Goal: Task Accomplishment & Management: Manage account settings

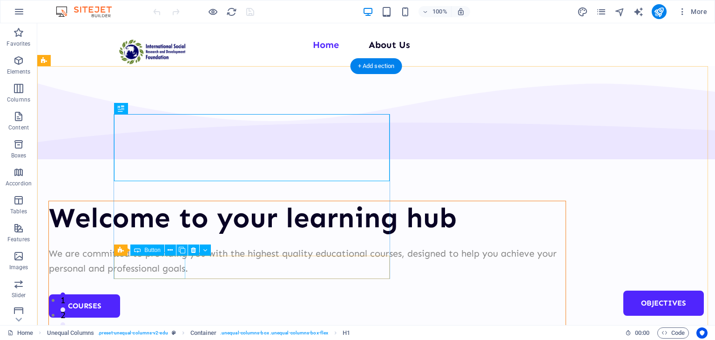
click at [164, 294] on div "Courses" at bounding box center [307, 305] width 516 height 23
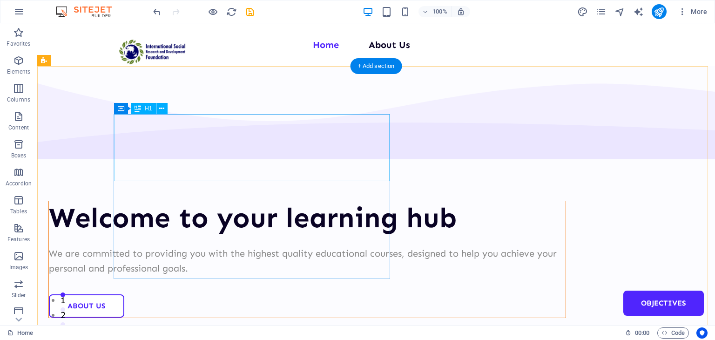
click at [166, 201] on div "Welcome to your learning hub" at bounding box center [307, 217] width 516 height 33
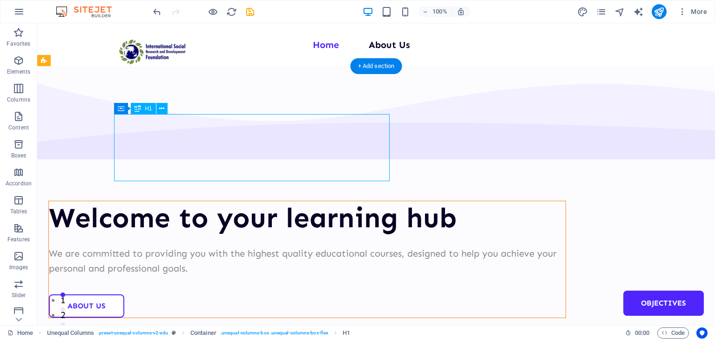
click at [166, 201] on div "Welcome to your learning hub" at bounding box center [307, 217] width 516 height 33
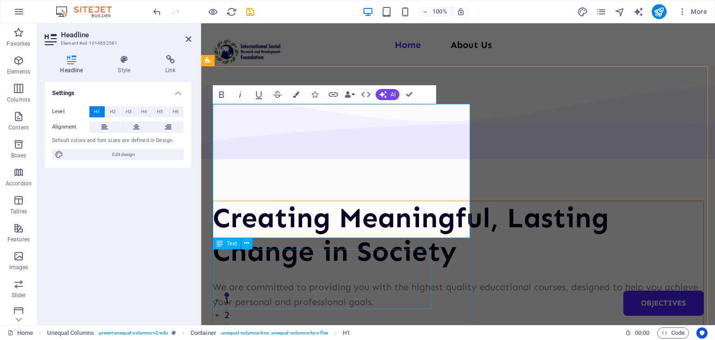
click at [424, 269] on div "Creating Meaningful, Lasting Change in Society We are committed to providing yo…" at bounding box center [458, 276] width 490 height 150
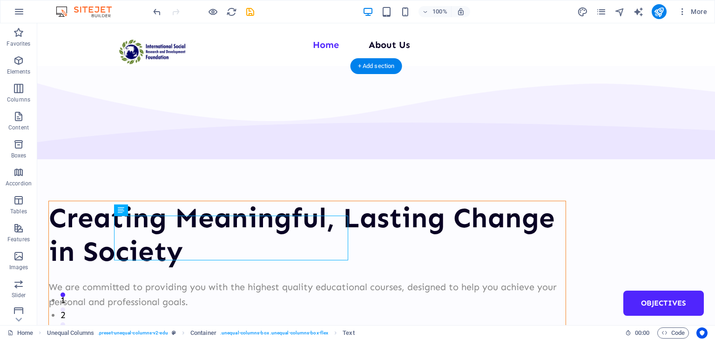
click at [261, 309] on div at bounding box center [307, 318] width 516 height 19
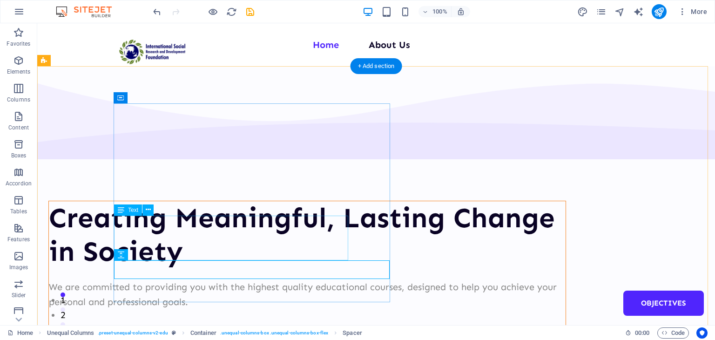
click at [234, 279] on div "We are committed to providing you with the highest quality educational courses,…" at bounding box center [307, 294] width 516 height 30
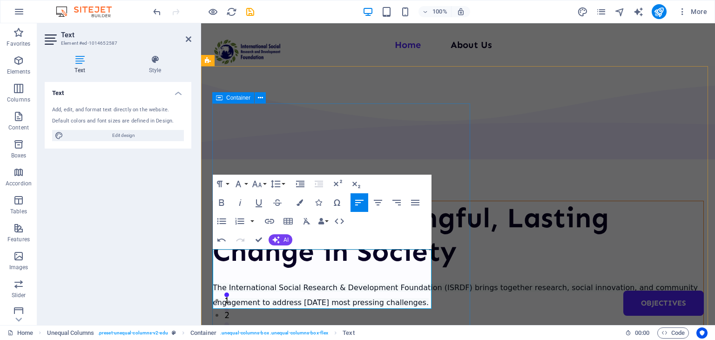
click at [456, 294] on div "Creating Meaningful, Lasting Change in Society The International Social Researc…" at bounding box center [457, 276] width 491 height 151
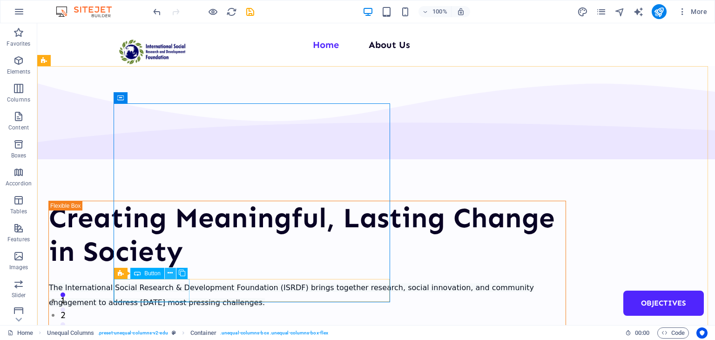
click at [168, 270] on icon at bounding box center [169, 273] width 5 height 10
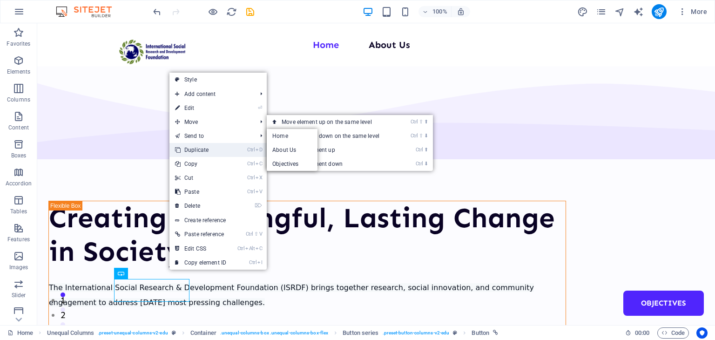
click at [199, 147] on link "Ctrl D Duplicate" at bounding box center [200, 150] width 62 height 14
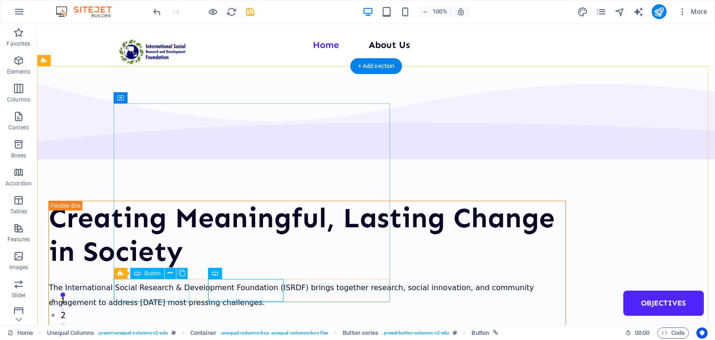
click at [167, 328] on div "About Us" at bounding box center [307, 339] width 516 height 23
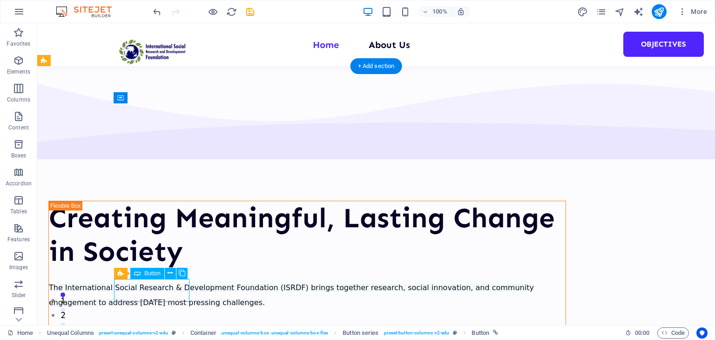
select select "px"
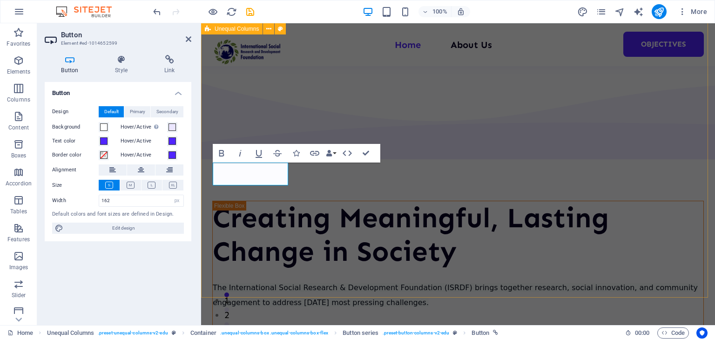
scroll to position [164, 0]
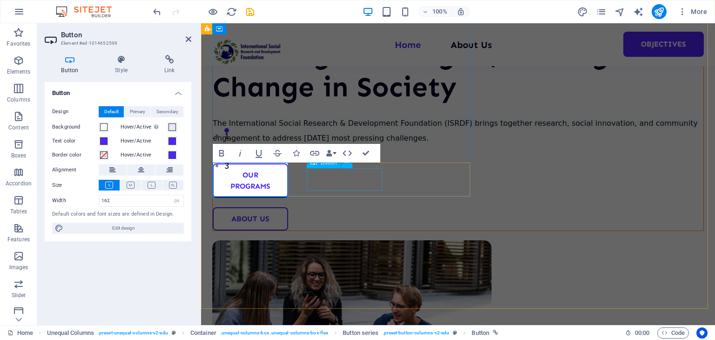
click at [334, 207] on div "About Us" at bounding box center [458, 218] width 490 height 23
drag, startPoint x: 334, startPoint y: 174, endPoint x: 535, endPoint y: 197, distance: 201.8
click at [334, 207] on div "About Us" at bounding box center [458, 218] width 490 height 23
select select "px"
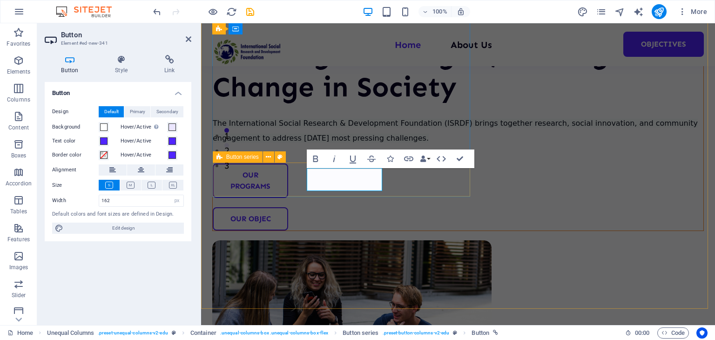
scroll to position [159, 0]
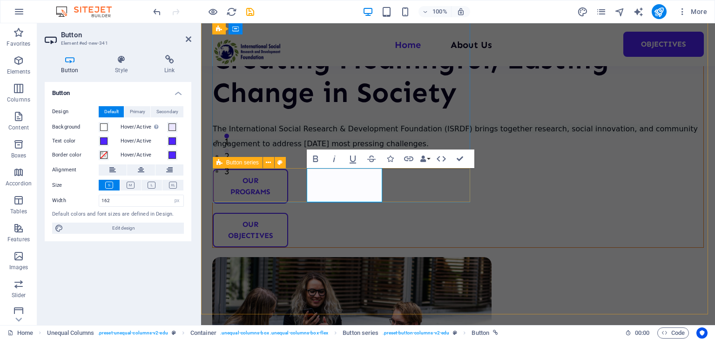
click at [420, 191] on div "OUR PROGRAMS OUR OBJECTIVES" at bounding box center [458, 208] width 490 height 78
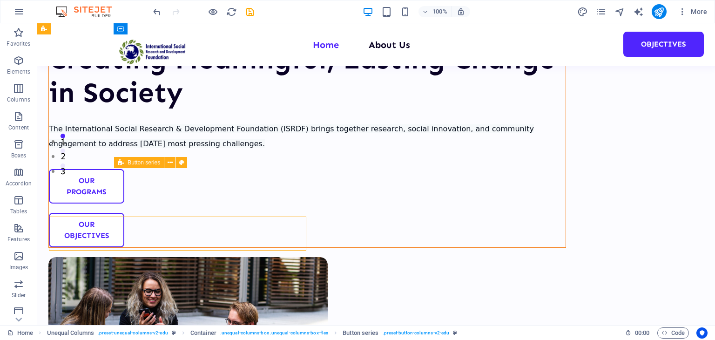
scroll to position [110, 0]
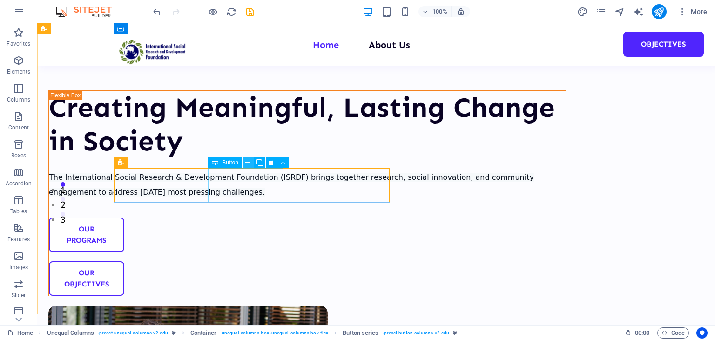
click at [245, 163] on icon at bounding box center [247, 163] width 5 height 10
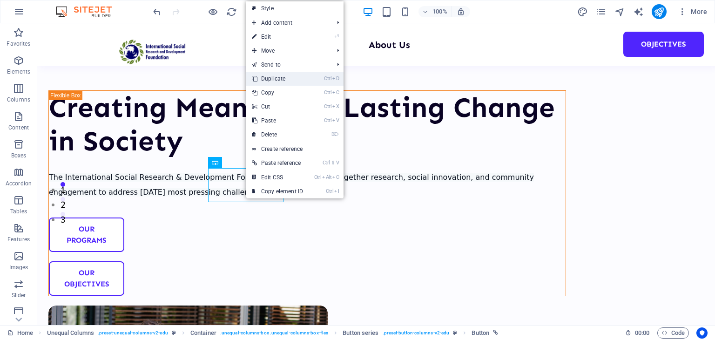
click at [285, 81] on link "Ctrl D Duplicate" at bounding box center [277, 79] width 62 height 14
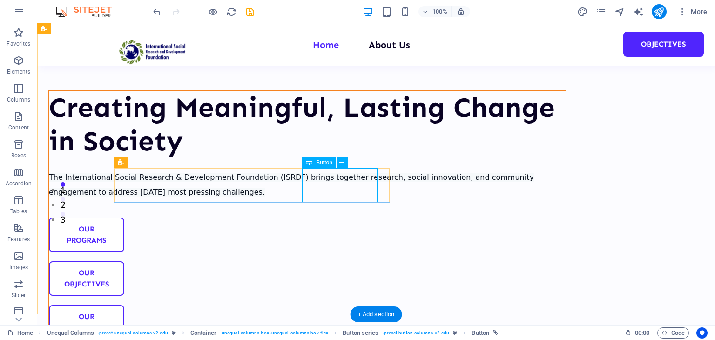
click at [344, 305] on div "OUR OBJECTIVES" at bounding box center [307, 322] width 516 height 34
select select "px"
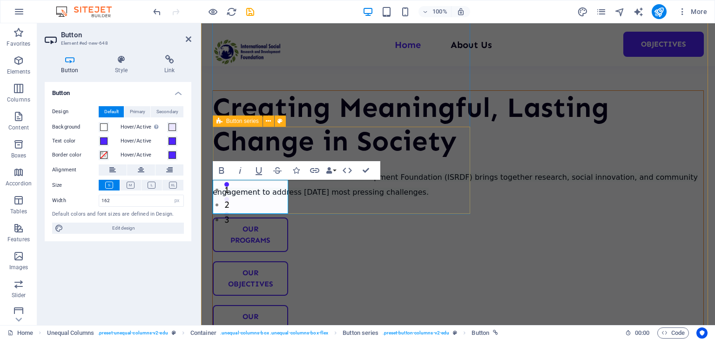
scroll to position [200, 0]
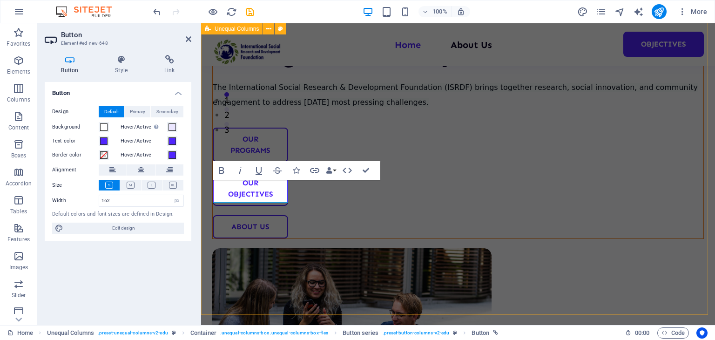
click at [551, 172] on div "Creating Meaningful, Lasting Change in Society The International Social Researc…" at bounding box center [458, 184] width 514 height 722
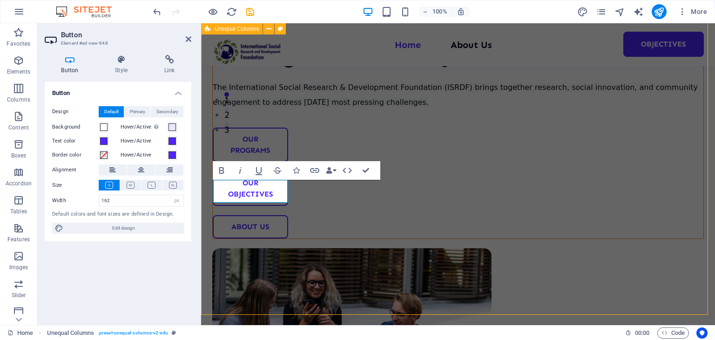
click at [551, 172] on div "Creating Meaningful, Lasting Change in Society The International Social Researc…" at bounding box center [458, 184] width 514 height 722
select select "multiple-waves"
select select "em"
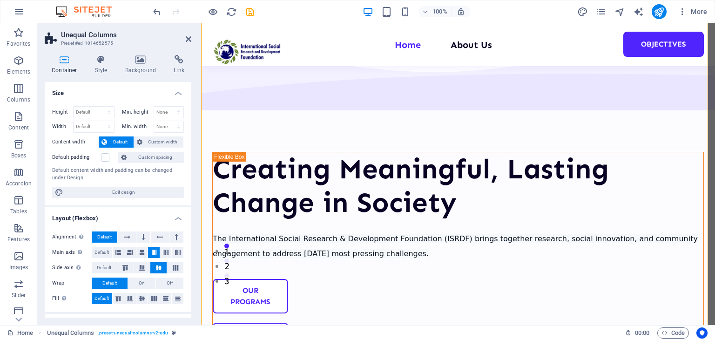
scroll to position [0, 0]
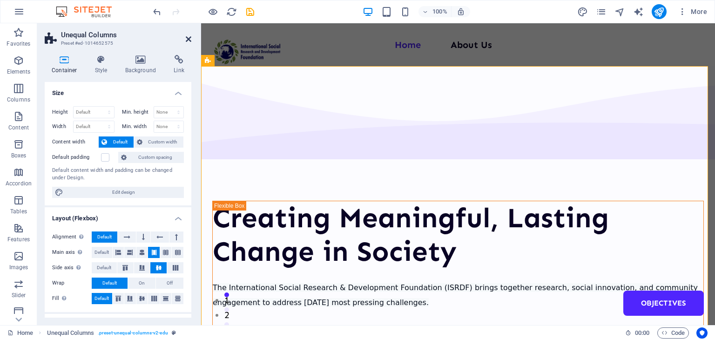
click at [187, 39] on icon at bounding box center [189, 38] width 6 height 7
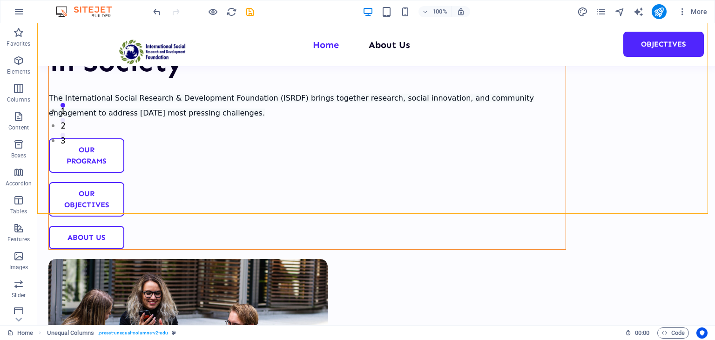
scroll to position [137, 0]
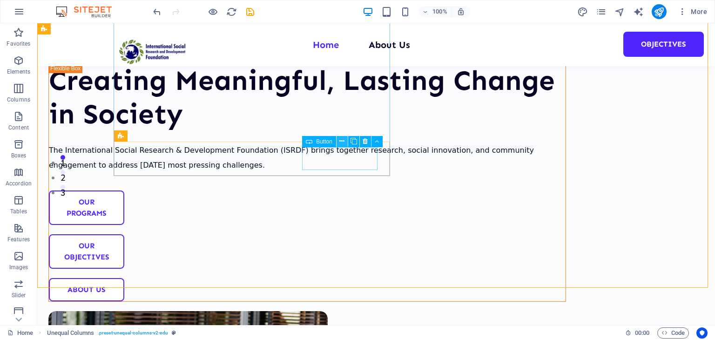
click at [346, 146] on button at bounding box center [341, 141] width 11 height 11
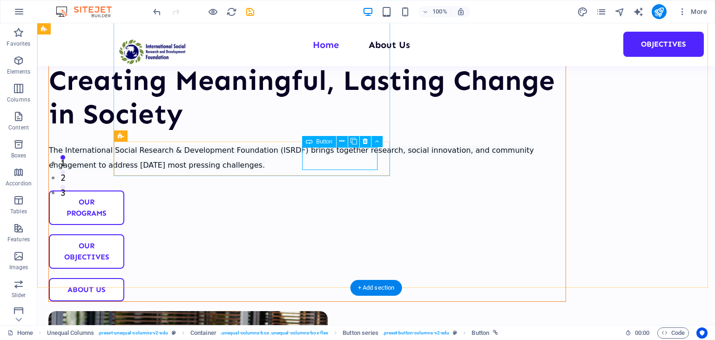
click at [316, 278] on div "About us" at bounding box center [307, 289] width 516 height 23
click at [314, 143] on div "Button" at bounding box center [319, 141] width 34 height 11
click at [318, 278] on div "About us" at bounding box center [307, 289] width 516 height 23
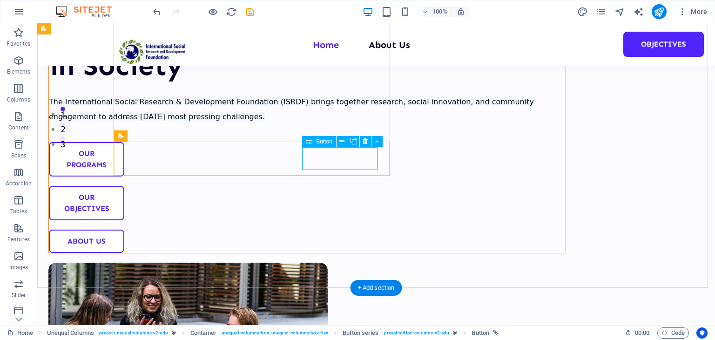
select select "px"
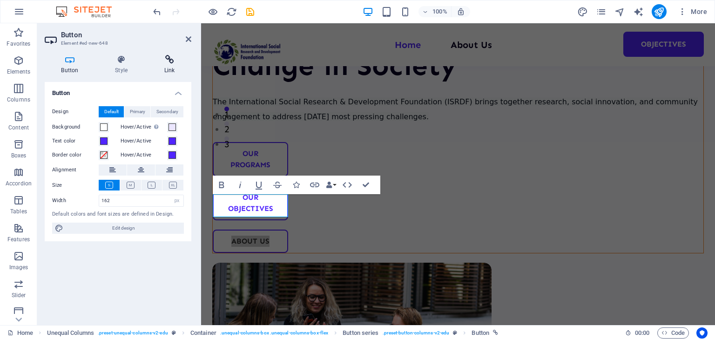
click at [173, 62] on icon at bounding box center [169, 59] width 44 height 9
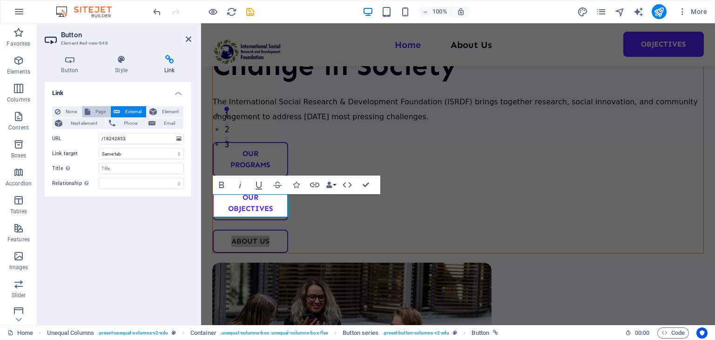
click at [87, 112] on icon at bounding box center [88, 111] width 6 height 11
click at [127, 134] on select "Home About Us Objectives" at bounding box center [141, 138] width 85 height 11
select select "1"
click at [99, 133] on select "Home About Us Objectives" at bounding box center [141, 138] width 85 height 11
click at [135, 155] on select "New tab Same tab Overlay" at bounding box center [141, 153] width 85 height 11
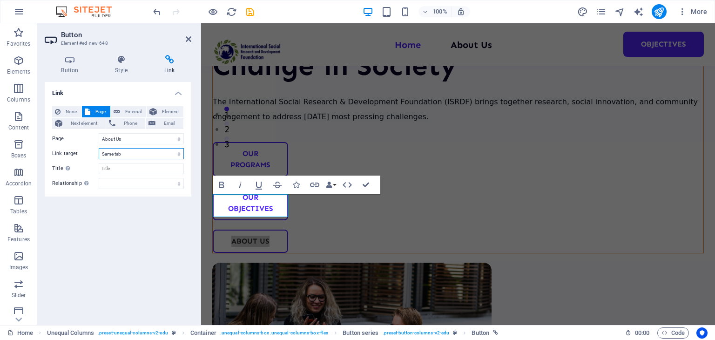
select select "blank"
click at [99, 148] on select "New tab Same tab Overlay" at bounding box center [141, 153] width 85 height 11
click at [141, 171] on input "Title Additional link description, should not be the same as the link text. The…" at bounding box center [141, 168] width 85 height 11
type input "ABOUT US"
click at [140, 231] on div "Link None Page External Element Next element Phone Email Page Home About Us Obj…" at bounding box center [118, 199] width 147 height 235
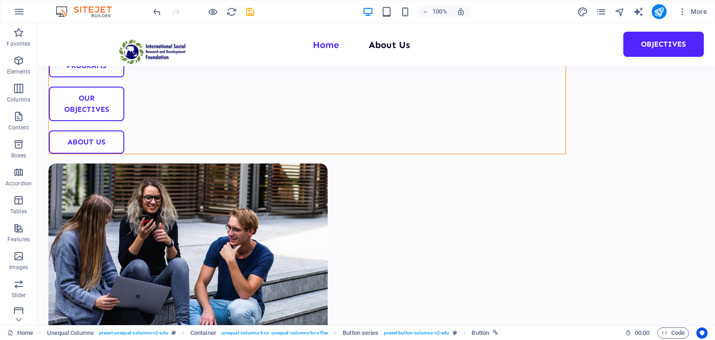
scroll to position [301, 0]
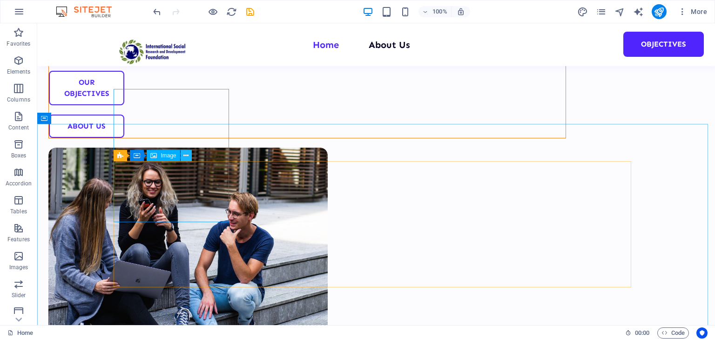
click at [184, 156] on icon at bounding box center [185, 156] width 5 height 10
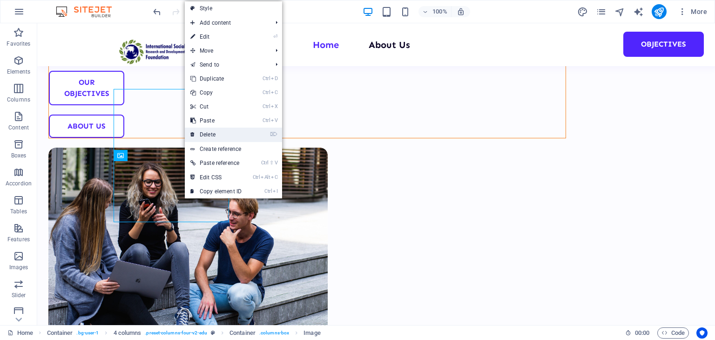
click at [214, 128] on link "⌦ Delete" at bounding box center [216, 134] width 62 height 14
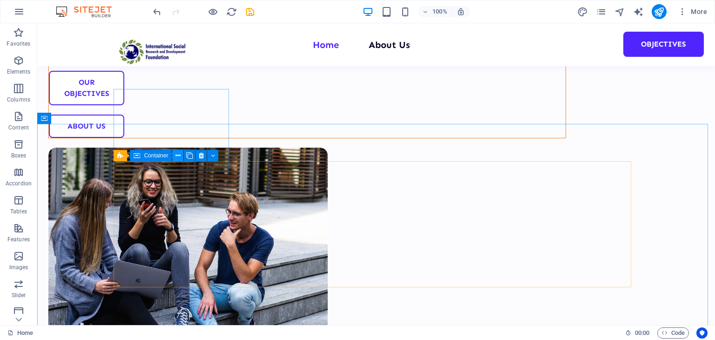
click at [178, 151] on icon at bounding box center [177, 156] width 5 height 10
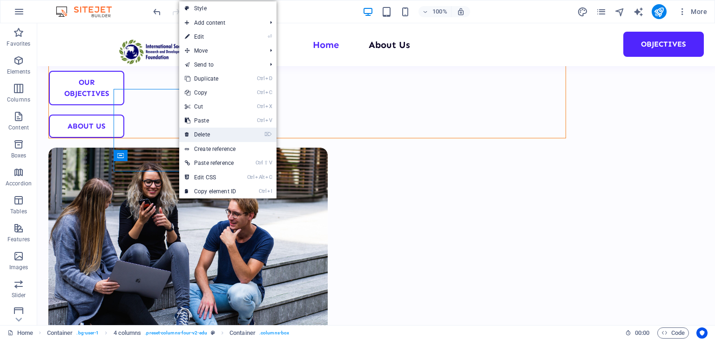
click at [203, 129] on link "⌦ Delete" at bounding box center [210, 134] width 62 height 14
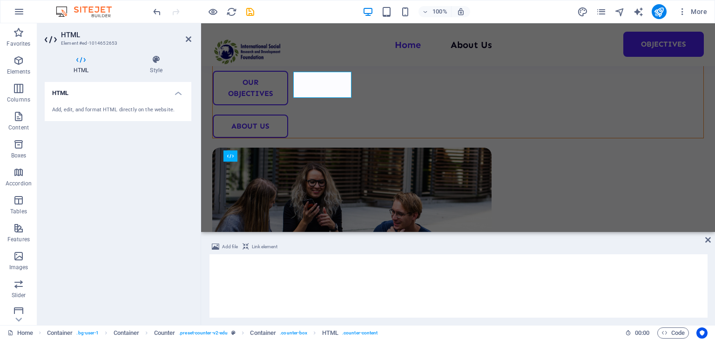
scroll to position [390, 0]
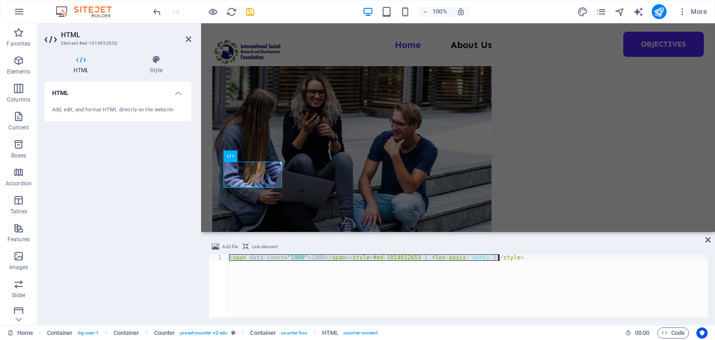
click at [297, 255] on div "< span data-count = "1000" > 1000 </ span > < style > #ed-1014652653 { flex-bas…" at bounding box center [467, 285] width 480 height 63
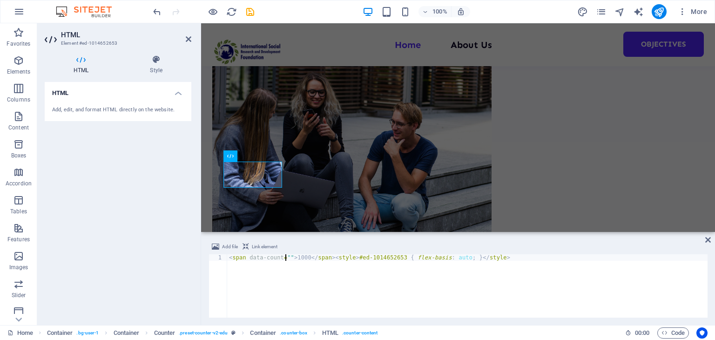
scroll to position [0, 5]
click at [313, 257] on div "< span data-count = "400" > 1000 </ span > < style > #ed-1014652653 { flex-basi…" at bounding box center [467, 292] width 480 height 76
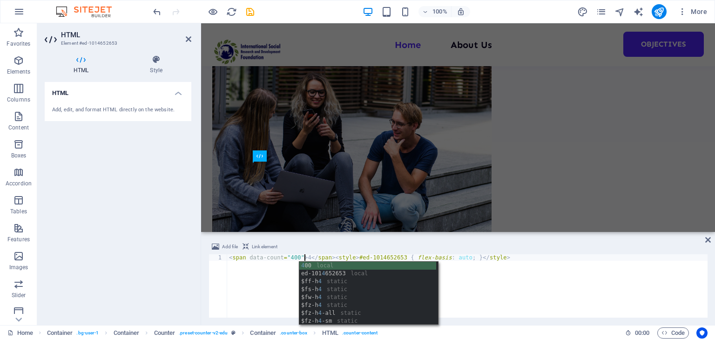
scroll to position [0, 7]
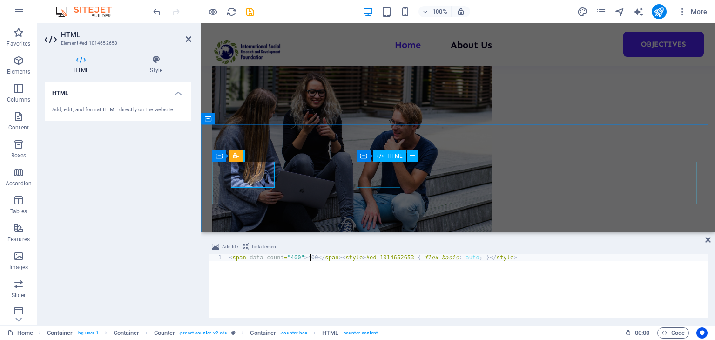
type textarea "<span data-count="400">400</span><style>#ed-1014652653 { flex-basis: auto; }</s…"
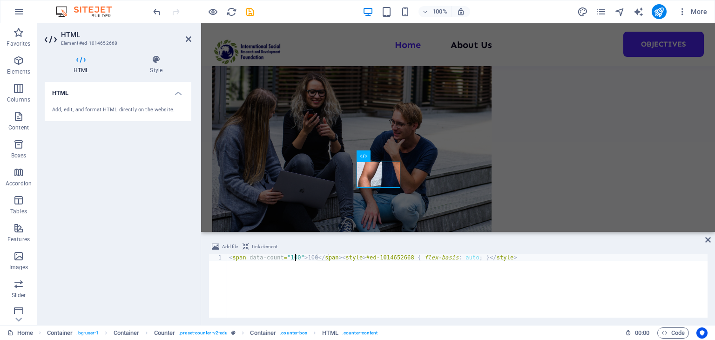
click at [293, 256] on div "< span data-count = "100" > 100 </ span > < style > #ed-1014652668 { flex-basis…" at bounding box center [467, 292] width 480 height 76
click at [306, 255] on div "< span data-count = "20" > 100 </ span > < style > #ed-1014652668 { flex-basis …" at bounding box center [467, 292] width 480 height 76
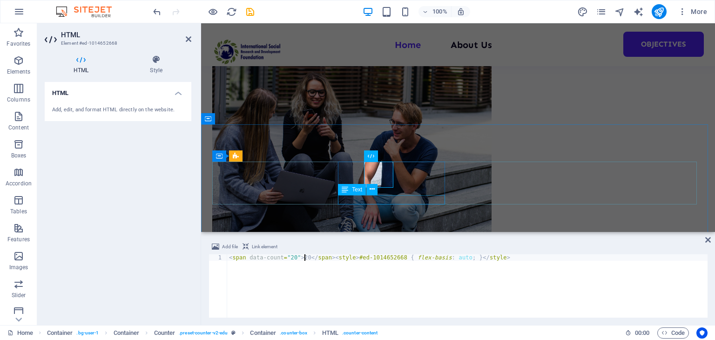
type textarea "<span data-count="20">20</span><style>#ed-1014652668 { flex-basis: auto; }</sty…"
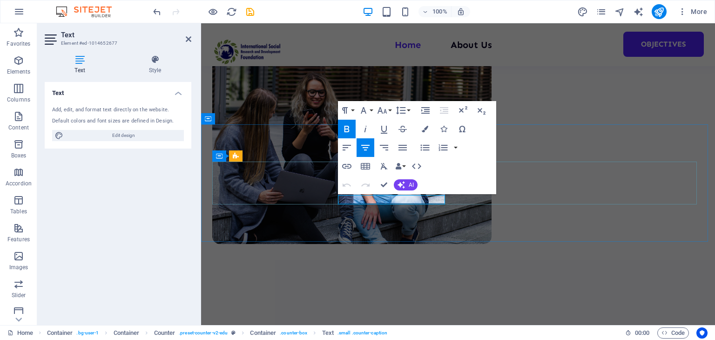
scroll to position [0, 0]
click at [368, 147] on icon "button" at bounding box center [365, 147] width 11 height 11
drag, startPoint x: 515, startPoint y: 189, endPoint x: 678, endPoint y: 187, distance: 163.8
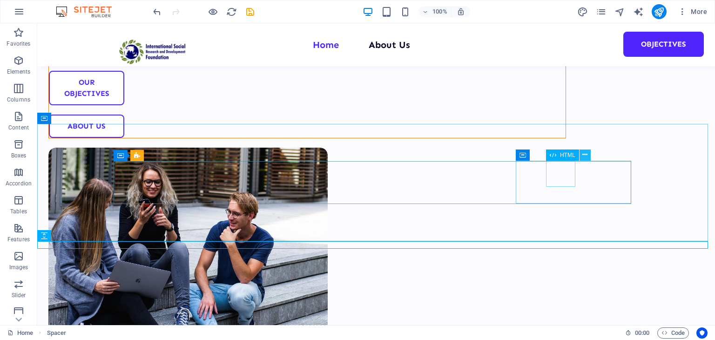
click at [582, 154] on icon at bounding box center [584, 155] width 5 height 10
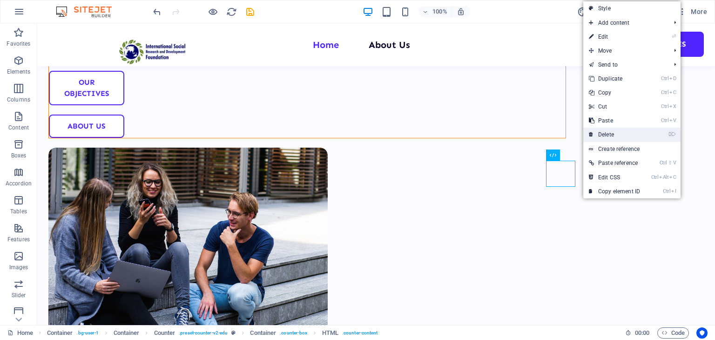
click at [611, 135] on link "⌦ Delete" at bounding box center [614, 134] width 62 height 14
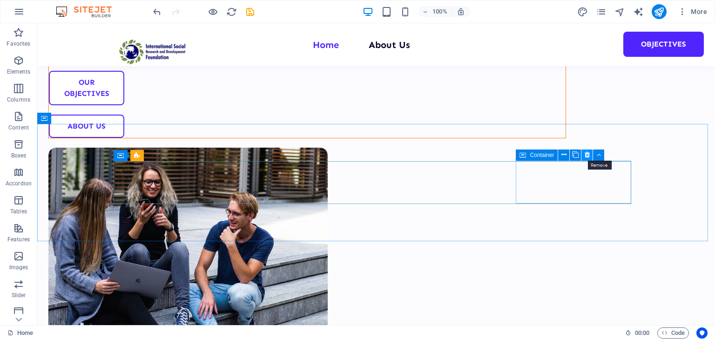
click at [582, 154] on button at bounding box center [586, 154] width 11 height 11
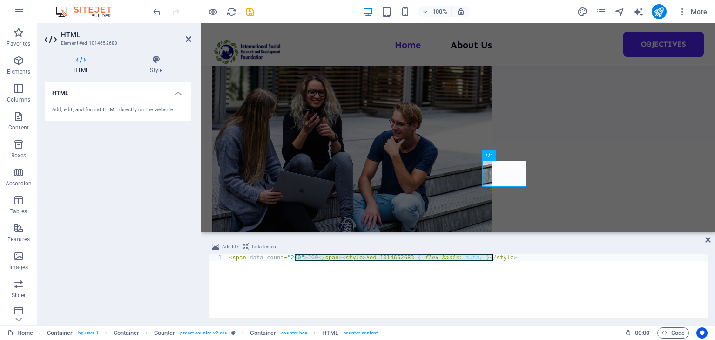
click at [296, 262] on div "< span data-count = "200" > 200 </ span > < style > #ed-1014652683 { flex-basis…" at bounding box center [467, 292] width 480 height 76
click at [309, 257] on div "< span data-count = "200" > 200 </ span > < style > #ed-1014652683 { flex-basis…" at bounding box center [467, 285] width 480 height 63
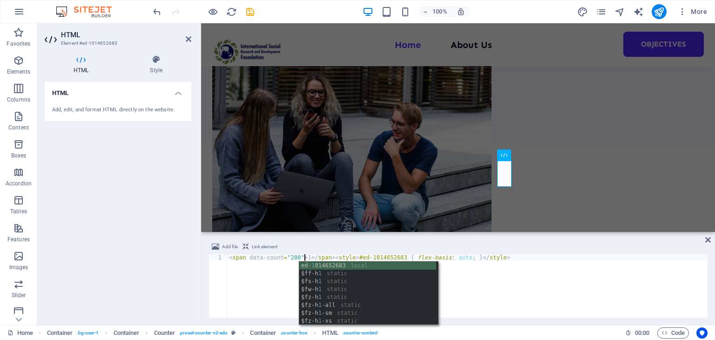
scroll to position [0, 7]
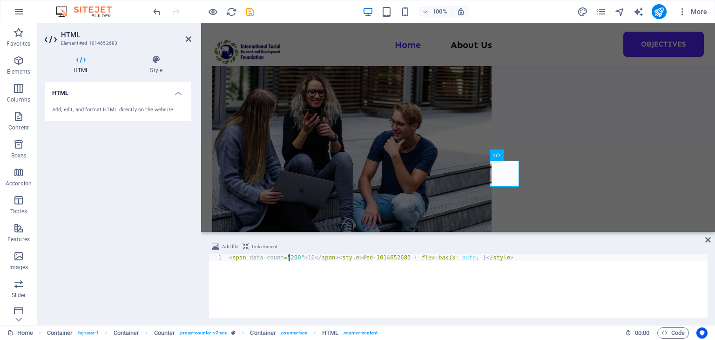
click at [288, 255] on div "< span data-count = "200" > 10 </ span > < style > #ed-1014652683 { flex-basis …" at bounding box center [467, 292] width 480 height 76
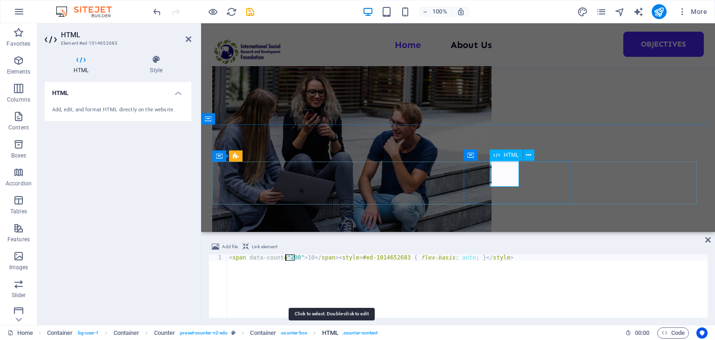
scroll to position [0, 5]
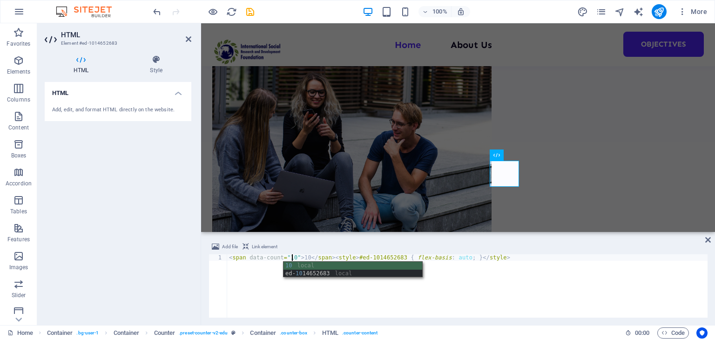
type textarea "<span data-count="10">10</span><style>#ed-1014652683 { flex-basis: auto; }</sty…"
click at [326, 318] on div "Add file Link element <span data-count="10">10</span><style>#ed-1014652683 { fl…" at bounding box center [458, 279] width 514 height 91
click at [708, 236] on icon at bounding box center [708, 239] width 6 height 7
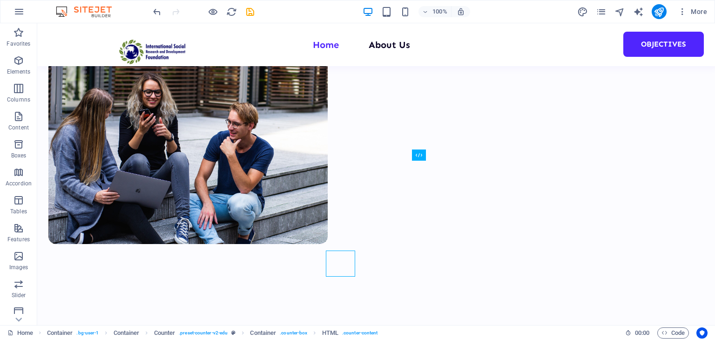
scroll to position [301, 0]
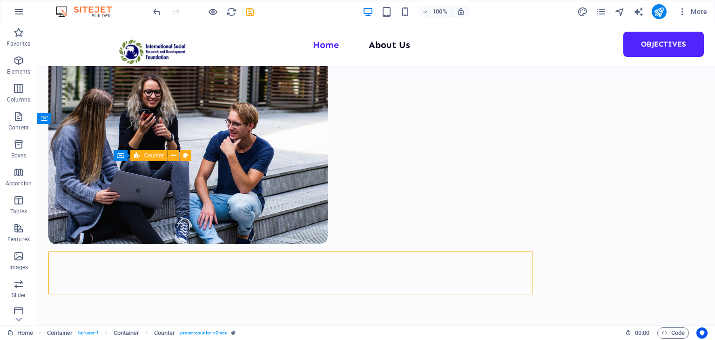
scroll to position [301, 0]
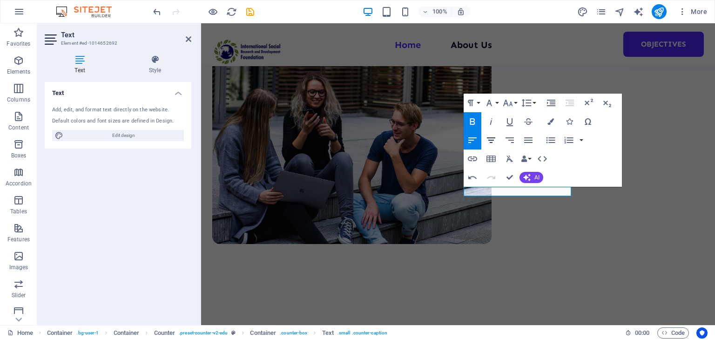
click at [496, 135] on icon "button" at bounding box center [490, 139] width 11 height 11
click at [521, 139] on div "Align Left Align Center Align Right Align Justify" at bounding box center [500, 140] width 74 height 19
click at [521, 139] on button "Align Justify" at bounding box center [528, 140] width 18 height 19
click at [490, 138] on icon "button" at bounding box center [490, 139] width 11 height 11
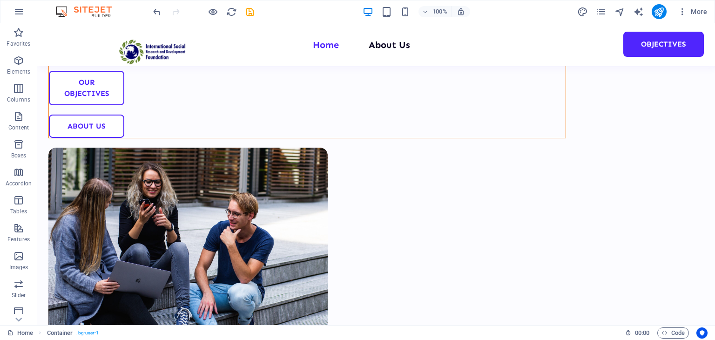
scroll to position [0, 0]
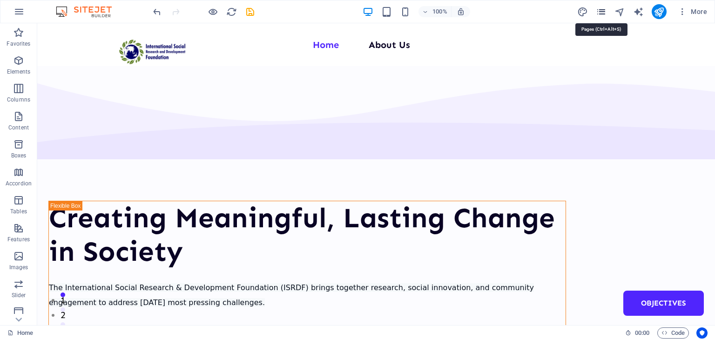
click at [604, 8] on icon "pages" at bounding box center [600, 12] width 11 height 11
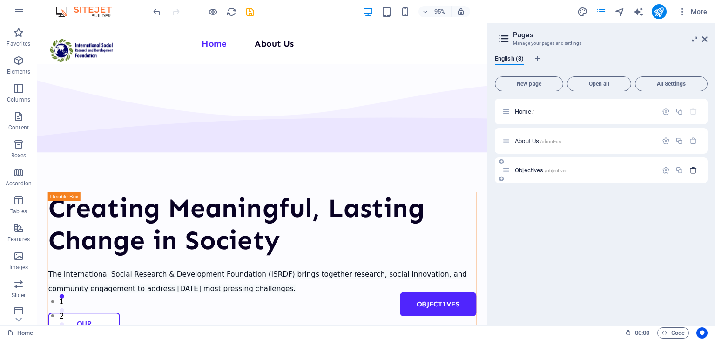
click at [688, 168] on button "button" at bounding box center [692, 170] width 13 height 8
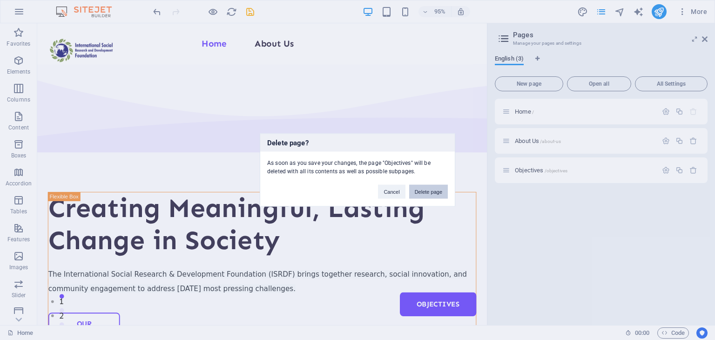
click at [435, 193] on button "Delete page" at bounding box center [428, 192] width 39 height 14
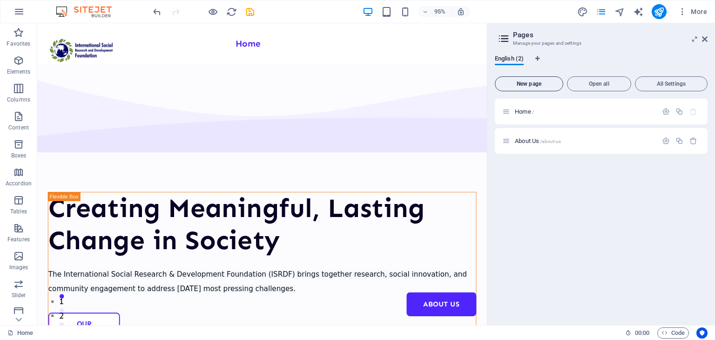
click at [533, 87] on span "New page" at bounding box center [529, 84] width 60 height 6
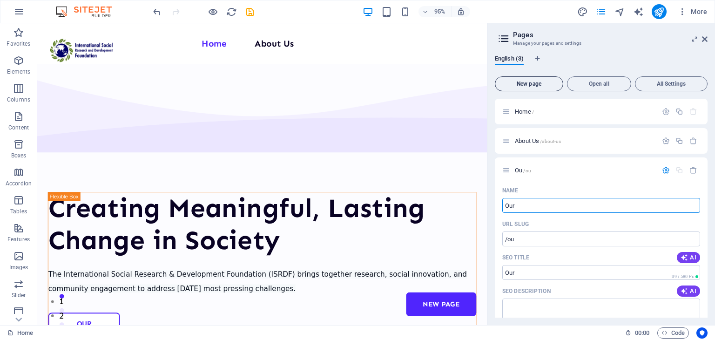
type input "Our"
type input "/ou"
type input "Our G"
type input "/our"
type input "Our Gallary"
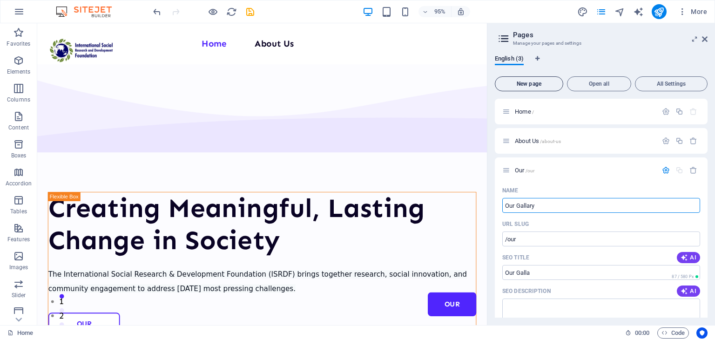
type input "/our-[PERSON_NAME]"
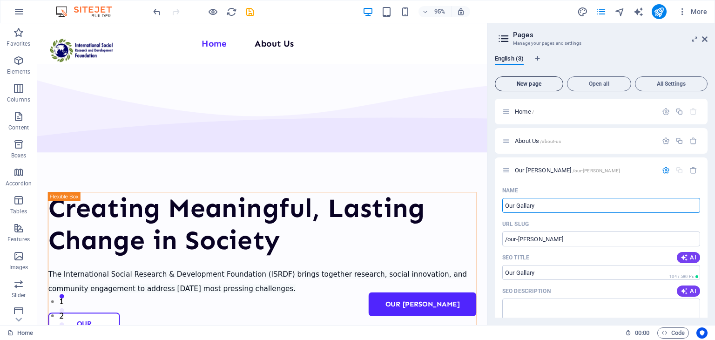
type input "Our Gallary"
type input "/our-gallary"
type input "Our Galler"
type input "/our-gall"
type input "Our Gallery"
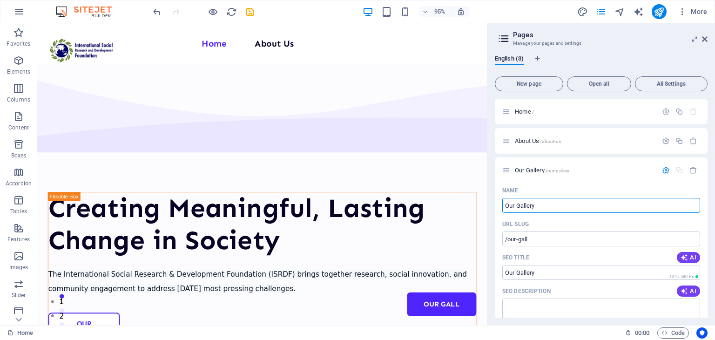
type input "/our-gallery"
type input "Our Gallery"
click at [556, 168] on span "/our-gallery" at bounding box center [557, 170] width 24 height 5
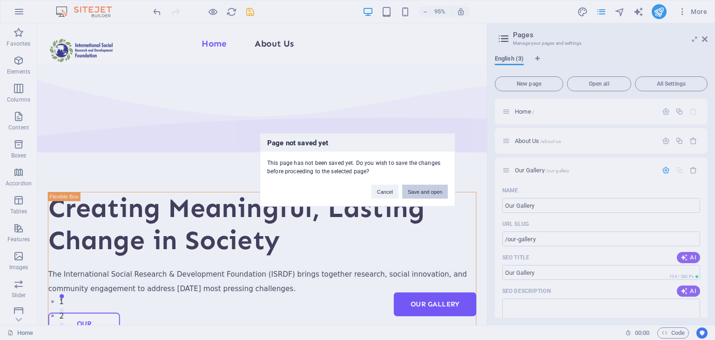
click at [430, 189] on button "Save and open" at bounding box center [425, 192] width 46 height 14
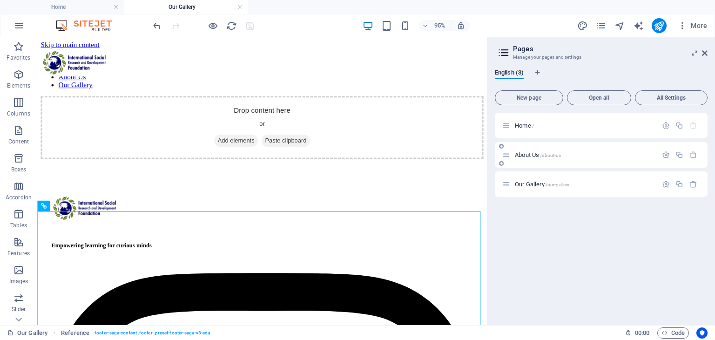
click at [556, 164] on div "About Us /about-us" at bounding box center [601, 155] width 213 height 26
click at [528, 151] on span "About Us /about-us" at bounding box center [538, 154] width 46 height 7
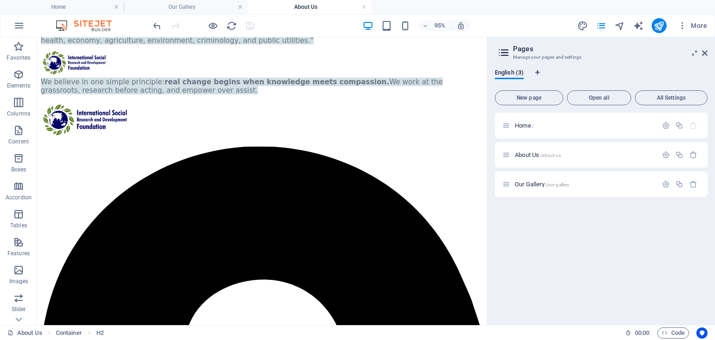
scroll to position [272, 0]
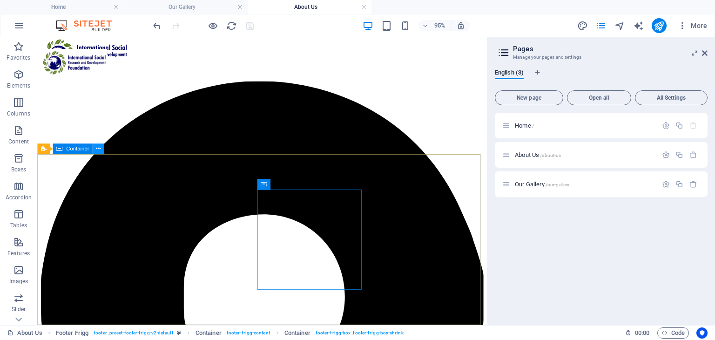
click at [99, 151] on icon at bounding box center [98, 148] width 5 height 9
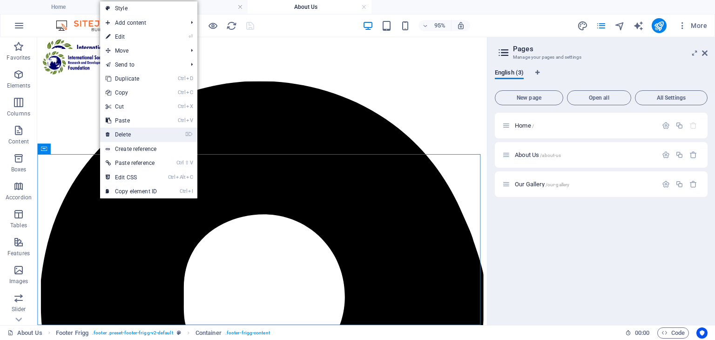
click at [128, 134] on link "⌦ Delete" at bounding box center [131, 134] width 62 height 14
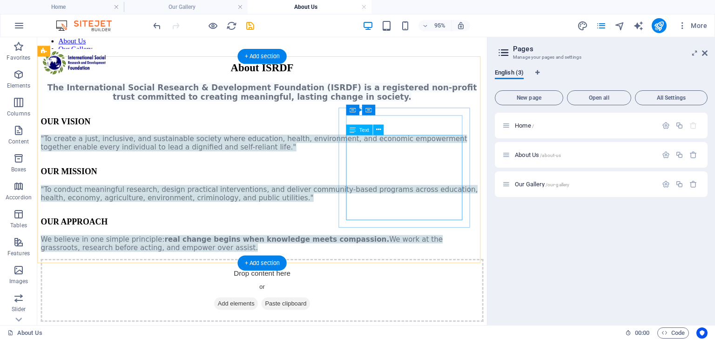
scroll to position [158, 0]
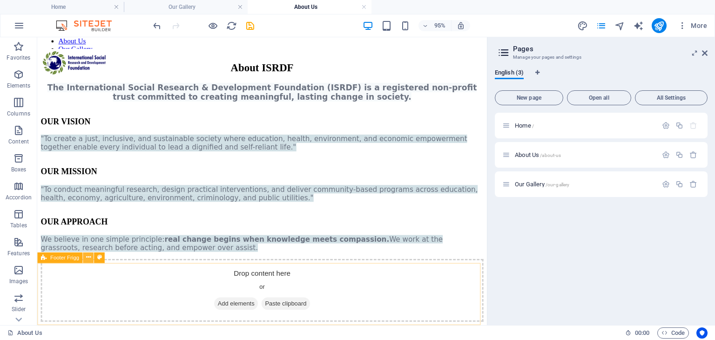
click at [92, 258] on button at bounding box center [88, 257] width 11 height 11
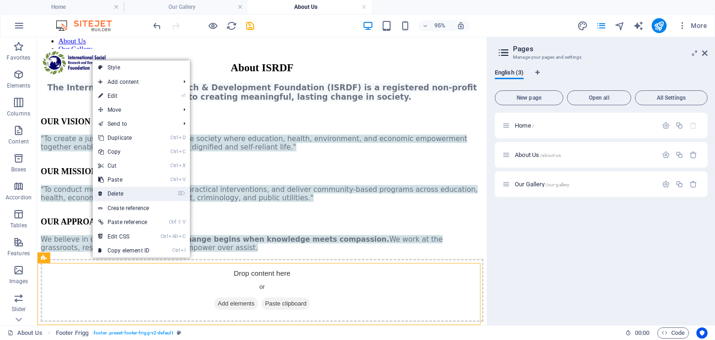
click at [140, 189] on link "⌦ Delete" at bounding box center [124, 194] width 62 height 14
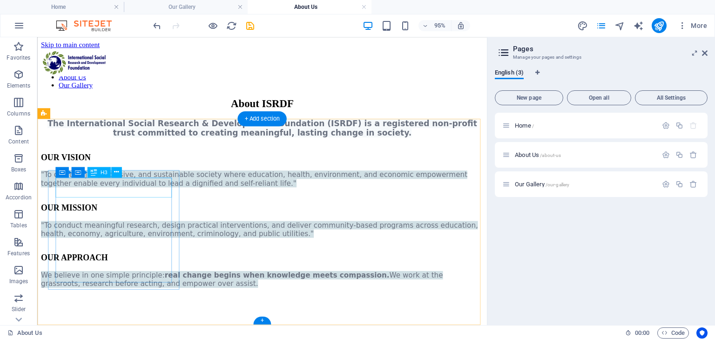
scroll to position [93, 0]
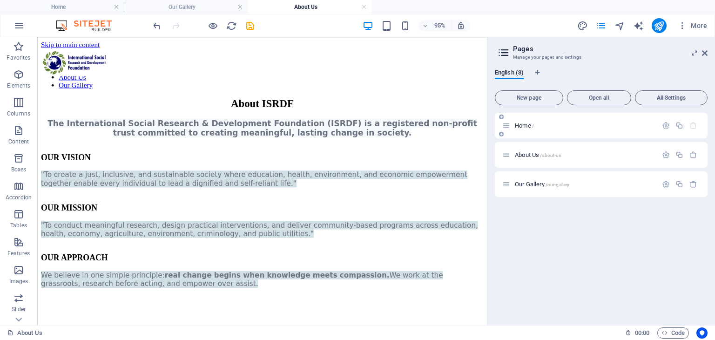
click at [545, 124] on p "Home /" at bounding box center [585, 125] width 140 height 6
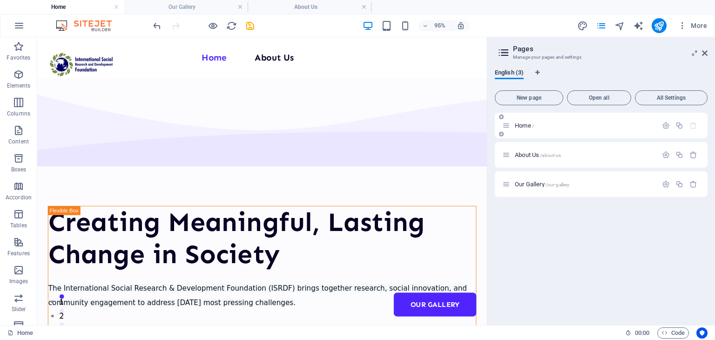
scroll to position [0, 0]
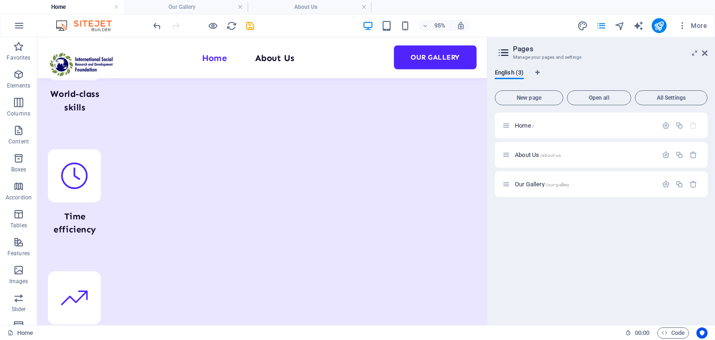
drag, startPoint x: 506, startPoint y: 62, endPoint x: 564, endPoint y: 347, distance: 290.1
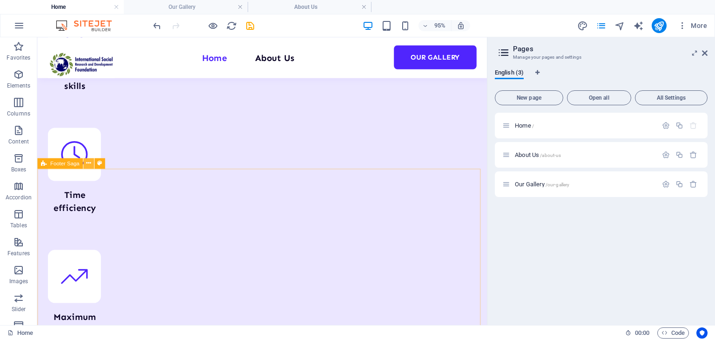
click at [84, 166] on button at bounding box center [88, 163] width 11 height 11
click at [89, 161] on icon at bounding box center [88, 163] width 5 height 9
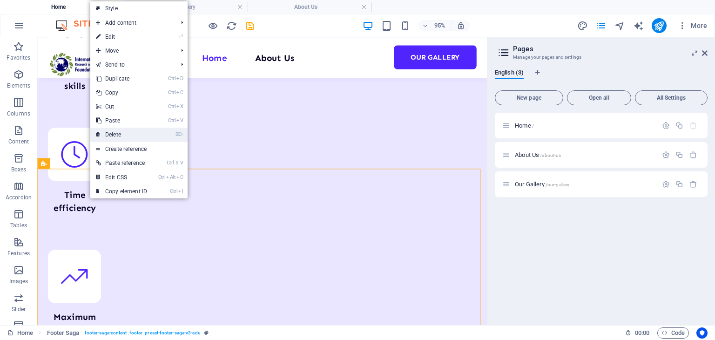
click at [133, 138] on link "⌦ Delete" at bounding box center [121, 134] width 62 height 14
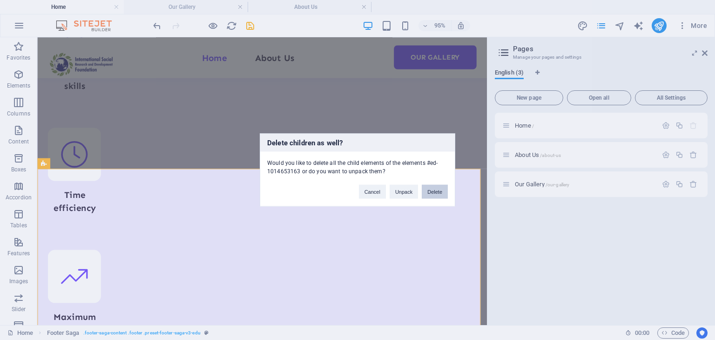
click at [423, 187] on button "Delete" at bounding box center [434, 192] width 26 height 14
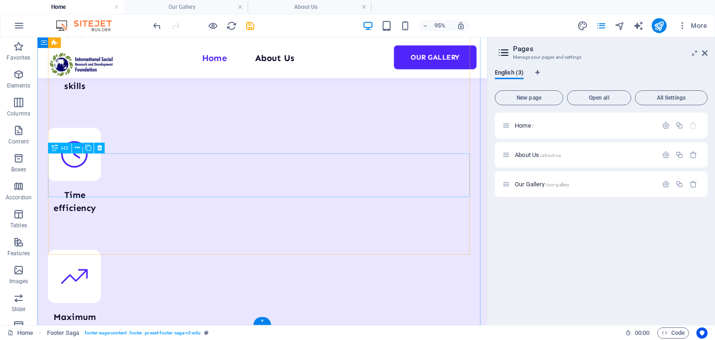
scroll to position [3626, 0]
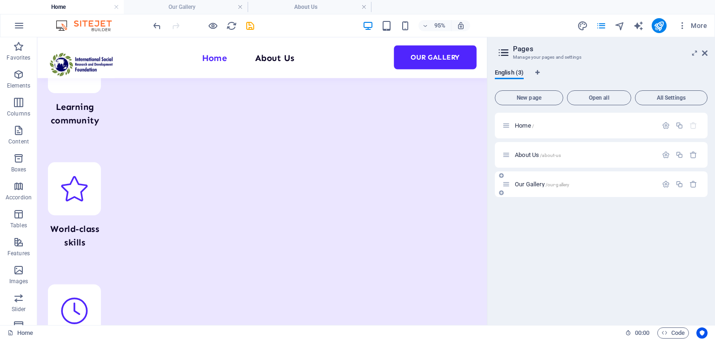
click at [528, 183] on span "Our Gallery /our-gallery" at bounding box center [542, 184] width 54 height 7
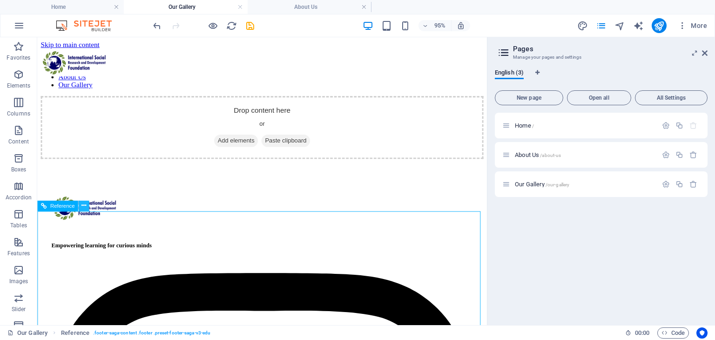
click at [80, 208] on button at bounding box center [84, 205] width 11 height 11
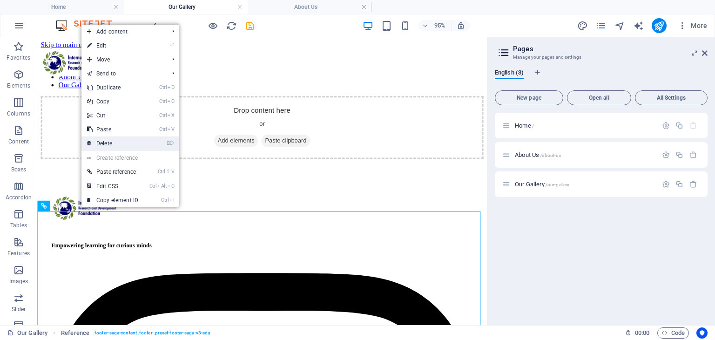
click at [118, 139] on link "⌦ Delete" at bounding box center [112, 143] width 62 height 14
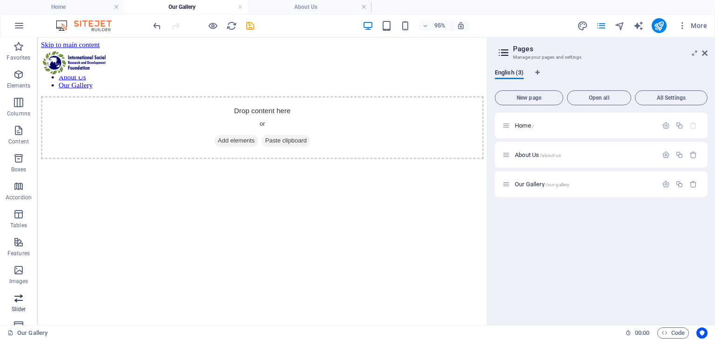
click at [24, 299] on icon "button" at bounding box center [18, 297] width 11 height 11
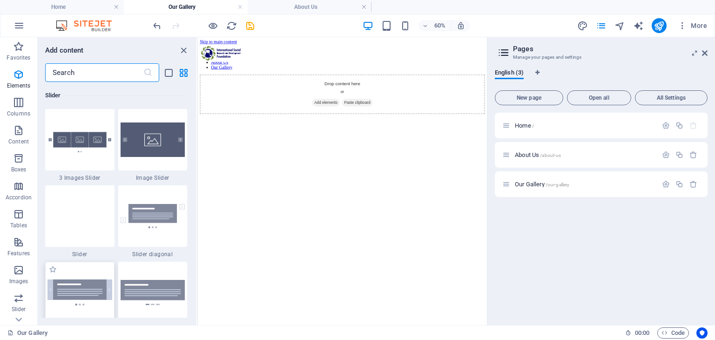
scroll to position [5274, 0]
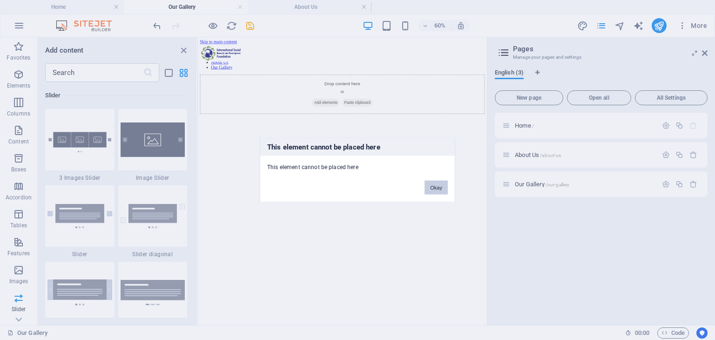
click at [435, 185] on button "Okay" at bounding box center [435, 188] width 23 height 14
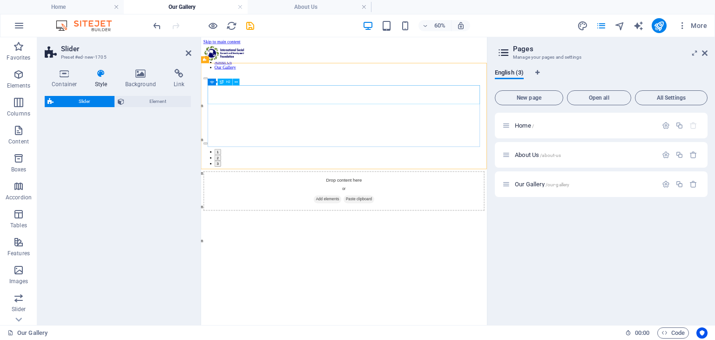
select select "rem"
select select "px"
select select "preset-slider-content-v3-default"
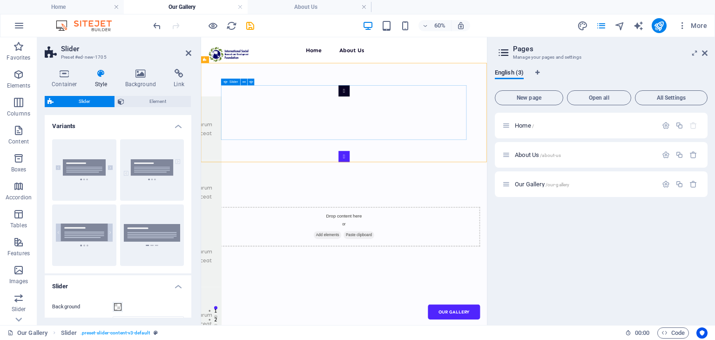
click at [448, 227] on button "Content Slider" at bounding box center [439, 236] width 19 height 19
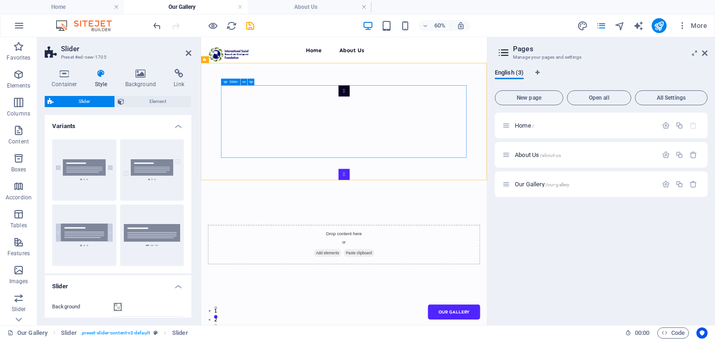
click at [448, 256] on button "Content Slider" at bounding box center [439, 265] width 19 height 19
click at [245, 83] on icon at bounding box center [243, 82] width 3 height 6
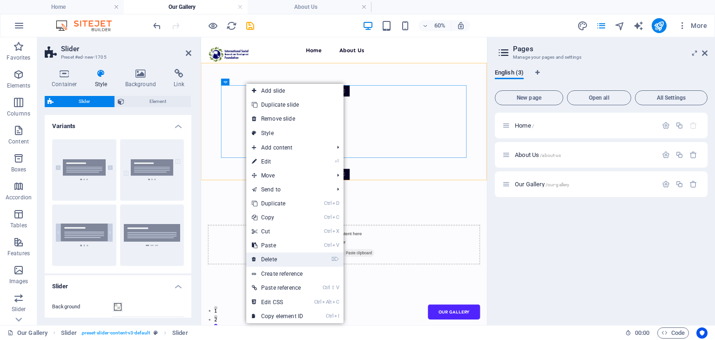
click at [294, 262] on link "⌦ Delete" at bounding box center [277, 259] width 62 height 14
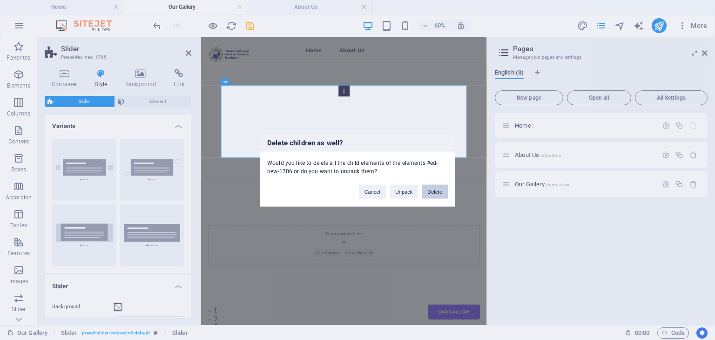
click at [445, 192] on button "Delete" at bounding box center [434, 192] width 26 height 14
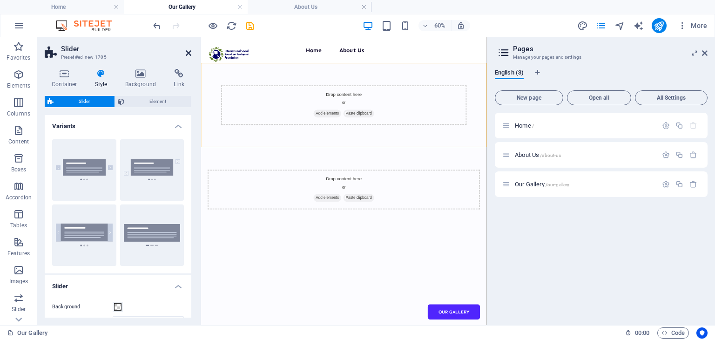
click at [186, 51] on icon at bounding box center [189, 52] width 6 height 7
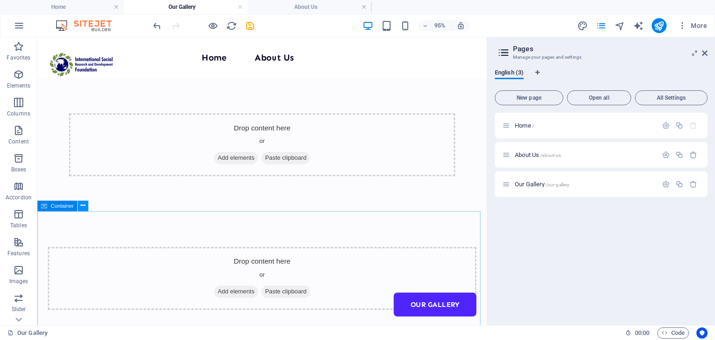
click at [82, 205] on icon at bounding box center [82, 205] width 5 height 9
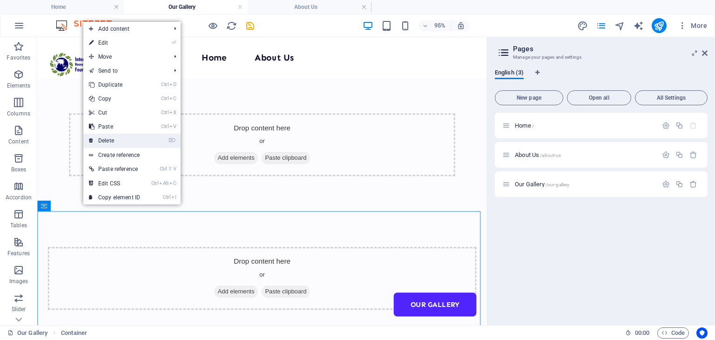
click at [117, 137] on link "⌦ Delete" at bounding box center [114, 141] width 62 height 14
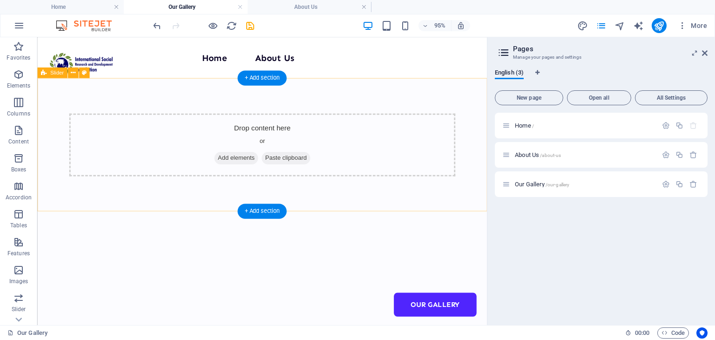
click at [246, 163] on span "Add elements" at bounding box center [246, 164] width 46 height 13
click at [75, 71] on icon at bounding box center [72, 72] width 5 height 9
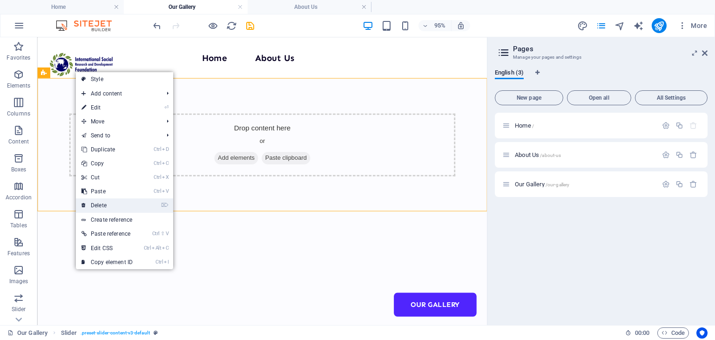
click at [110, 209] on link "⌦ Delete" at bounding box center [107, 205] width 62 height 14
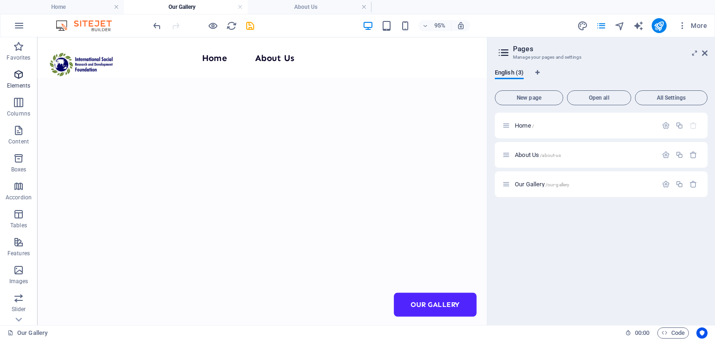
click at [18, 80] on icon "button" at bounding box center [18, 74] width 11 height 11
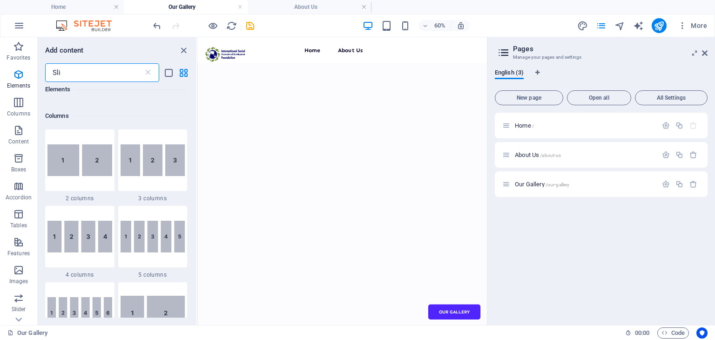
scroll to position [0, 0]
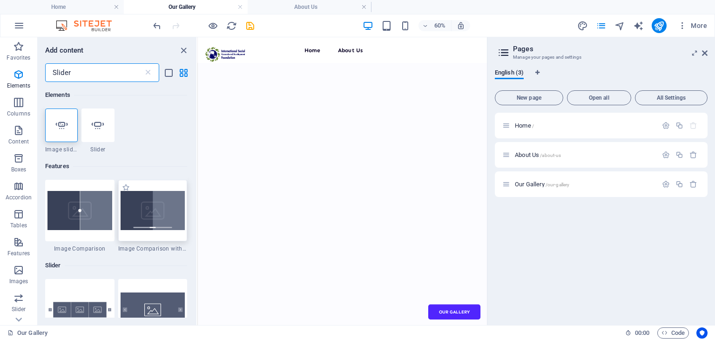
type input "Slider"
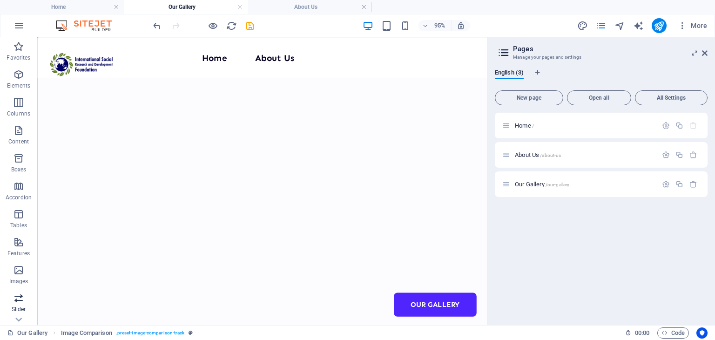
click at [22, 297] on icon "button" at bounding box center [18, 297] width 11 height 11
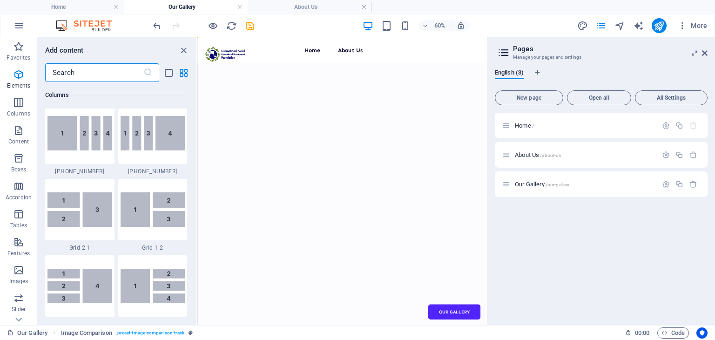
scroll to position [5274, 0]
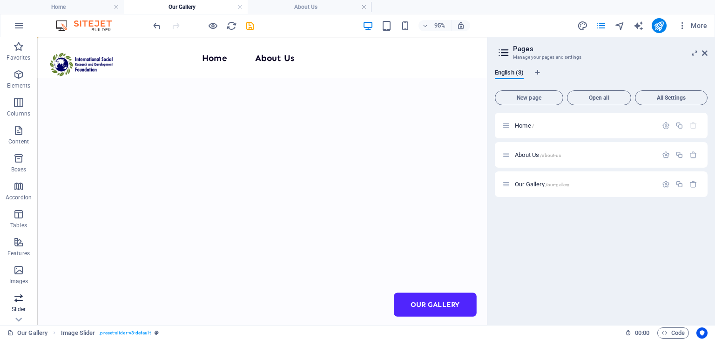
click at [16, 300] on icon "button" at bounding box center [18, 297] width 11 height 11
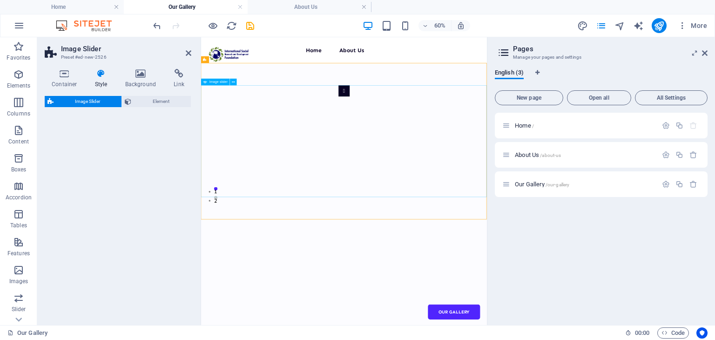
select select "rem"
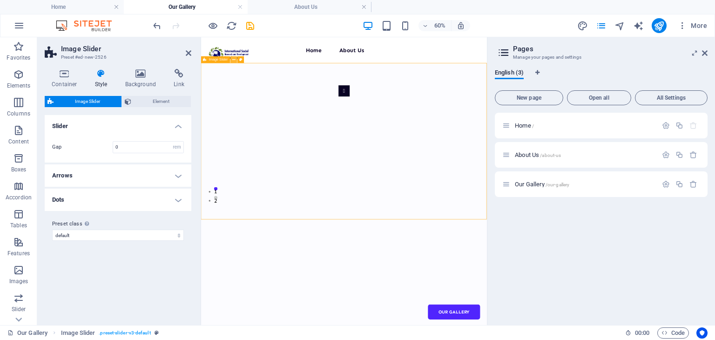
click at [233, 60] on icon at bounding box center [233, 60] width 3 height 6
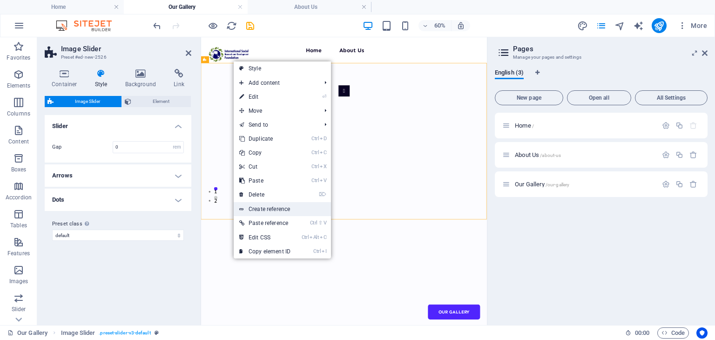
click at [285, 203] on link "Create reference" at bounding box center [282, 209] width 97 height 14
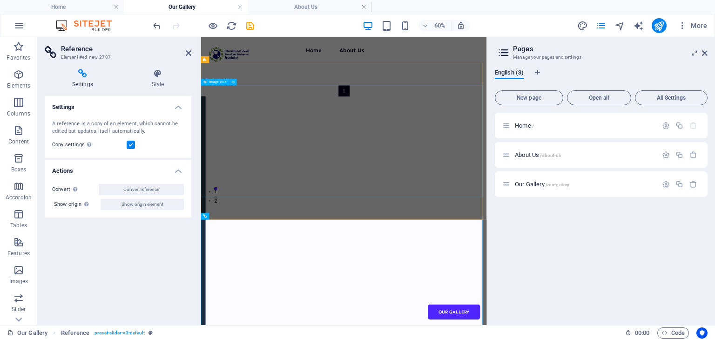
scroll to position [0, 0]
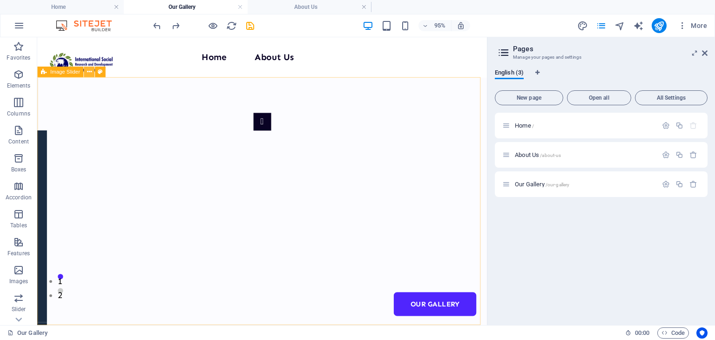
click at [89, 74] on icon at bounding box center [89, 71] width 5 height 9
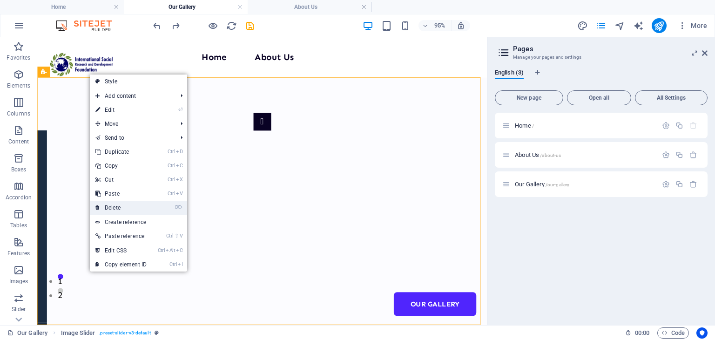
click at [130, 201] on link "⌦ Delete" at bounding box center [121, 208] width 62 height 14
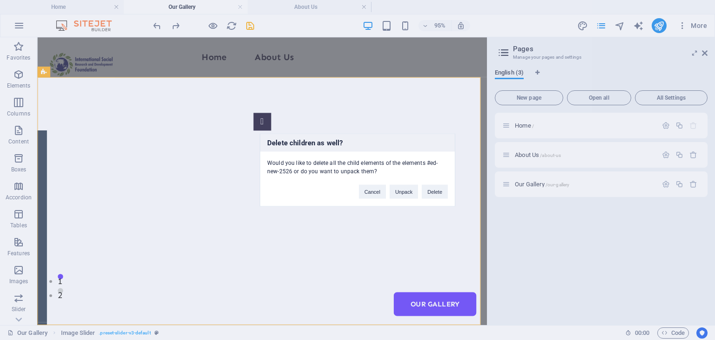
scroll to position [0, 0]
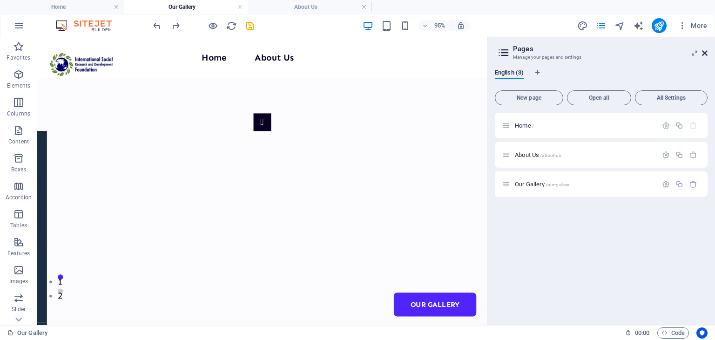
click at [704, 51] on icon at bounding box center [705, 52] width 6 height 7
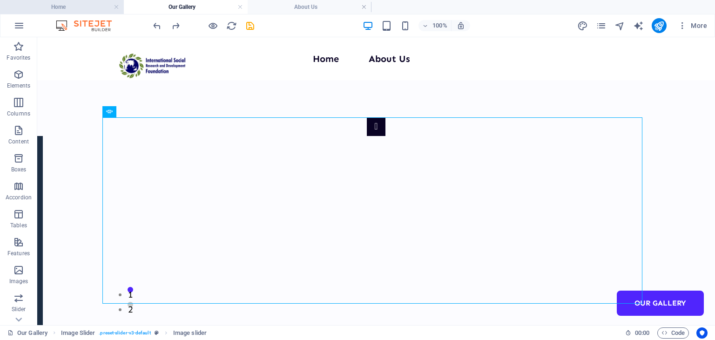
click at [72, 2] on h4 "Home" at bounding box center [62, 7] width 124 height 10
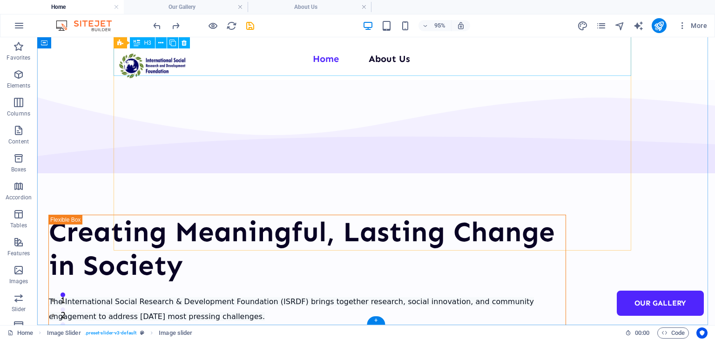
scroll to position [3448, 0]
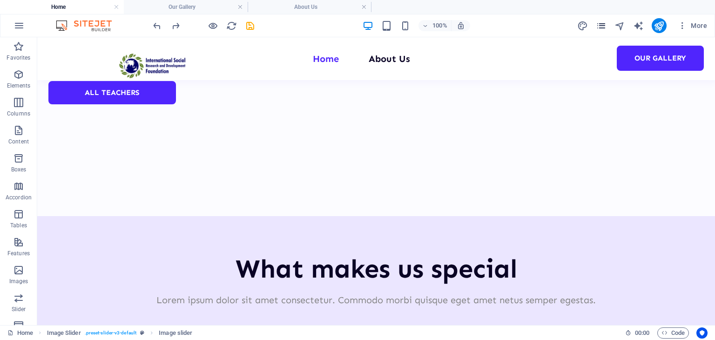
click at [607, 27] on div "More" at bounding box center [644, 25] width 134 height 15
click at [603, 27] on icon "pages" at bounding box center [600, 25] width 11 height 11
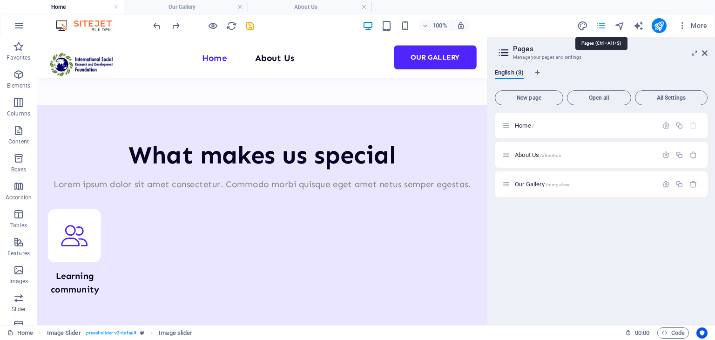
scroll to position [3626, 0]
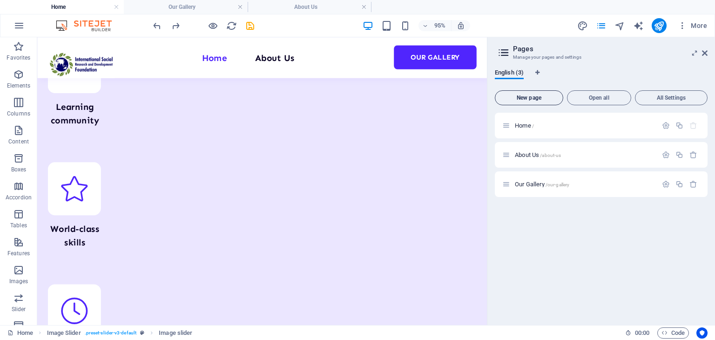
click at [551, 99] on span "New page" at bounding box center [529, 98] width 60 height 6
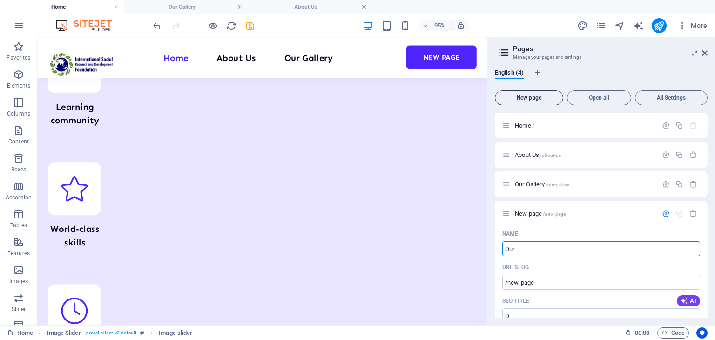
type input "Our"
type input "/o"
type input "Our"
type input "/our"
type input "Our Founder"
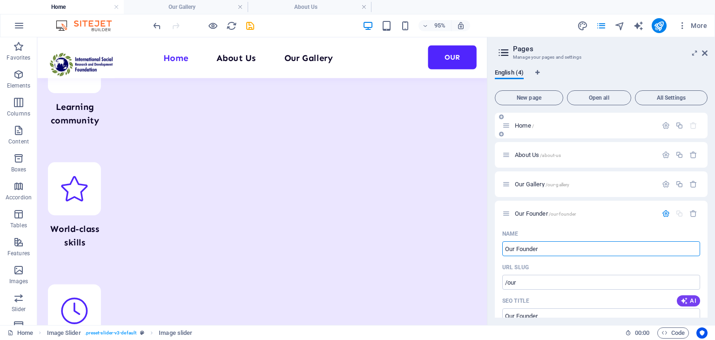
type input "/our-founder"
type input "Our Founder"
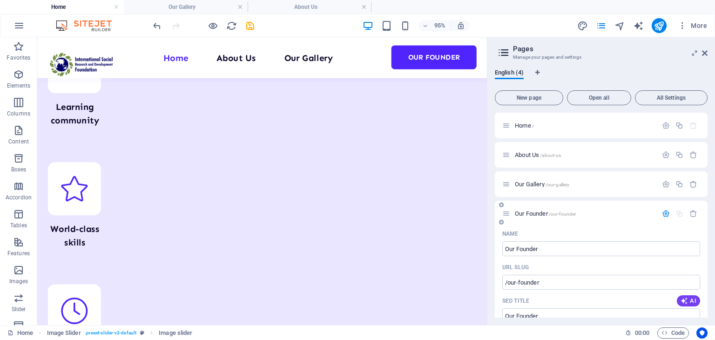
click at [519, 214] on span "Our Founder /our-founder" at bounding box center [545, 213] width 61 height 7
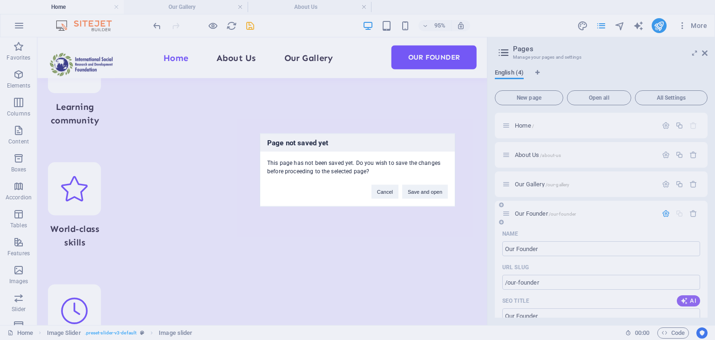
click button "Save and open" at bounding box center [425, 192] width 46 height 14
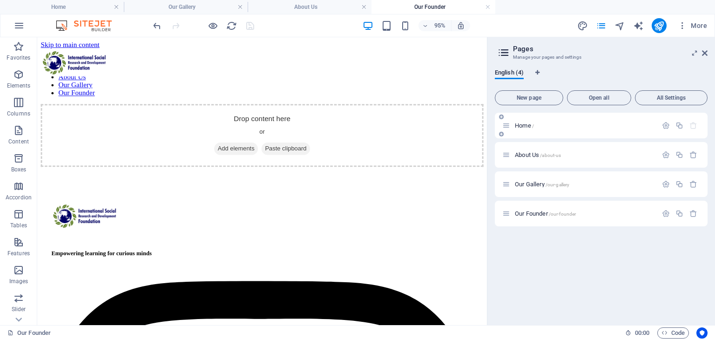
scroll to position [0, 0]
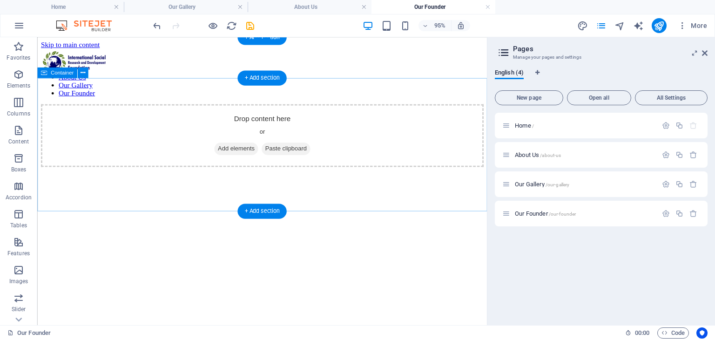
click at [241, 161] on span "Add elements" at bounding box center [246, 154] width 46 height 13
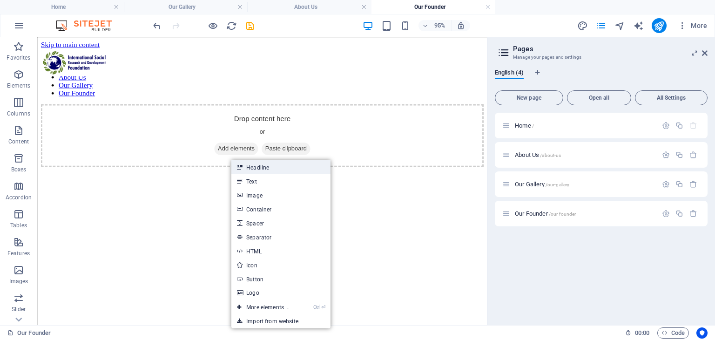
click at [286, 171] on link "Headline" at bounding box center [280, 167] width 99 height 14
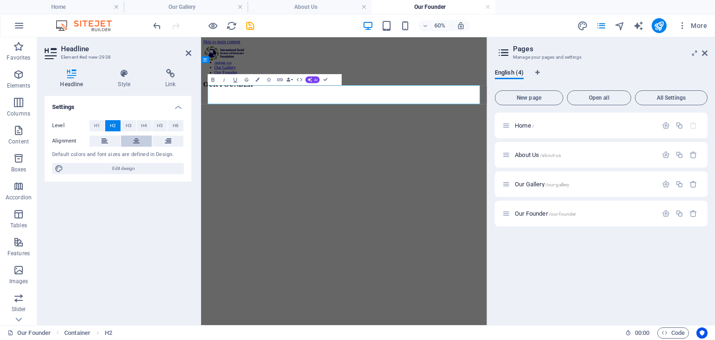
click at [147, 142] on button at bounding box center [136, 140] width 31 height 11
click at [188, 53] on icon at bounding box center [189, 52] width 6 height 7
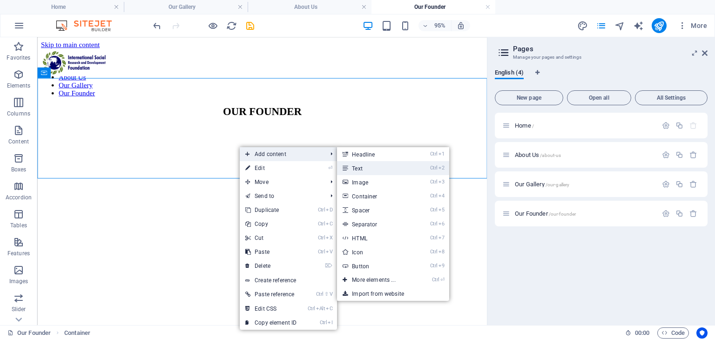
click at [389, 172] on link "Ctrl 2 Text" at bounding box center [375, 168] width 77 height 14
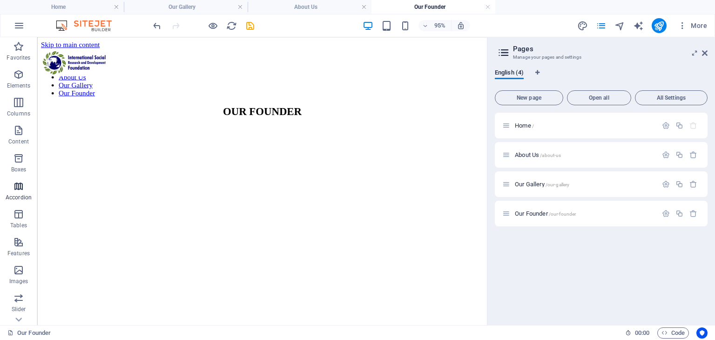
click at [18, 187] on icon "button" at bounding box center [18, 186] width 11 height 11
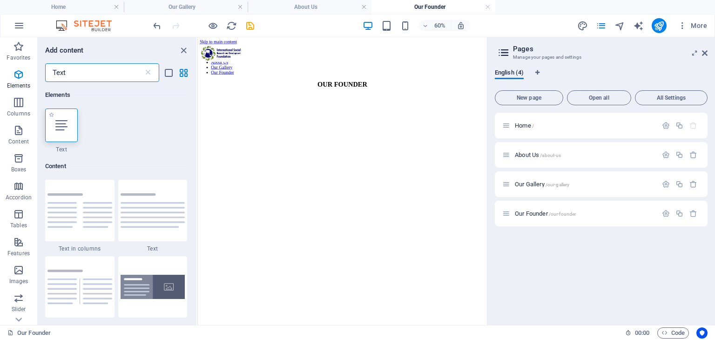
type input "Text"
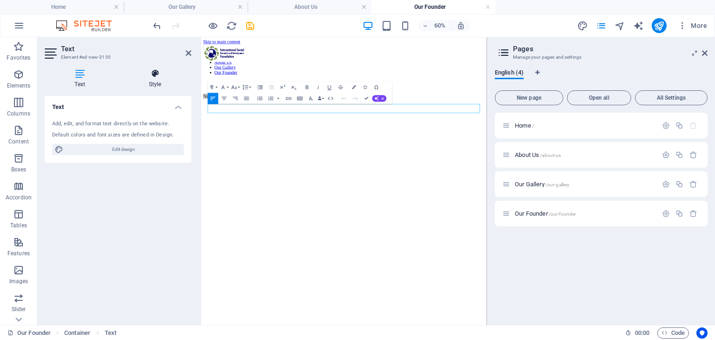
click at [161, 84] on h4 "Style" at bounding box center [155, 79] width 73 height 20
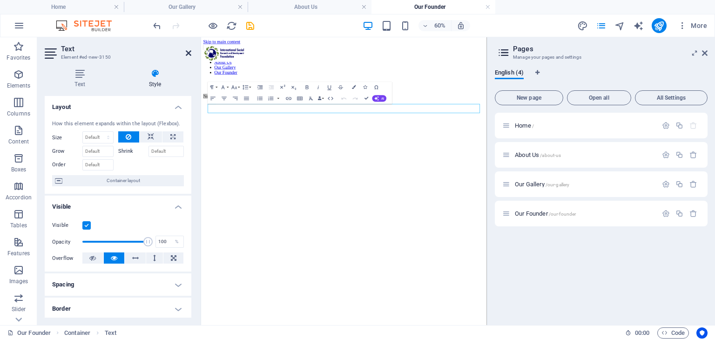
drag, startPoint x: 187, startPoint y: 51, endPoint x: 158, endPoint y: 15, distance: 46.3
click at [187, 51] on icon at bounding box center [189, 52] width 6 height 7
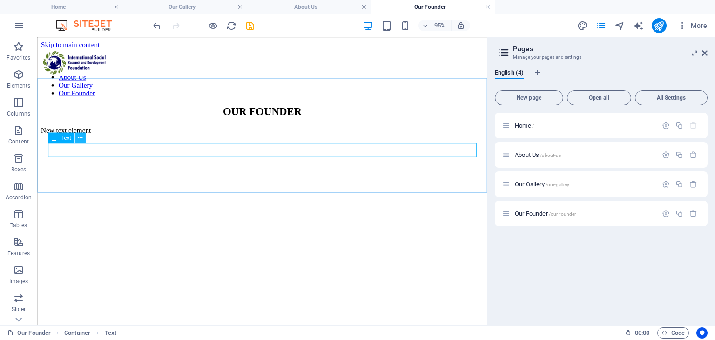
click at [81, 140] on icon at bounding box center [80, 137] width 5 height 9
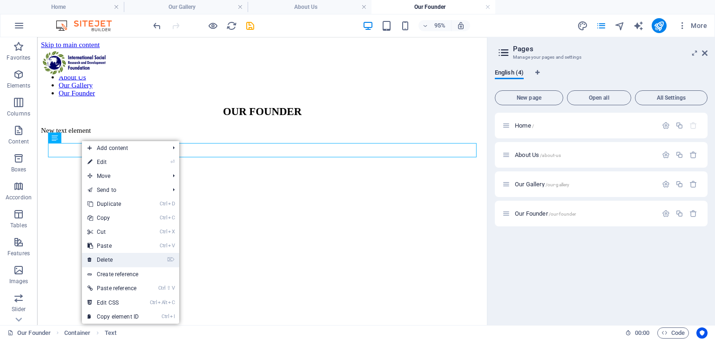
click at [107, 260] on link "⌦ Delete" at bounding box center [113, 260] width 62 height 14
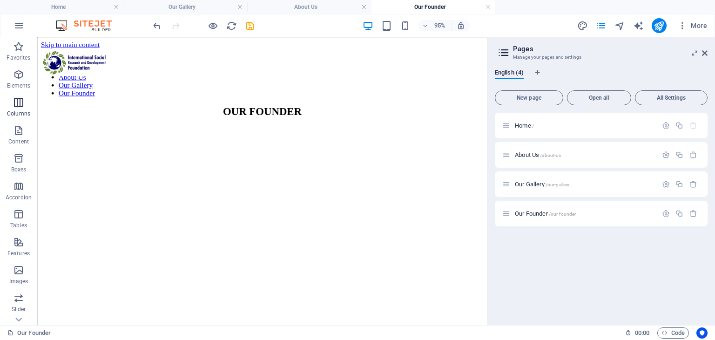
click at [31, 106] on span "Columns" at bounding box center [18, 108] width 37 height 22
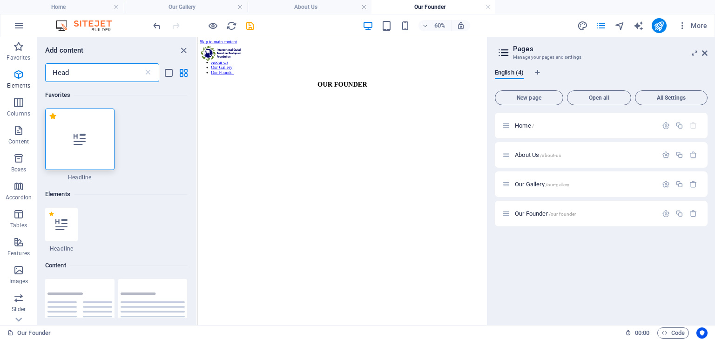
type input "Head"
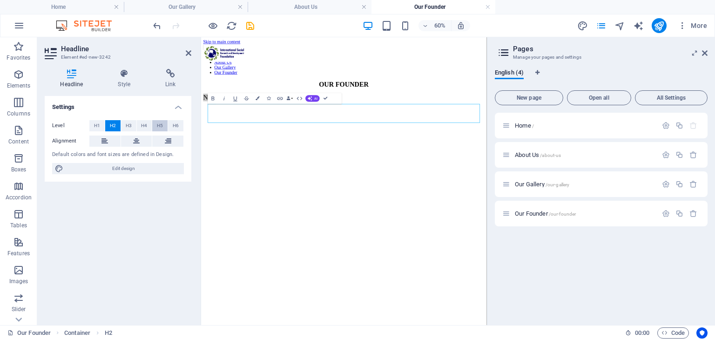
click at [154, 125] on button "H5" at bounding box center [159, 125] width 15 height 11
click at [146, 124] on span "H4" at bounding box center [144, 125] width 6 height 11
click at [127, 122] on span "H3" at bounding box center [129, 125] width 6 height 11
click at [114, 120] on span "H2" at bounding box center [113, 125] width 6 height 11
click at [125, 124] on button "H3" at bounding box center [128, 125] width 15 height 11
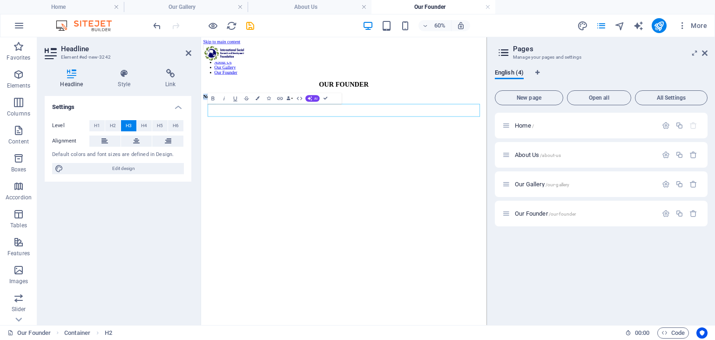
drag, startPoint x: 321, startPoint y: 162, endPoint x: 191, endPoint y: 152, distance: 131.2
click at [201, 150] on html "Skip to main content Menu Home About Us Our Gallery Our Founder OUR FOUNDER New…" at bounding box center [439, 93] width 476 height 113
click at [144, 139] on button at bounding box center [136, 140] width 31 height 11
click at [408, 150] on html "Skip to main content Menu Home About Us Our Gallery Our Founder OUR FOUNDER New…" at bounding box center [439, 93] width 476 height 113
click at [476, 141] on h3 "New headline" at bounding box center [439, 136] width 468 height 10
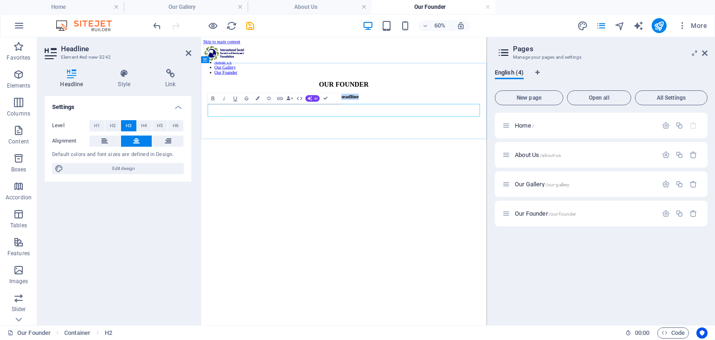
click at [476, 141] on h3 "New headline" at bounding box center [439, 136] width 468 height 10
click at [189, 54] on icon at bounding box center [189, 52] width 6 height 7
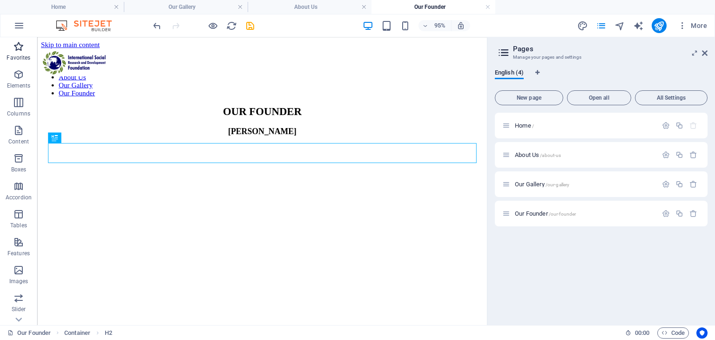
drag, startPoint x: 9, startPoint y: 46, endPoint x: 22, endPoint y: 47, distance: 13.2
click at [11, 47] on span "Favorites" at bounding box center [18, 52] width 37 height 22
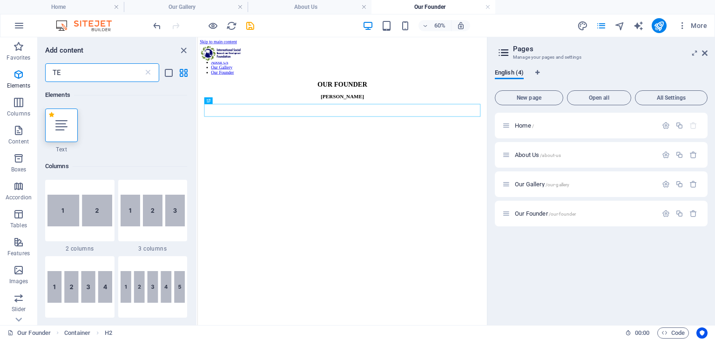
type input "TE"
click at [51, 115] on label "1 Star" at bounding box center [51, 114] width 5 height 5
click at [49, 121] on input "1 Star" at bounding box center [48, 121] width 0 height 0
radio input "true"
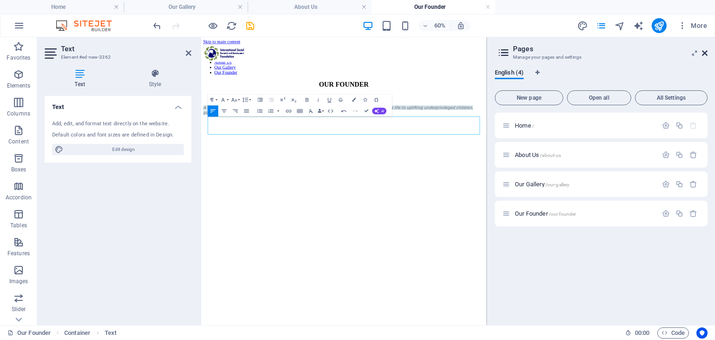
drag, startPoint x: 705, startPoint y: 49, endPoint x: 504, endPoint y: 12, distance: 204.4
click at [705, 49] on icon at bounding box center [705, 52] width 6 height 7
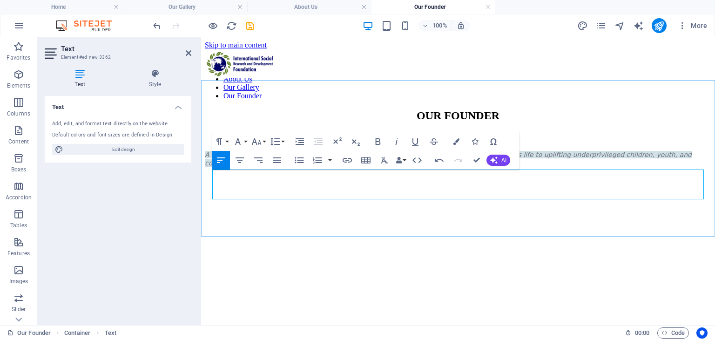
click at [317, 167] on span "A visionary social worker, community developer, and mentor, [PERSON_NAME] has d…" at bounding box center [448, 159] width 487 height 16
click at [244, 140] on button "Font Family" at bounding box center [240, 141] width 18 height 19
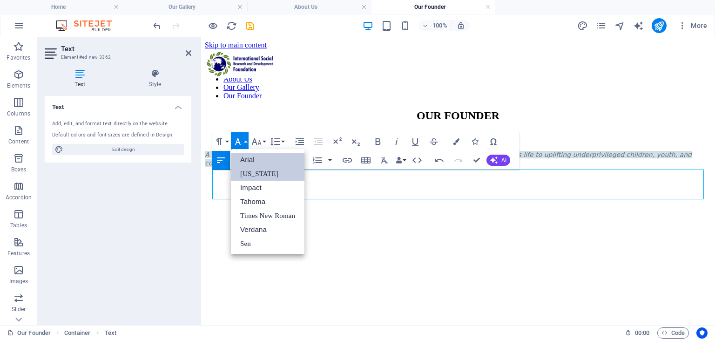
click at [257, 179] on link "[US_STATE]" at bounding box center [268, 174] width 74 height 14
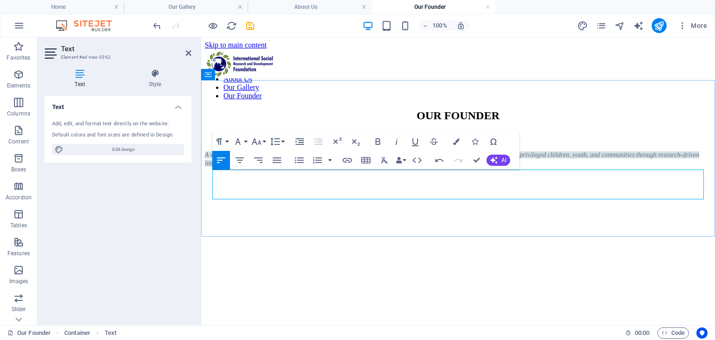
click at [326, 167] on span "A visionary social worker, community developer, and mentor, [PERSON_NAME] has d…" at bounding box center [452, 158] width 494 height 15
click at [412, 167] on p "A visionary social worker, community developer, and mentor, [PERSON_NAME] has d…" at bounding box center [458, 158] width 506 height 17
click at [264, 138] on button "Font Size" at bounding box center [258, 141] width 18 height 19
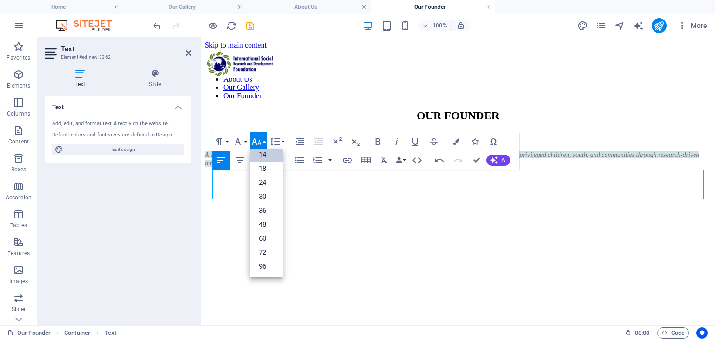
scroll to position [74, 0]
click at [267, 194] on link "30" at bounding box center [265, 197] width 33 height 14
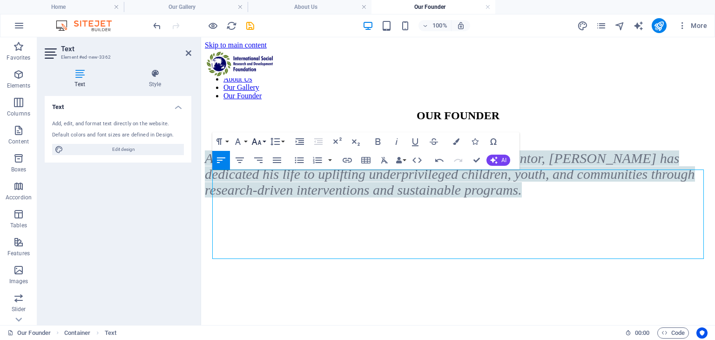
click at [253, 143] on icon "button" at bounding box center [256, 141] width 11 height 11
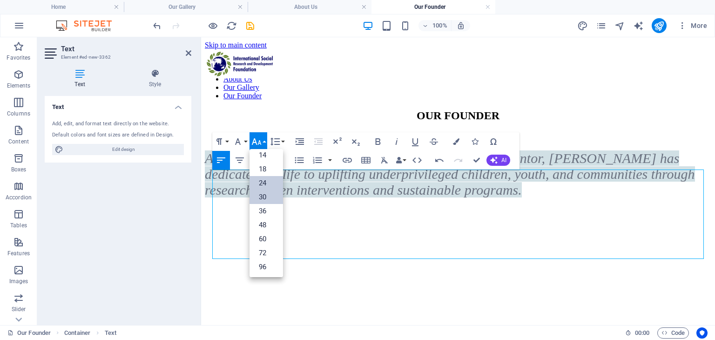
click at [261, 177] on link "24" at bounding box center [265, 183] width 33 height 14
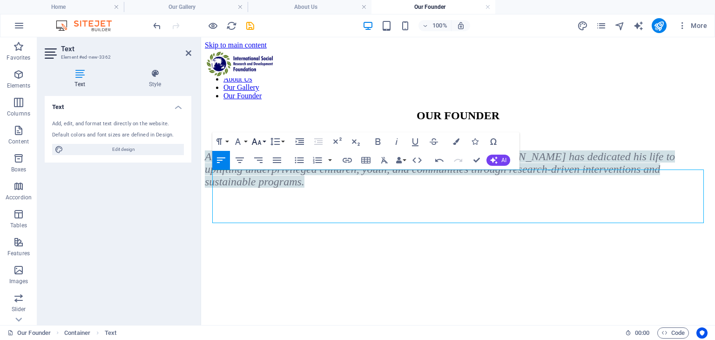
click at [259, 145] on icon "button" at bounding box center [256, 141] width 11 height 11
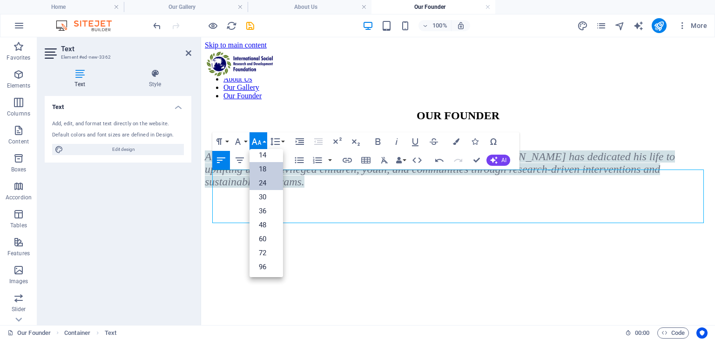
click at [266, 166] on link "18" at bounding box center [265, 169] width 33 height 14
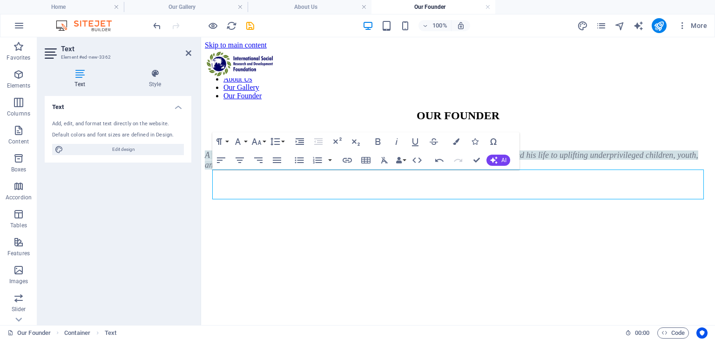
click at [345, 177] on html "Skip to main content Menu Home About Us Our Gallery Our Founder OUR FOUNDER [PE…" at bounding box center [458, 107] width 514 height 140
click at [595, 109] on div "OUR FOUNDER [PERSON_NAME] [PERSON_NAME] visionary social worker, community deve…" at bounding box center [458, 139] width 506 height 60
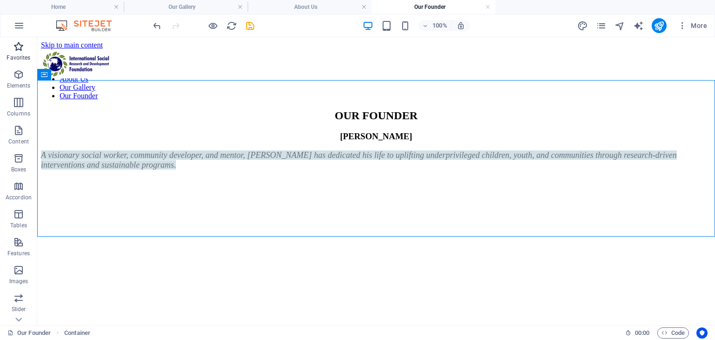
click at [12, 44] on span "Favorites" at bounding box center [18, 52] width 37 height 22
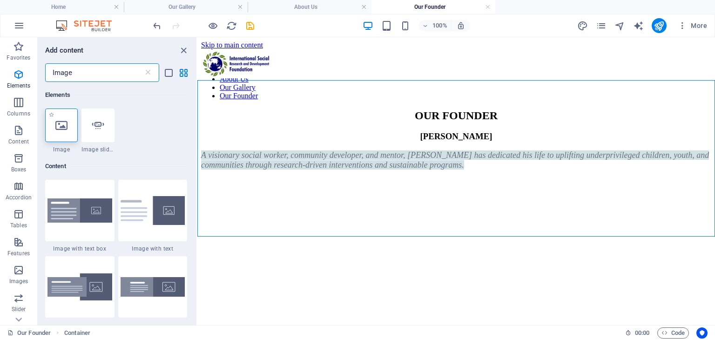
type input "Image"
click at [72, 131] on div at bounding box center [61, 124] width 33 height 33
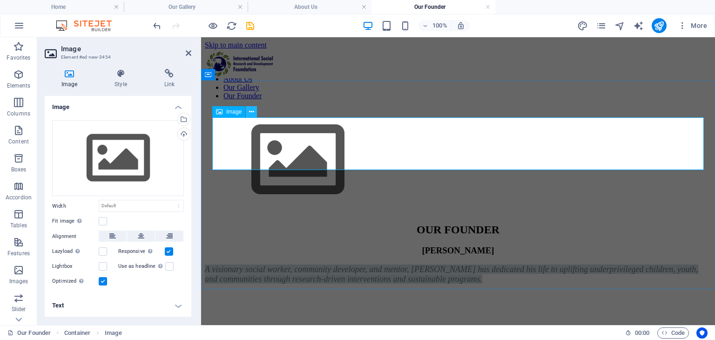
click at [247, 115] on button at bounding box center [251, 111] width 11 height 11
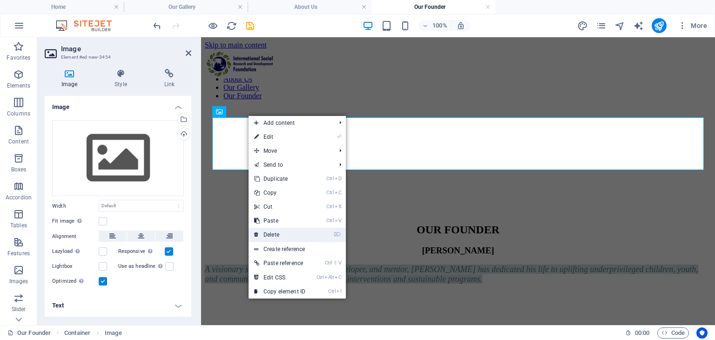
click at [301, 234] on link "⌦ Delete" at bounding box center [279, 234] width 62 height 14
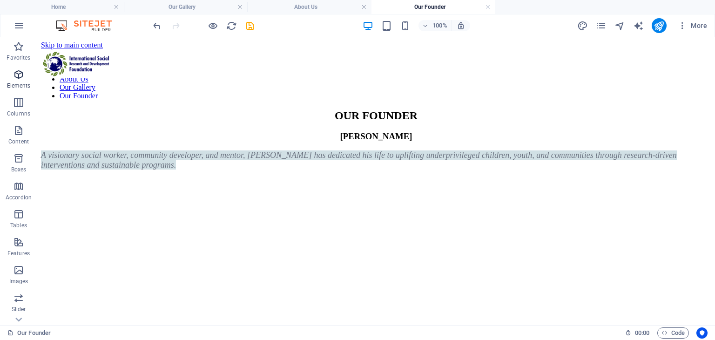
click at [21, 82] on p "Elements" at bounding box center [19, 85] width 24 height 7
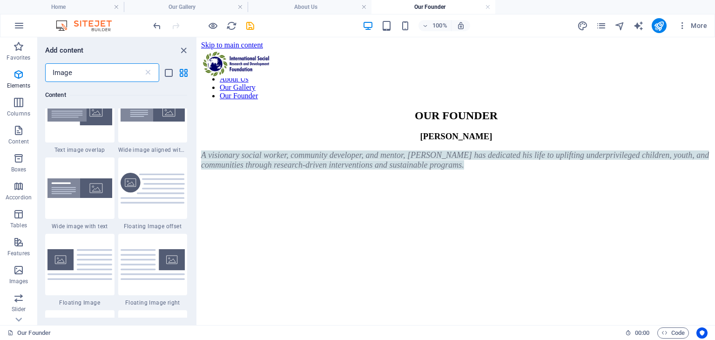
scroll to position [0, 0]
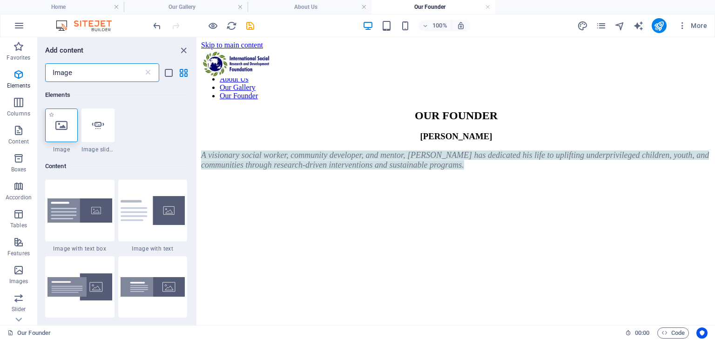
type input "Image"
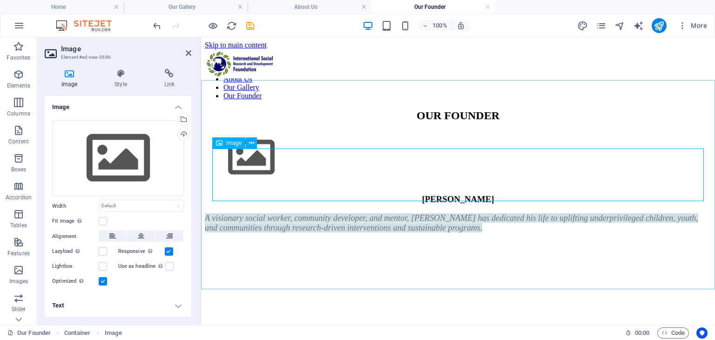
click at [246, 175] on figure at bounding box center [458, 158] width 506 height 54
click at [182, 129] on div "Upload" at bounding box center [183, 135] width 14 height 14
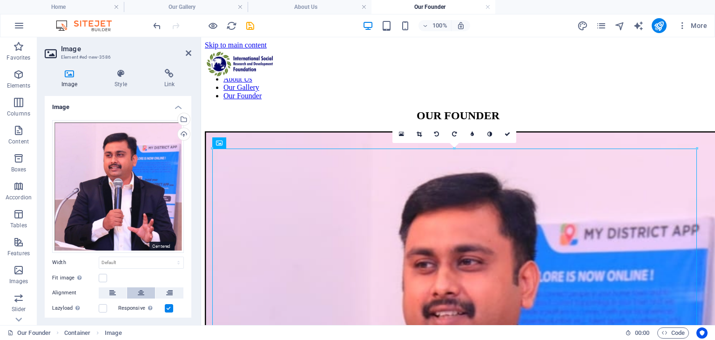
drag, startPoint x: 149, startPoint y: 232, endPoint x: 47, endPoint y: 174, distance: 117.9
click at [149, 287] on button at bounding box center [141, 292] width 28 height 11
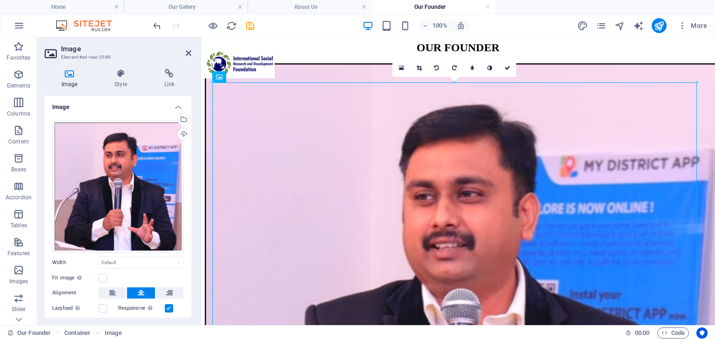
scroll to position [45, 0]
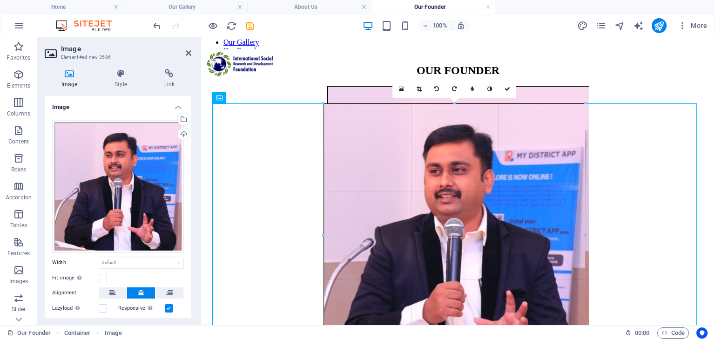
drag, startPoint x: 212, startPoint y: 102, endPoint x: 714, endPoint y: 328, distance: 550.8
type input "562"
select select "px"
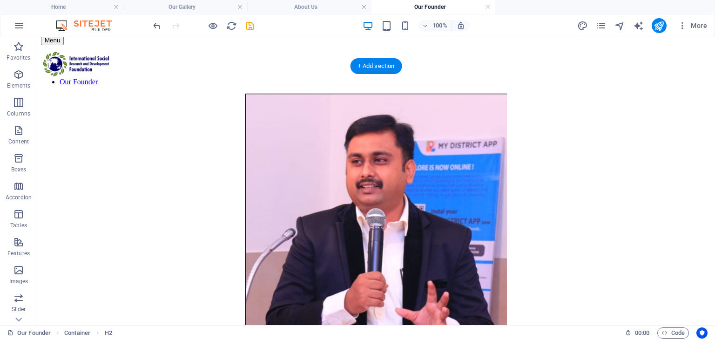
drag, startPoint x: 158, startPoint y: 101, endPoint x: 481, endPoint y: 196, distance: 336.8
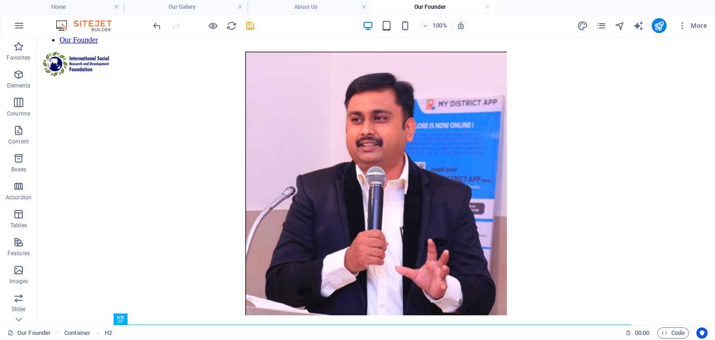
scroll to position [20, 0]
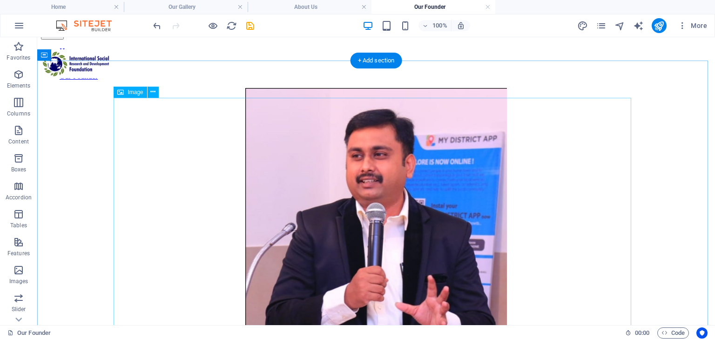
click at [484, 164] on figure at bounding box center [376, 220] width 670 height 265
click at [265, 105] on figure at bounding box center [376, 220] width 670 height 265
select select "px"
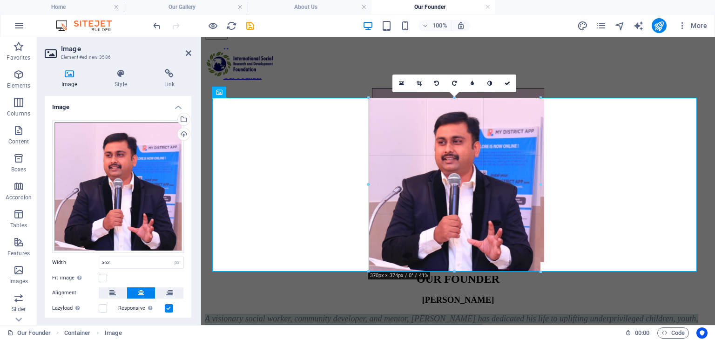
drag, startPoint x: 322, startPoint y: 97, endPoint x: 408, endPoint y: 149, distance: 100.4
type input "369"
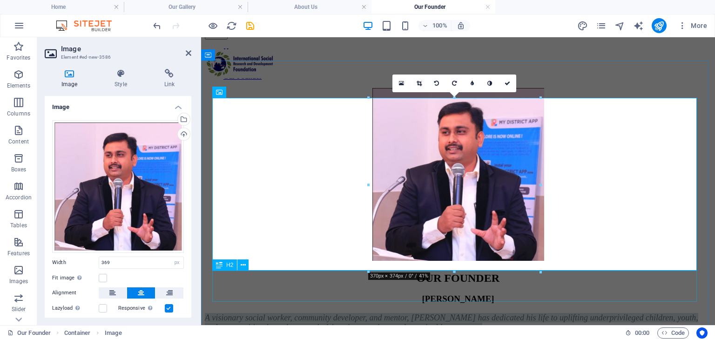
click at [661, 276] on div "OUR FOUNDER" at bounding box center [458, 278] width 506 height 13
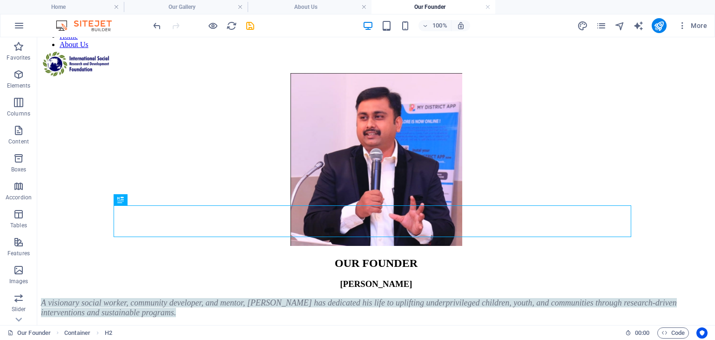
scroll to position [0, 0]
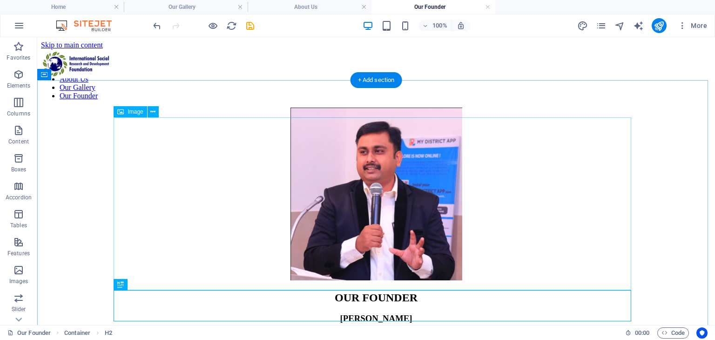
drag, startPoint x: 354, startPoint y: 181, endPoint x: 356, endPoint y: 150, distance: 31.3
click at [354, 181] on figure at bounding box center [376, 194] width 670 height 174
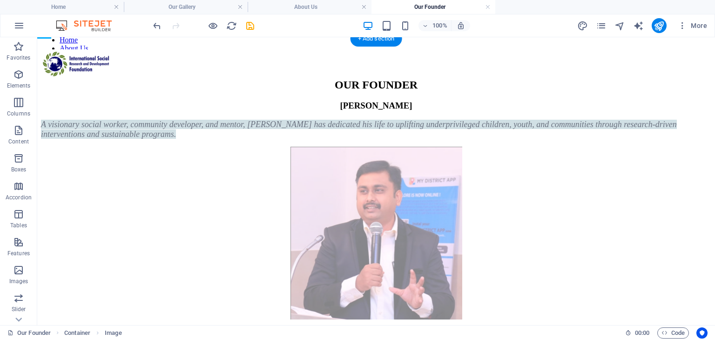
scroll to position [80, 0]
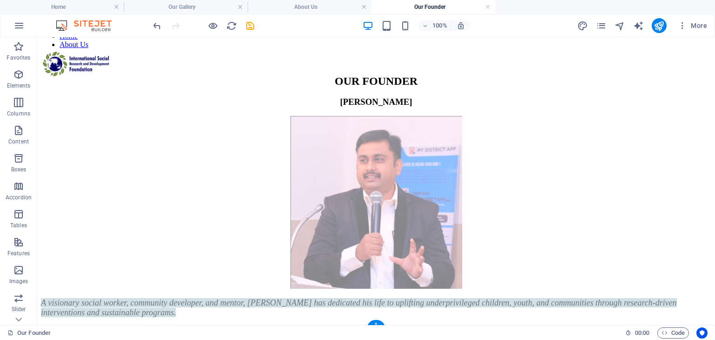
drag, startPoint x: 322, startPoint y: 120, endPoint x: 345, endPoint y: 143, distance: 32.9
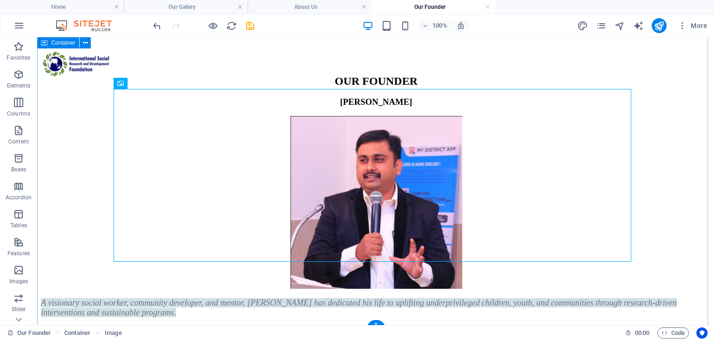
click at [674, 203] on div "OUR FOUNDER [PERSON_NAME] [PERSON_NAME] visionary social worker, community deve…" at bounding box center [376, 196] width 670 height 242
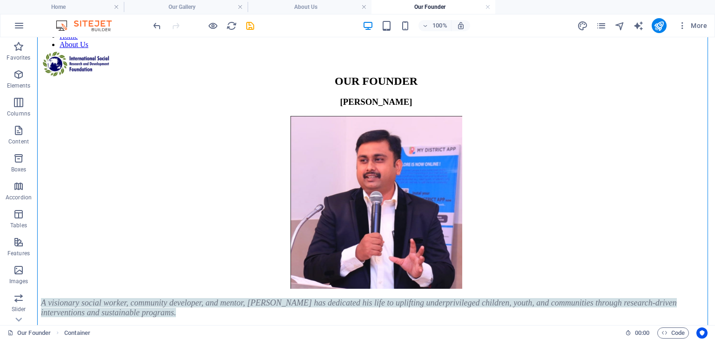
scroll to position [19, 0]
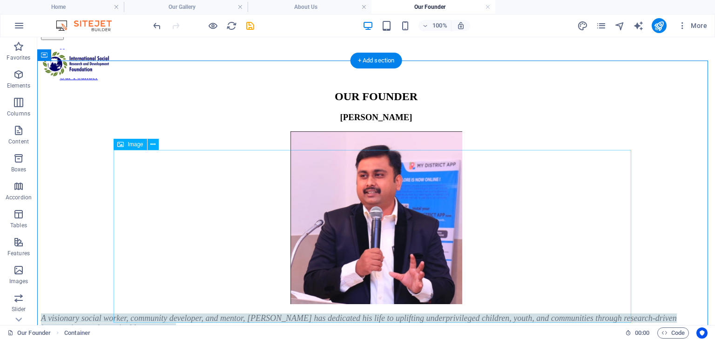
click at [419, 263] on figure at bounding box center [376, 218] width 670 height 174
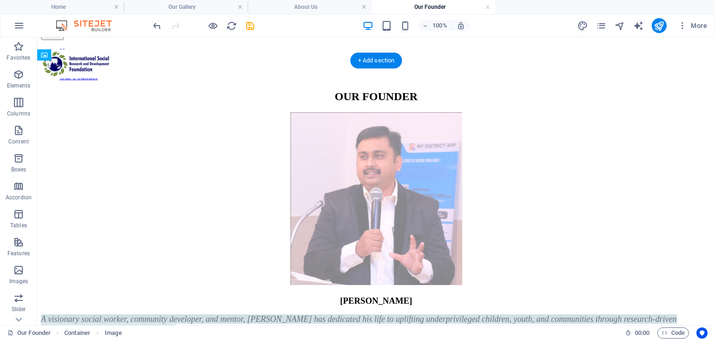
drag, startPoint x: 419, startPoint y: 263, endPoint x: 412, endPoint y: 132, distance: 130.9
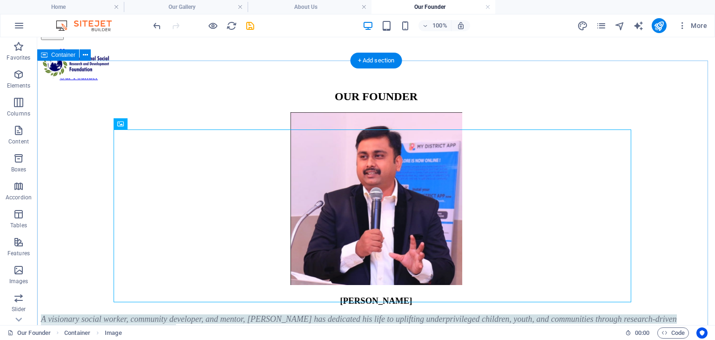
click at [655, 178] on div "OUR FOUNDER [PERSON_NAME] [PERSON_NAME] visionary social worker, community deve…" at bounding box center [376, 211] width 670 height 243
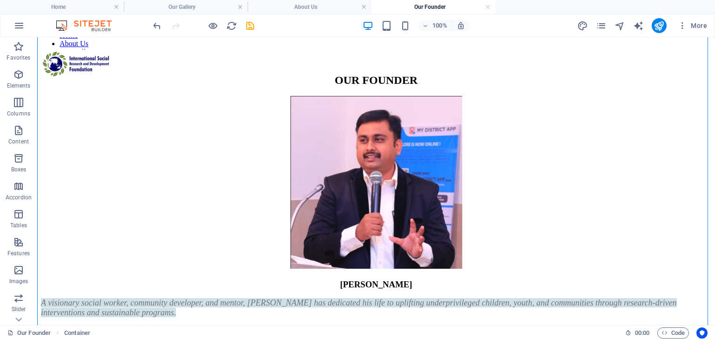
scroll to position [0, 0]
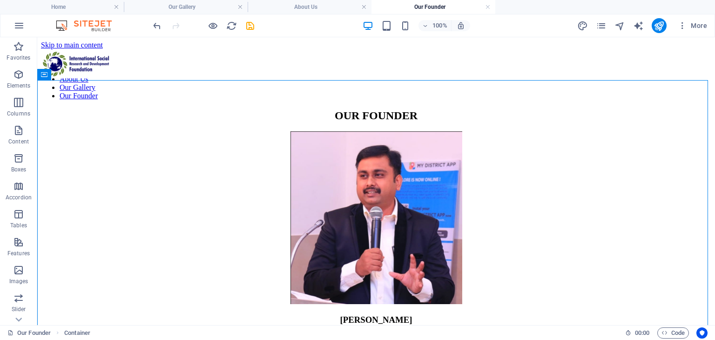
click at [595, 29] on div "More" at bounding box center [644, 25] width 134 height 15
click at [597, 28] on icon "pages" at bounding box center [600, 25] width 11 height 11
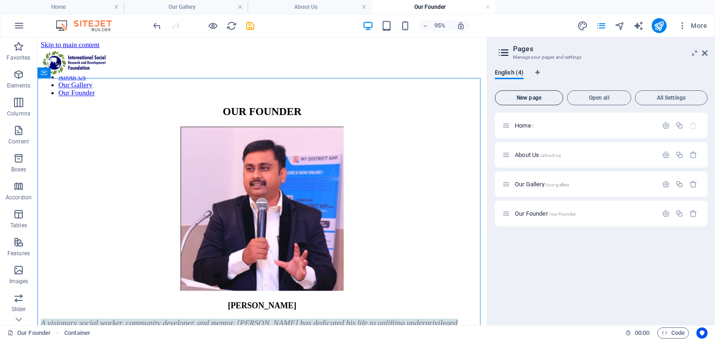
click at [528, 102] on button "New page" at bounding box center [529, 97] width 68 height 15
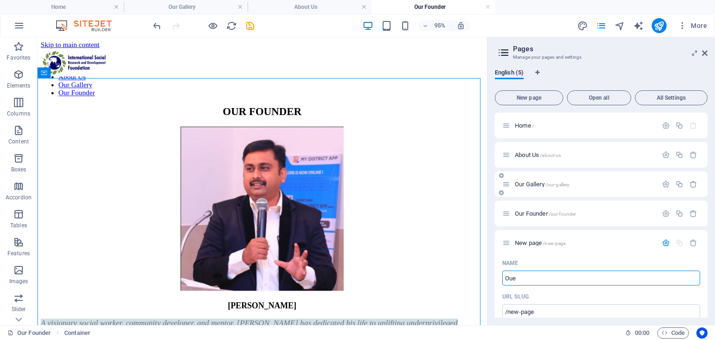
type input "Oue O"
type input "/o"
type input "Oue Ob"
type input "/oue-o"
type input "Oue Objective"
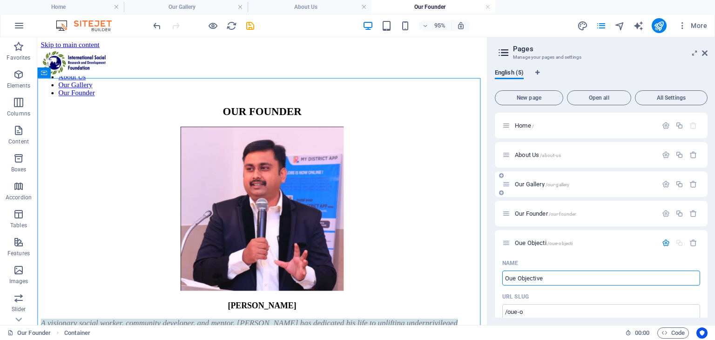
type input "/oue-objecti"
type input "Oue Objectives"
type input "/oue-objectives"
type input "Oue Objectives"
click at [705, 156] on div "About Us /about-us" at bounding box center [601, 155] width 213 height 26
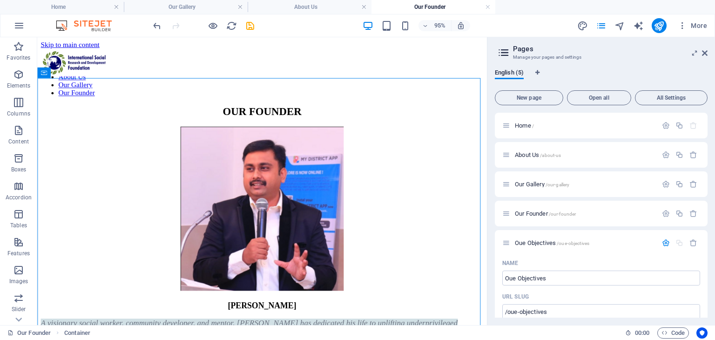
click at [706, 159] on div "Home / About Us /about-us Our Gallery /our-gallery Our Founder /our-founder Oue…" at bounding box center [601, 215] width 213 height 205
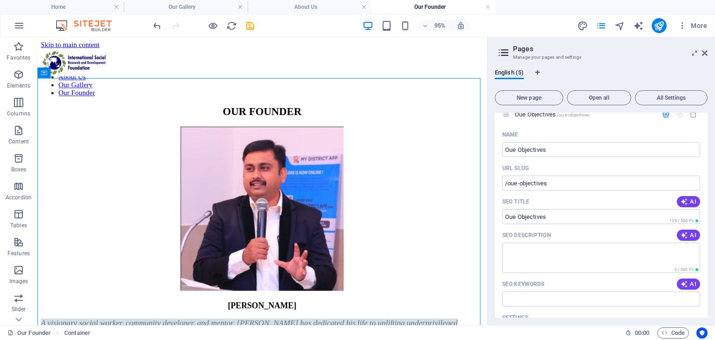
scroll to position [125, 0]
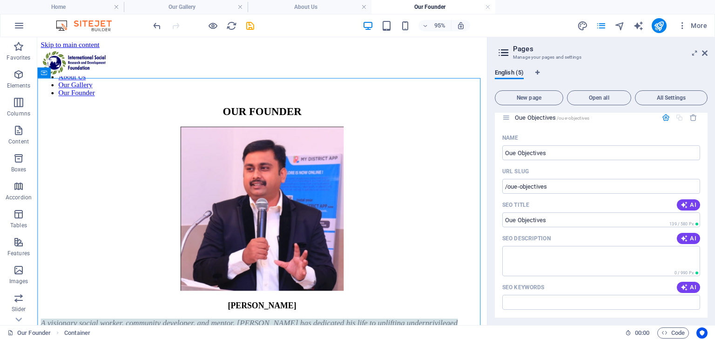
click at [663, 120] on icon "button" at bounding box center [666, 118] width 8 height 8
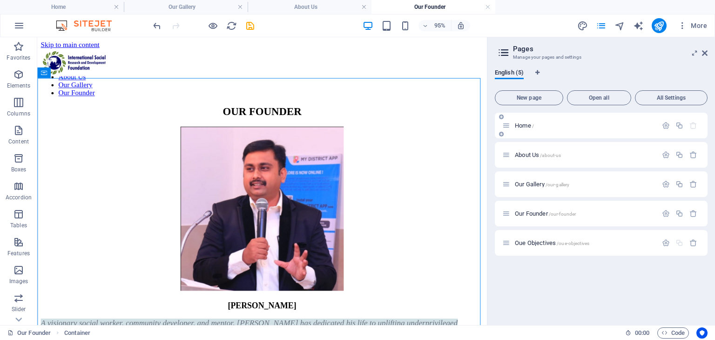
scroll to position [0, 0]
click at [505, 242] on icon at bounding box center [506, 243] width 8 height 8
click at [666, 242] on icon "button" at bounding box center [666, 243] width 8 height 8
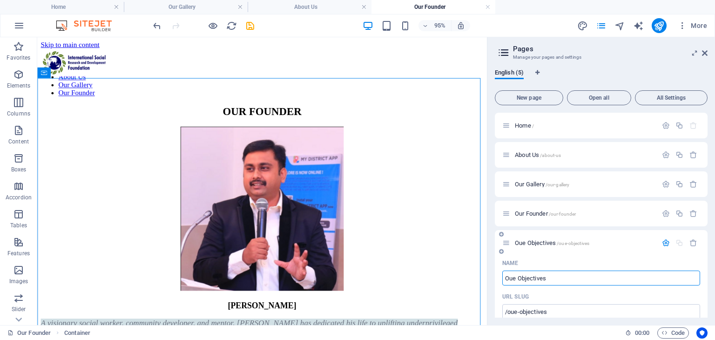
click at [512, 278] on input "Oue Objectives" at bounding box center [601, 277] width 198 height 15
type input "Our Objectives"
type input "/our-objectives"
type input "Our Objectives"
click at [662, 243] on icon "button" at bounding box center [666, 243] width 8 height 8
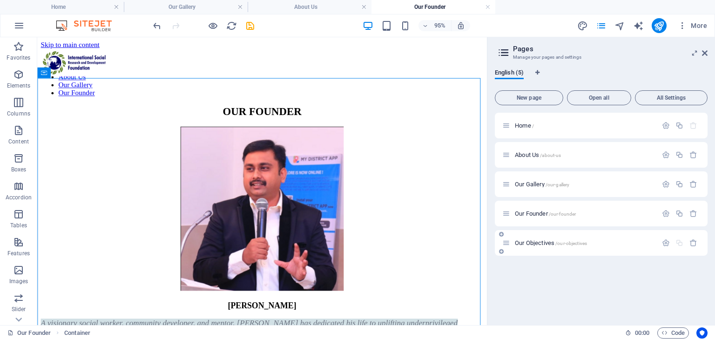
click at [550, 245] on span "Our Objectives /our-objectives" at bounding box center [551, 242] width 72 height 7
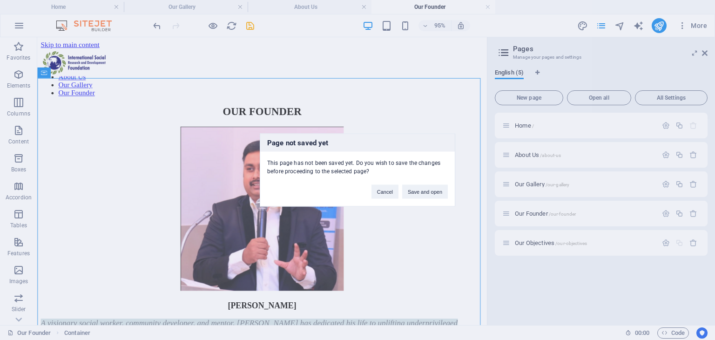
click button "Save and open" at bounding box center [425, 192] width 46 height 14
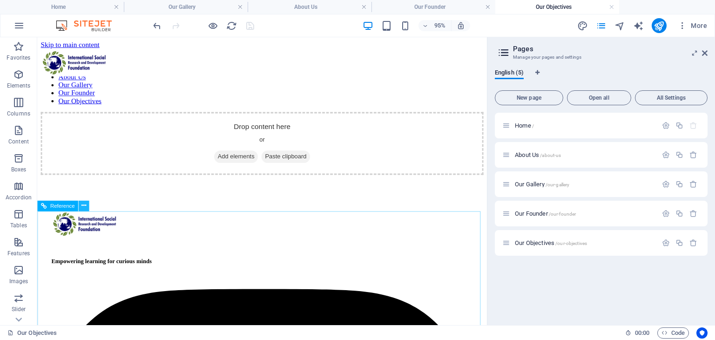
click at [82, 207] on icon at bounding box center [83, 205] width 5 height 9
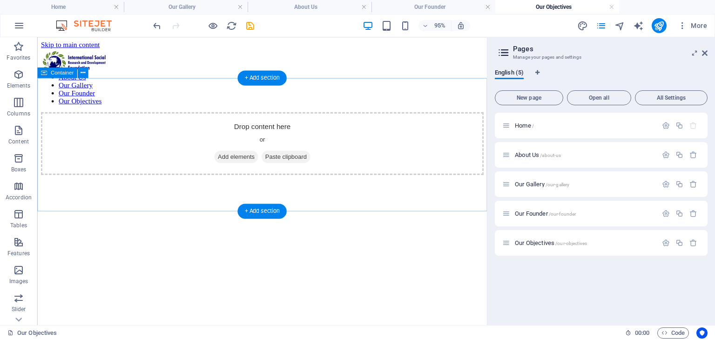
click at [245, 167] on span "Add elements" at bounding box center [246, 162] width 46 height 13
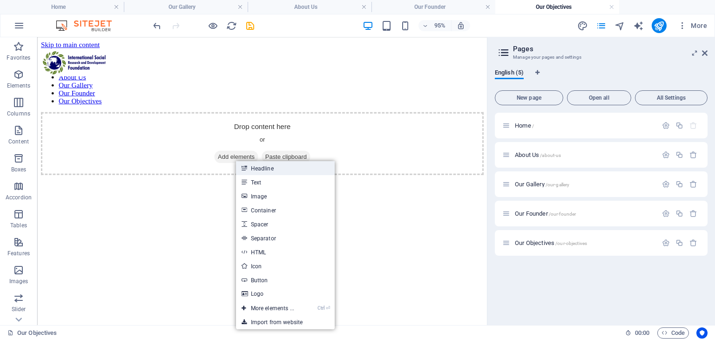
click at [270, 172] on link "Headline" at bounding box center [285, 168] width 99 height 14
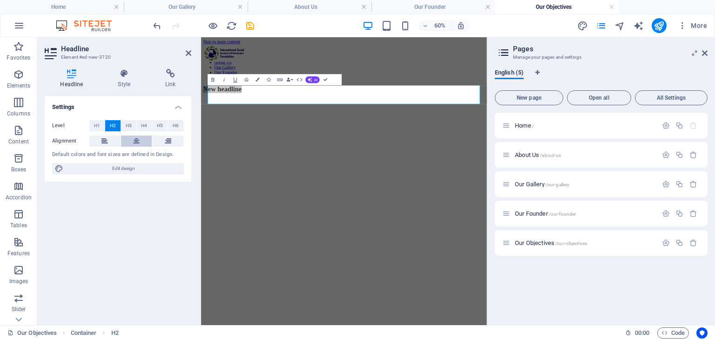
click at [148, 139] on button at bounding box center [136, 140] width 31 height 11
click at [365, 130] on h2 "New headline" at bounding box center [439, 124] width 468 height 13
click at [366, 130] on h2 "New headline" at bounding box center [439, 124] width 468 height 13
click at [184, 52] on h2 "Headline" at bounding box center [126, 49] width 130 height 8
click at [187, 53] on icon at bounding box center [189, 52] width 6 height 7
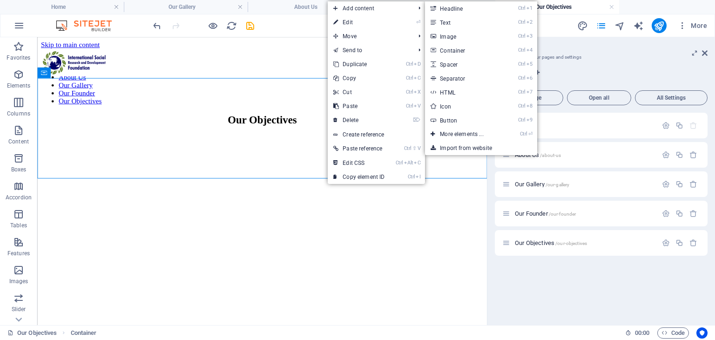
click at [446, 20] on link "Ctrl 2 Text" at bounding box center [463, 22] width 77 height 14
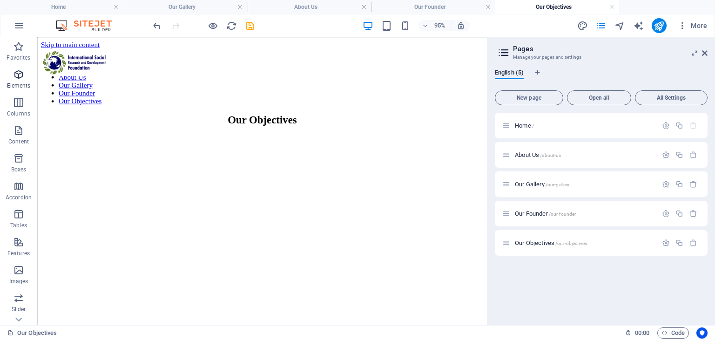
click at [19, 69] on icon "button" at bounding box center [18, 74] width 11 height 11
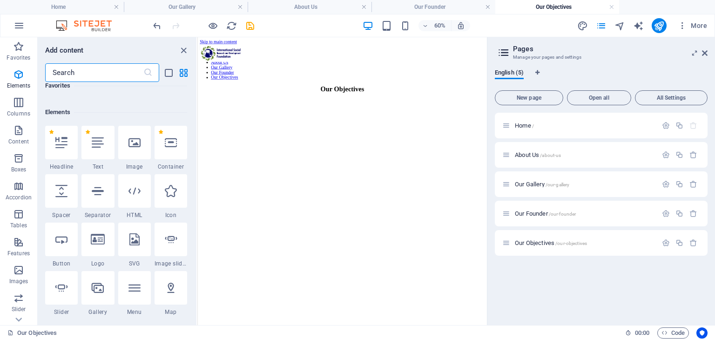
scroll to position [175, 0]
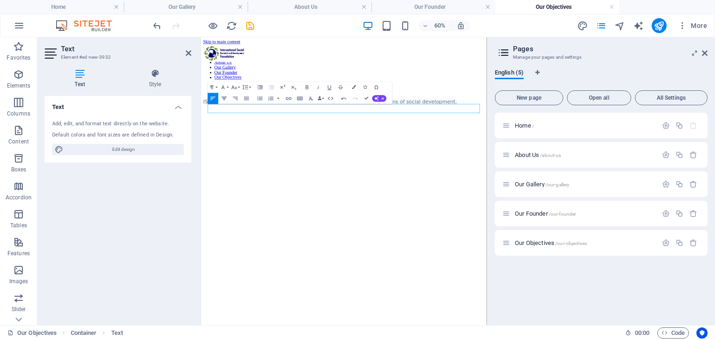
click at [225, 100] on icon "button" at bounding box center [224, 98] width 7 height 7
click at [234, 86] on icon "button" at bounding box center [234, 87] width 7 height 7
click at [234, 108] on link "24" at bounding box center [231, 112] width 20 height 8
drag, startPoint x: 405, startPoint y: 286, endPoint x: 595, endPoint y: 160, distance: 227.6
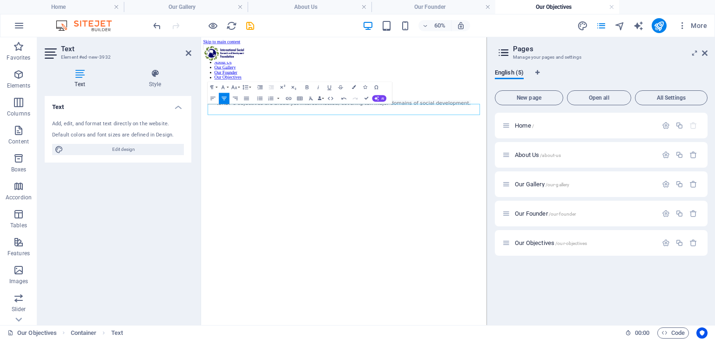
click at [408, 160] on html "Skip to main content Menu Home About Us Our Gallery Our Founder Our Objectives …" at bounding box center [439, 98] width 476 height 123
click at [705, 50] on icon at bounding box center [705, 52] width 6 height 7
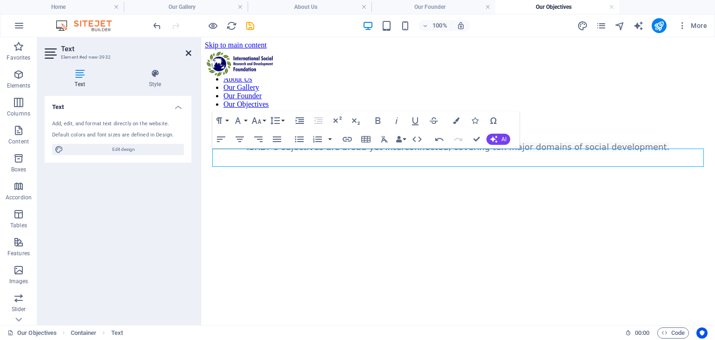
click at [188, 51] on icon at bounding box center [189, 52] width 6 height 7
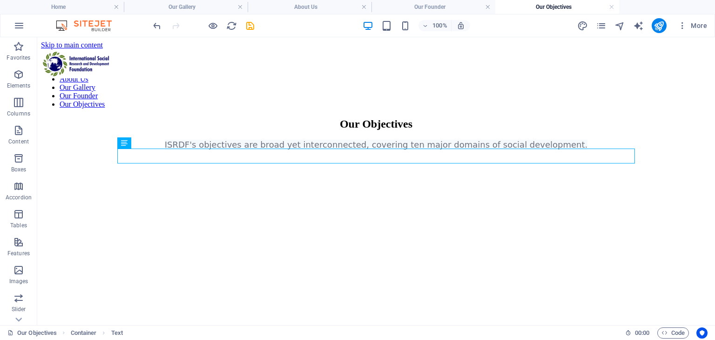
click at [235, 157] on html "Skip to main content Menu Home About Us Our Gallery Our Founder Our Objectives …" at bounding box center [375, 97] width 677 height 120
click at [294, 157] on html "Skip to main content Menu Home About Us Our Gallery Our Founder Our Objectives …" at bounding box center [375, 97] width 677 height 120
click at [12, 154] on span "Boxes" at bounding box center [18, 164] width 37 height 22
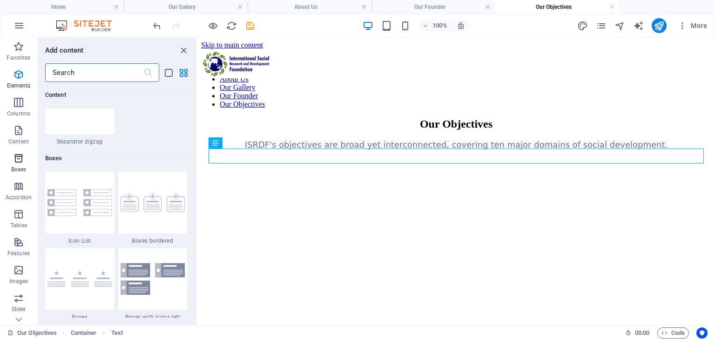
scroll to position [2642, 0]
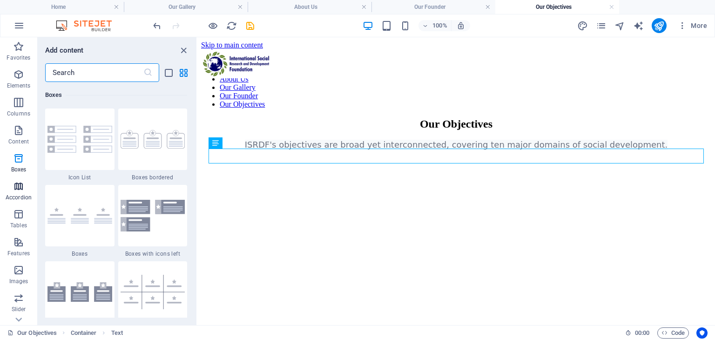
click at [20, 185] on icon "button" at bounding box center [18, 186] width 11 height 11
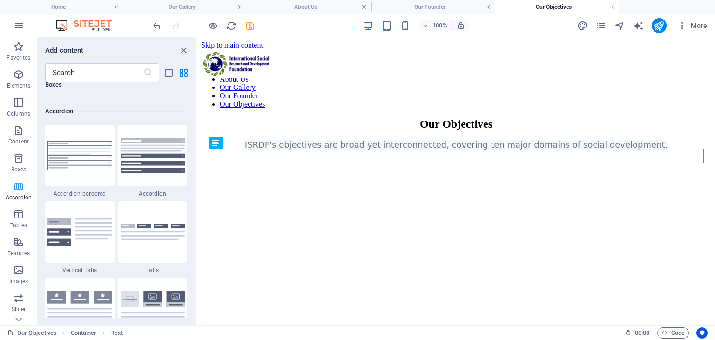
scroll to position [3046, 0]
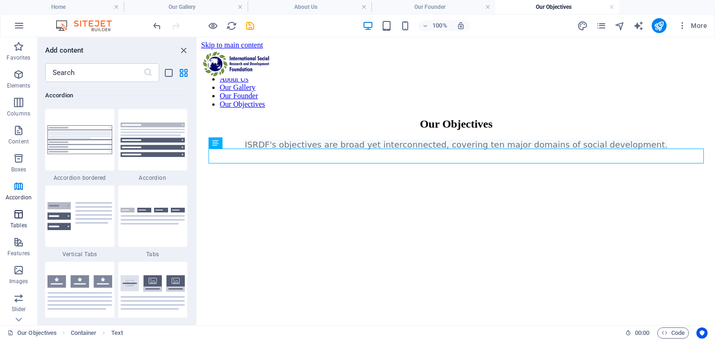
click at [19, 215] on icon "button" at bounding box center [18, 213] width 11 height 11
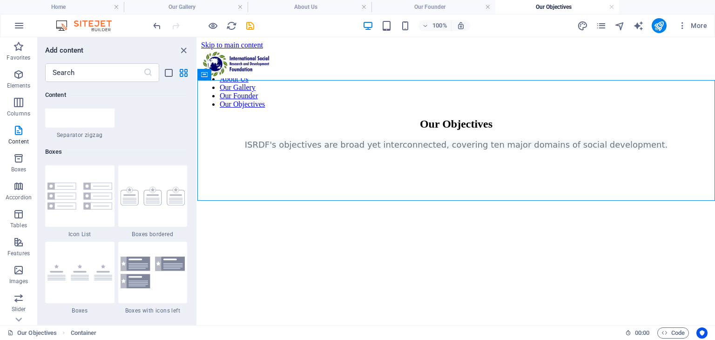
scroll to position [2571, 0]
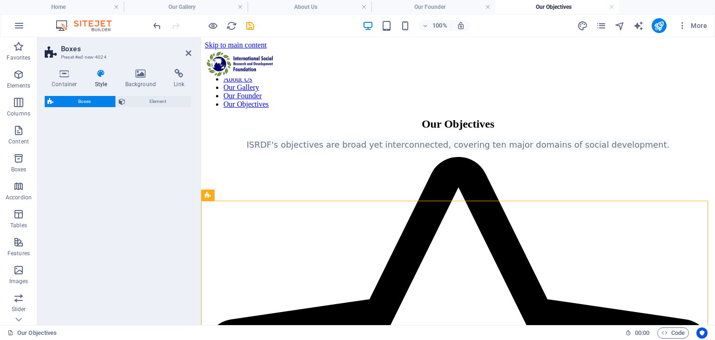
select select "rem"
select select "preset-boxes-v3-border"
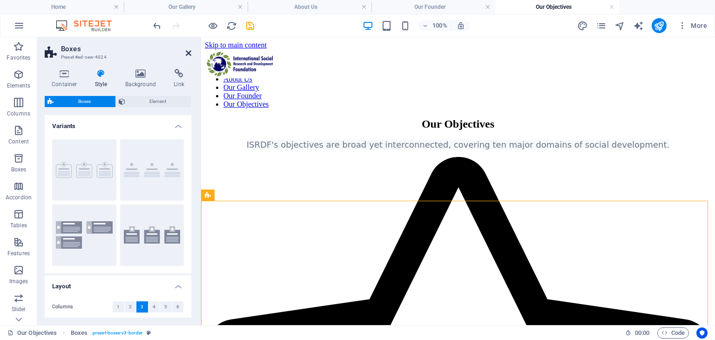
click at [186, 56] on icon at bounding box center [189, 52] width 6 height 7
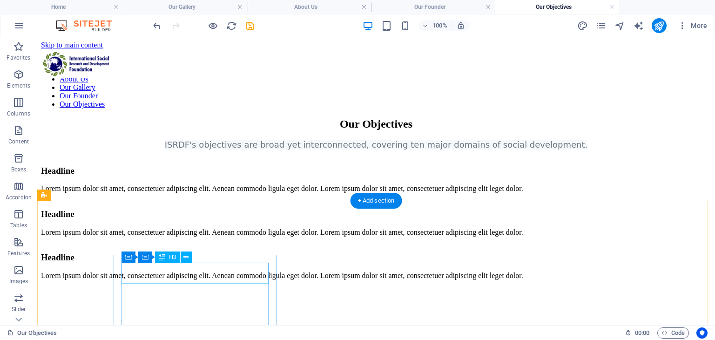
click at [205, 176] on div "Headline" at bounding box center [376, 171] width 670 height 10
click at [204, 176] on div "Headline" at bounding box center [376, 171] width 670 height 10
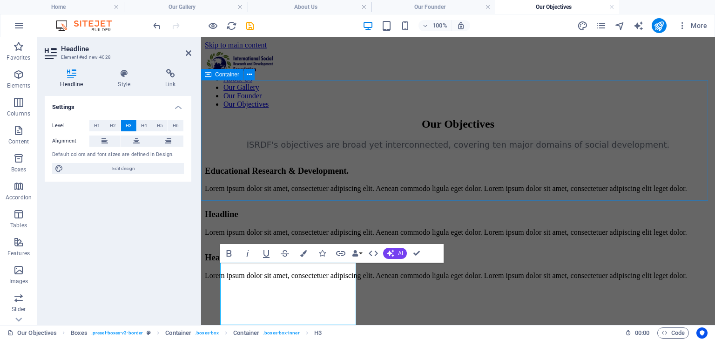
click at [363, 149] on div "Our Objectives ISRDF's objectives are broad yet interconnected, covering ten ma…" at bounding box center [458, 134] width 506 height 32
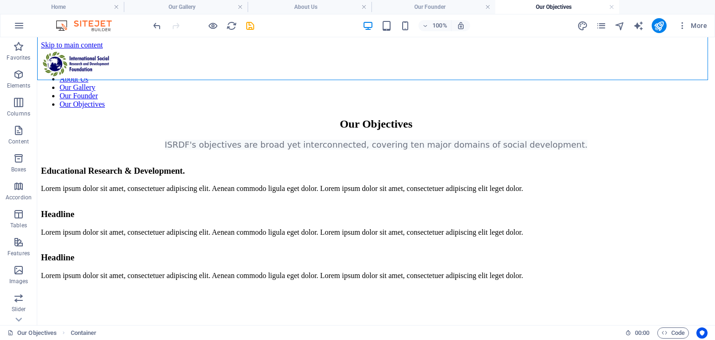
scroll to position [127, 0]
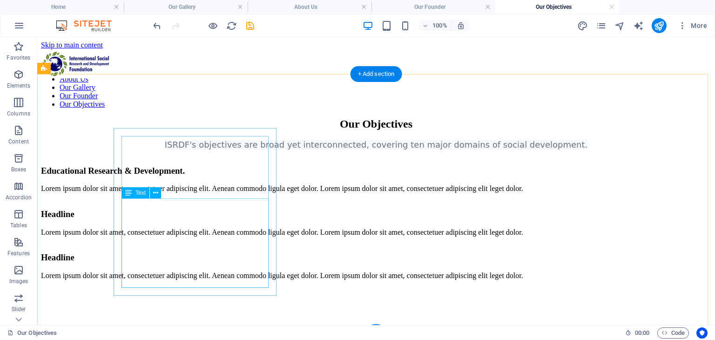
click at [210, 193] on div "Lorem ipsum dolor sit amet, consectetuer adipiscing elit. Aenean commodo ligula…" at bounding box center [376, 188] width 670 height 8
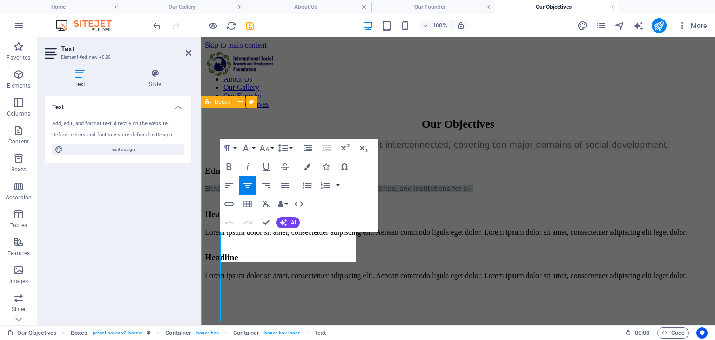
scroll to position [93, 0]
click at [294, 200] on div "Educational Research & Development. Enhancing quality education, digital learni…" at bounding box center [458, 178] width 506 height 43
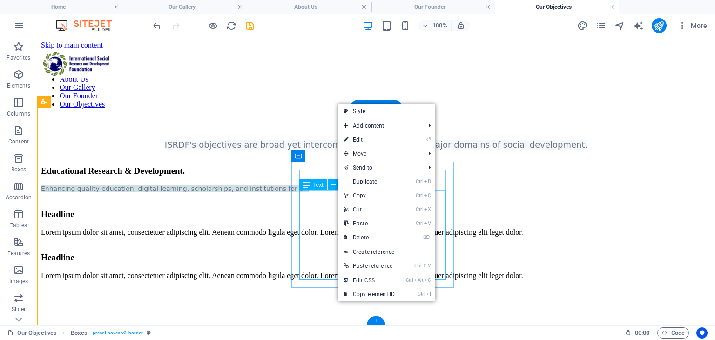
click at [317, 228] on div "Lorem ipsum dolor sit amet, consectetuer adipiscing elit. Aenean commodo ligula…" at bounding box center [376, 232] width 670 height 8
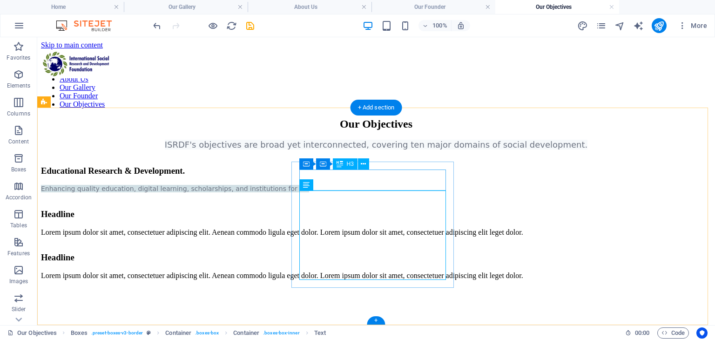
click at [356, 209] on div "Headline" at bounding box center [376, 214] width 670 height 10
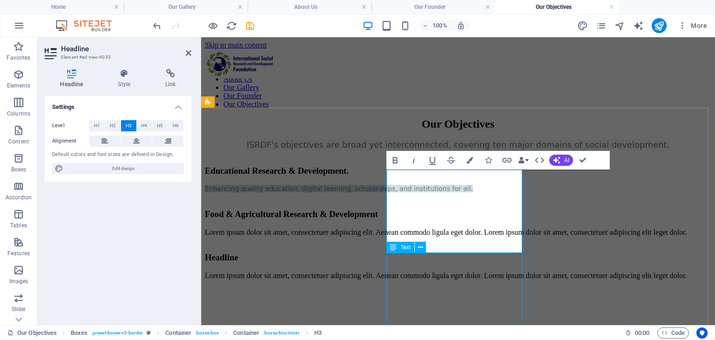
click at [455, 236] on div "Lorem ipsum dolor sit amet, consectetuer adipiscing elit. Aenean commodo ligula…" at bounding box center [458, 232] width 506 height 8
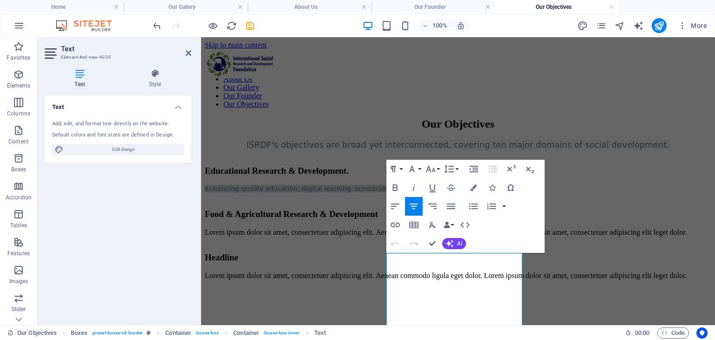
click at [610, 32] on div "More" at bounding box center [644, 25] width 134 height 15
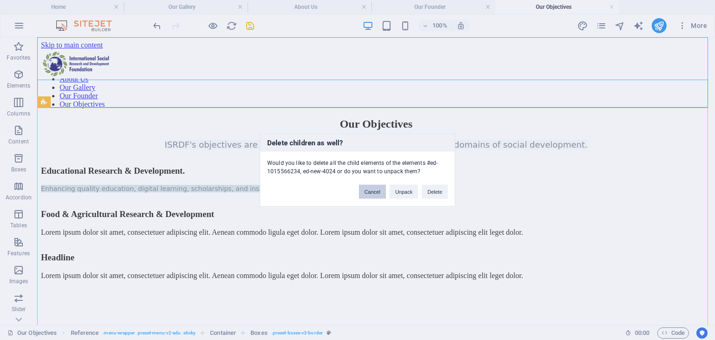
click at [377, 190] on button "Cancel" at bounding box center [372, 192] width 27 height 14
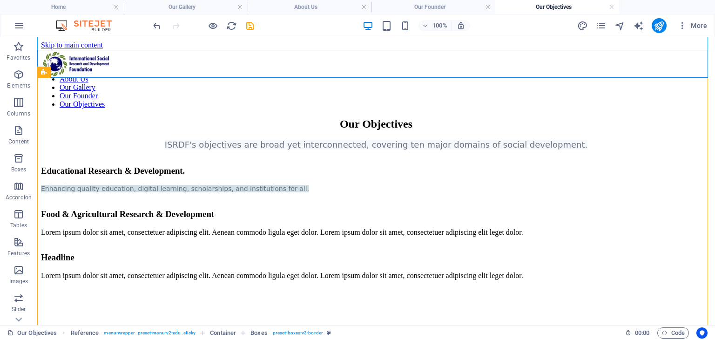
scroll to position [125, 0]
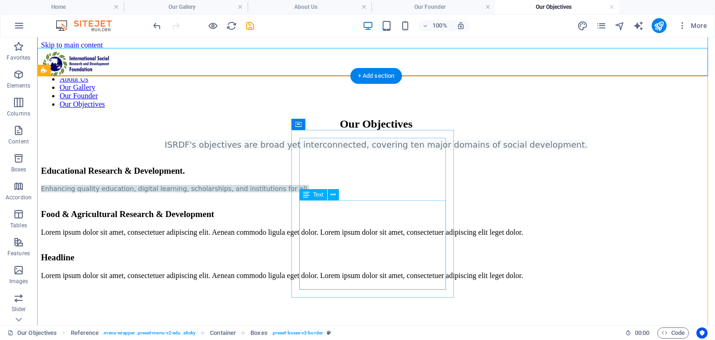
click at [320, 236] on div "Lorem ipsum dolor sit amet, consectetuer adipiscing elit. Aenean commodo ligula…" at bounding box center [376, 232] width 670 height 8
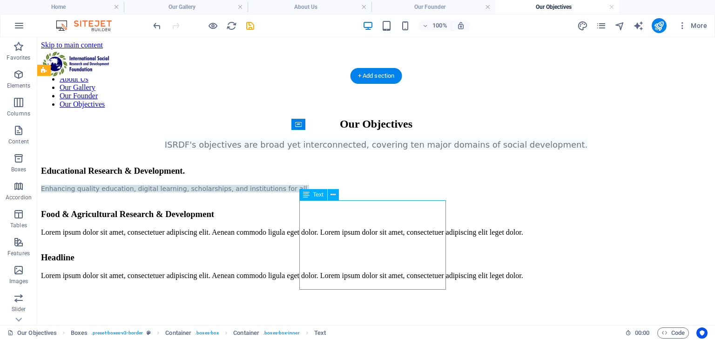
click at [320, 236] on div "Lorem ipsum dolor sit amet, consectetuer adipiscing elit. Aenean commodo ligula…" at bounding box center [376, 232] width 670 height 8
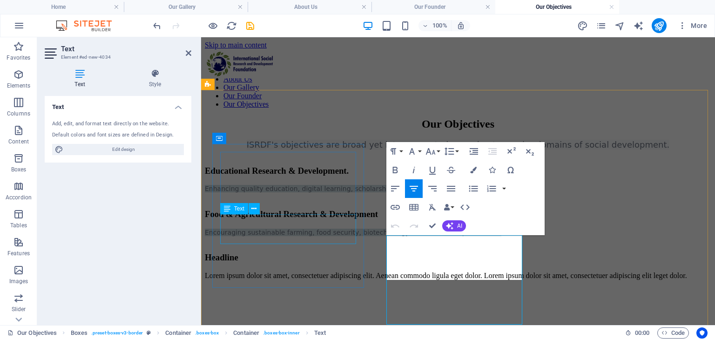
scroll to position [111, 0]
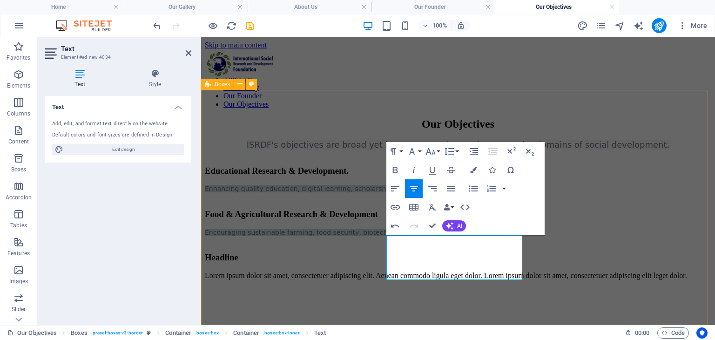
click at [356, 287] on div "Educational Research & Development. Enhancing quality education, digital learni…" at bounding box center [458, 222] width 506 height 130
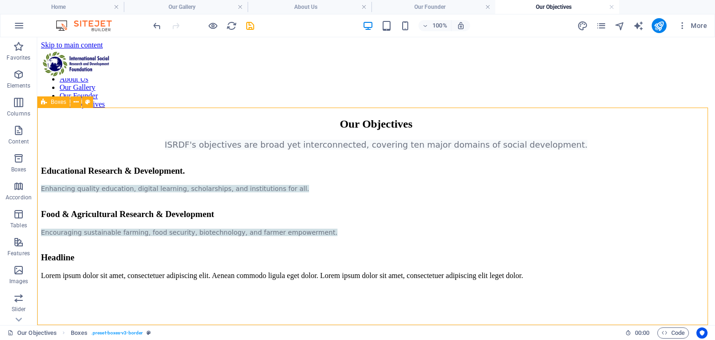
scroll to position [93, 0]
click at [475, 287] on div "Educational Research & Development. Enhancing quality education, digital learni…" at bounding box center [376, 222] width 670 height 130
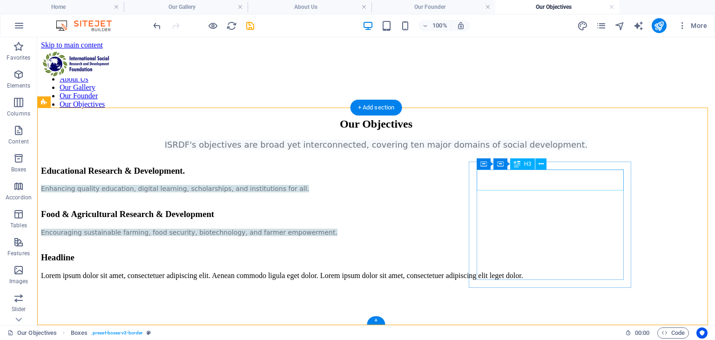
click at [551, 252] on div "Headline" at bounding box center [376, 257] width 670 height 10
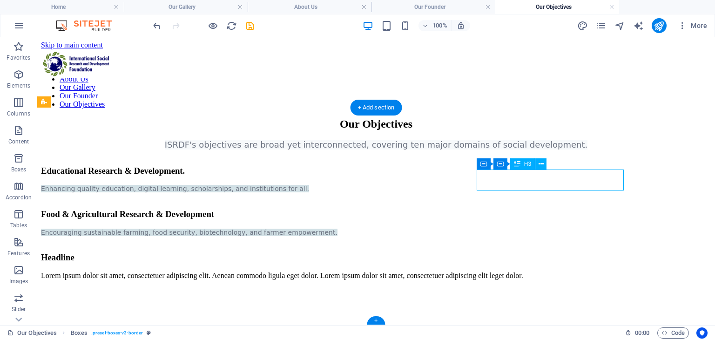
click at [551, 252] on div "Headline" at bounding box center [376, 257] width 670 height 10
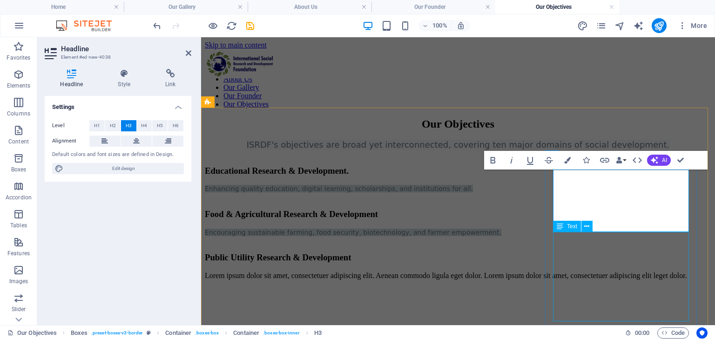
click at [612, 271] on div "Lorem ipsum dolor sit amet, consectetuer adipiscing elit. Aenean commodo ligula…" at bounding box center [458, 275] width 506 height 8
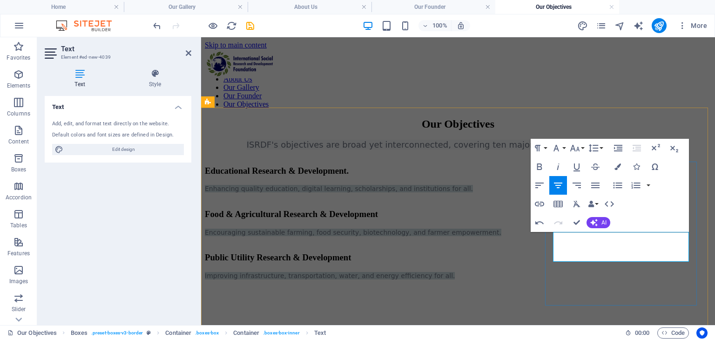
click at [582, 287] on div "Public Utility Research & Development Improving infrastructure, transportation,…" at bounding box center [458, 265] width 506 height 43
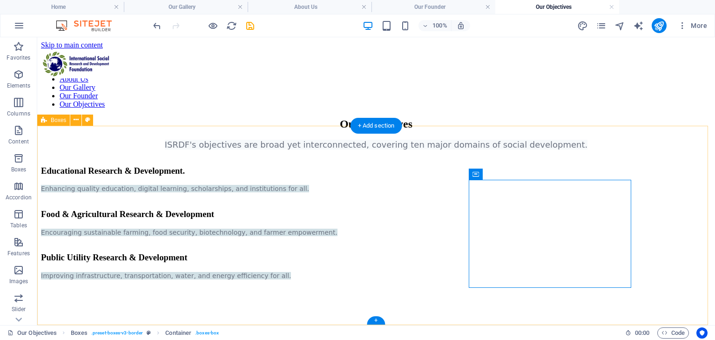
scroll to position [75, 0]
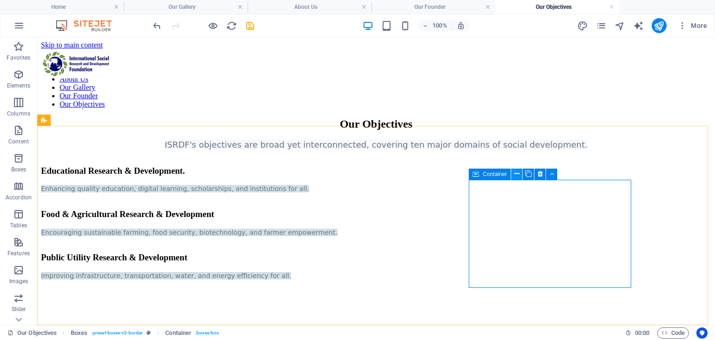
click at [512, 176] on button at bounding box center [516, 173] width 11 height 11
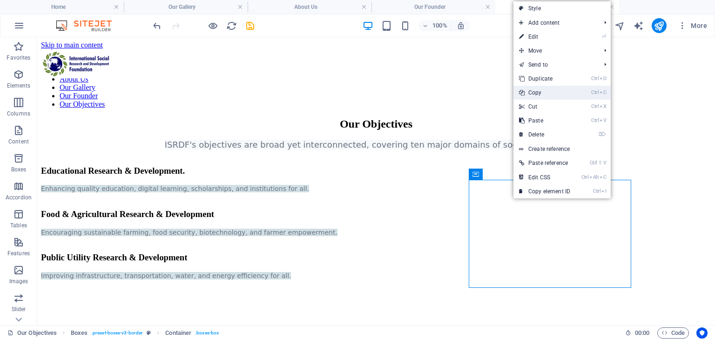
click at [537, 88] on link "Ctrl C Copy" at bounding box center [544, 93] width 62 height 14
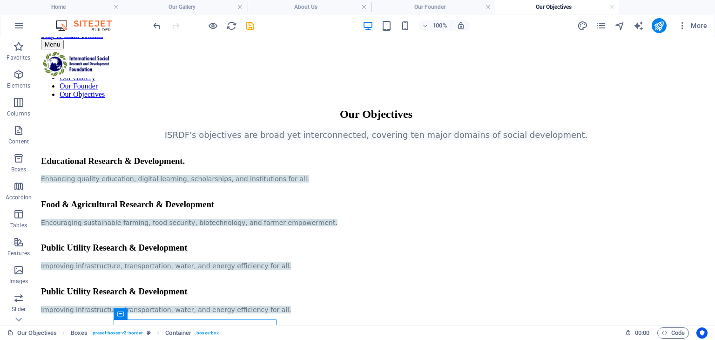
scroll to position [214, 0]
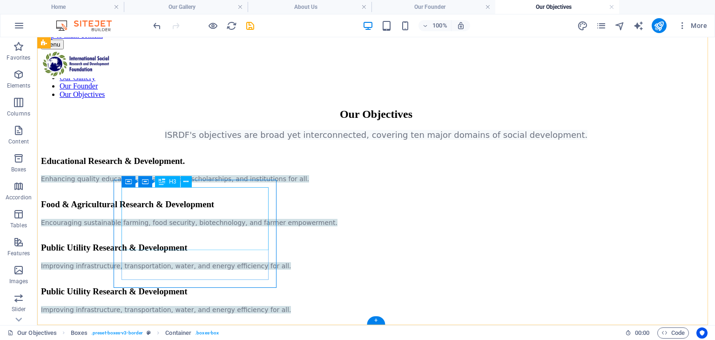
click at [215, 286] on div "Public Utility Research & Development" at bounding box center [376, 291] width 670 height 10
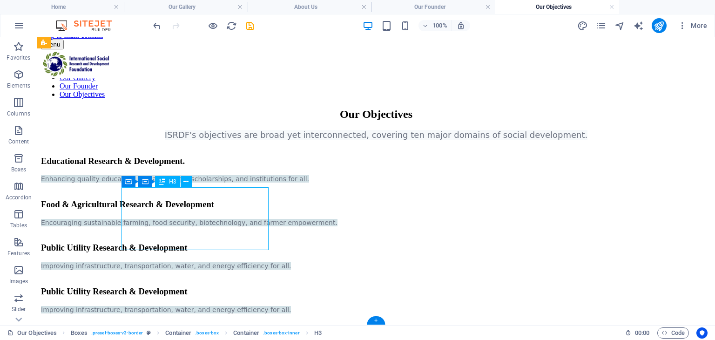
click at [215, 286] on div "Public Utility Research & Development" at bounding box center [376, 291] width 670 height 10
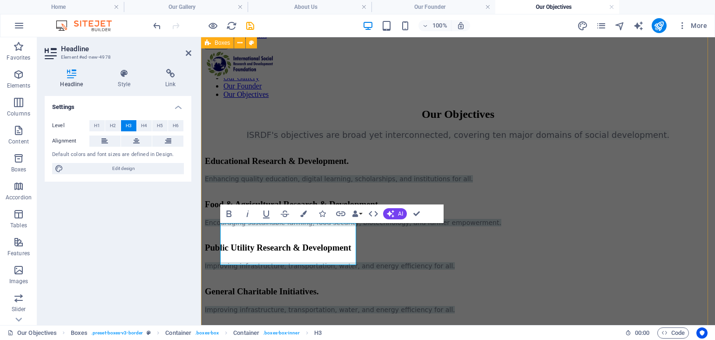
click at [499, 231] on div "Educational Research & Development. Enhancing quality education, digital learni…" at bounding box center [458, 234] width 506 height 174
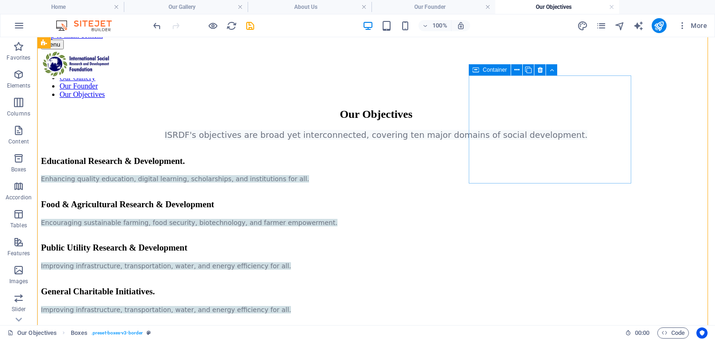
scroll to position [179, 0]
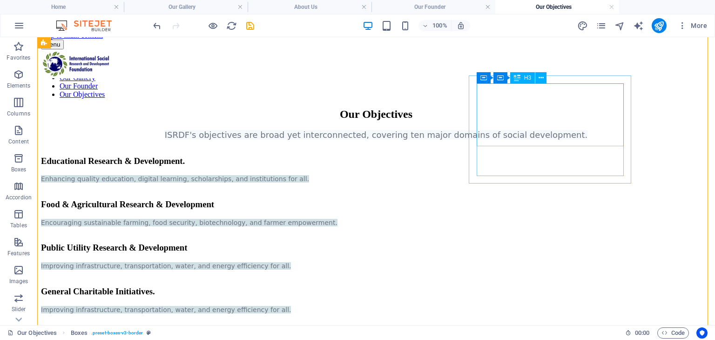
click at [592, 242] on div "Public Utility Research & Development" at bounding box center [376, 247] width 670 height 10
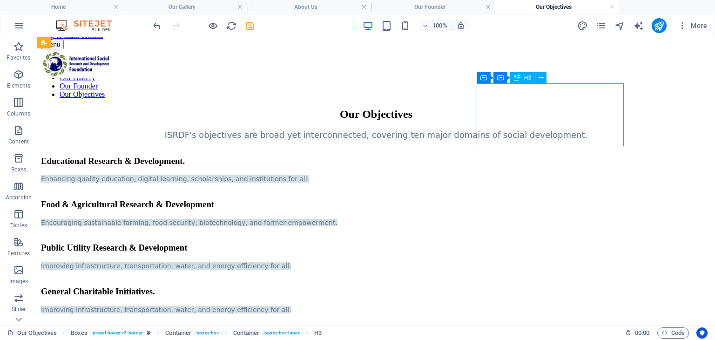
click at [596, 242] on div "Public Utility Research & Development" at bounding box center [376, 247] width 670 height 10
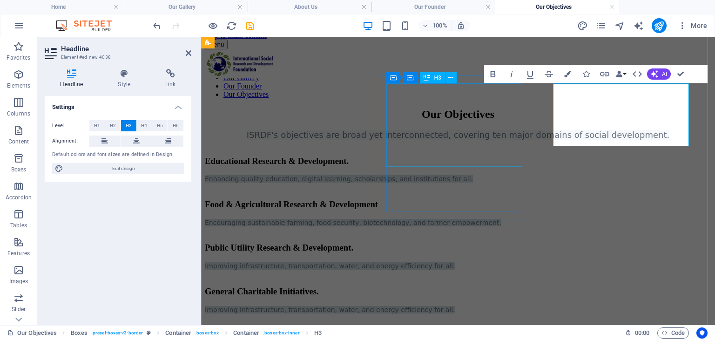
click at [484, 199] on div "Food & Agricultural Research & Development" at bounding box center [458, 204] width 506 height 10
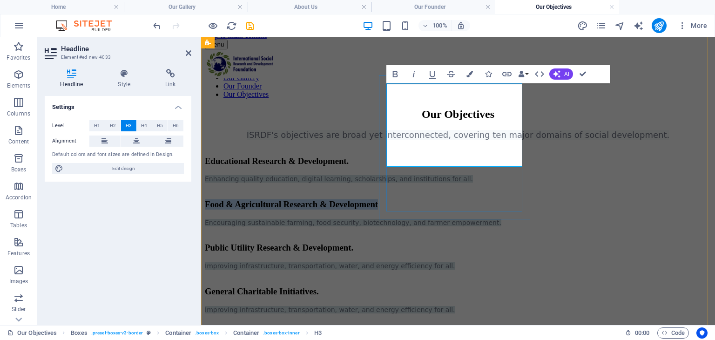
click at [510, 199] on h3 "Food & Agricultural Research & Development" at bounding box center [458, 204] width 506 height 10
click at [496, 268] on div "Educational Research & Development. Enhancing quality education, digital learni…" at bounding box center [458, 234] width 506 height 174
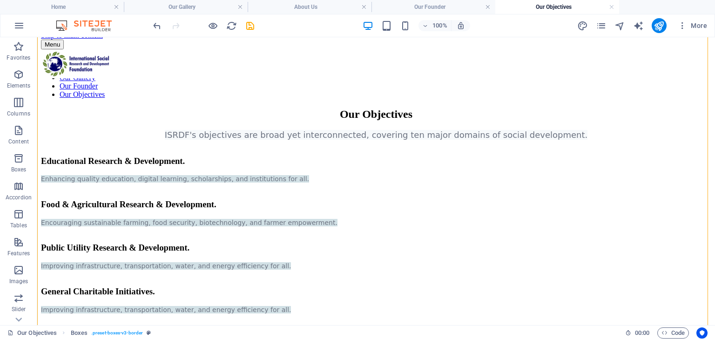
drag, startPoint x: 705, startPoint y: 189, endPoint x: 711, endPoint y: 204, distance: 15.9
click at [711, 204] on html "Skip to main content Menu Home About Us Our Gallery Our Founder Our Objectives …" at bounding box center [375, 175] width 677 height 297
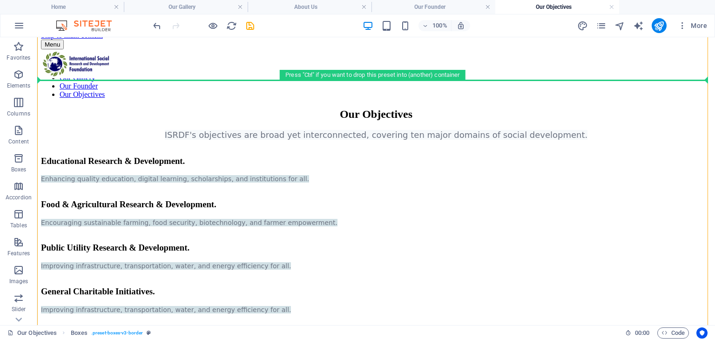
scroll to position [178, 0]
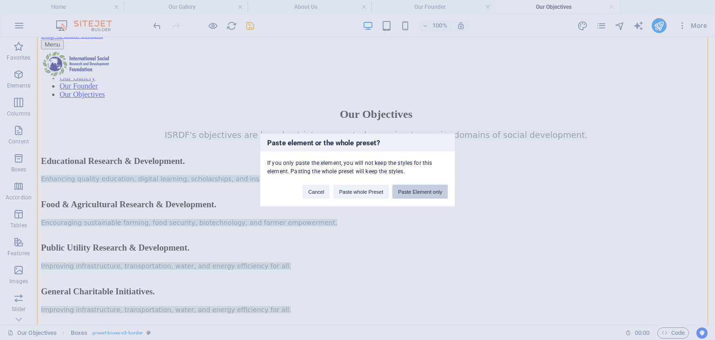
click at [402, 194] on button "Paste Element only" at bounding box center [419, 192] width 55 height 14
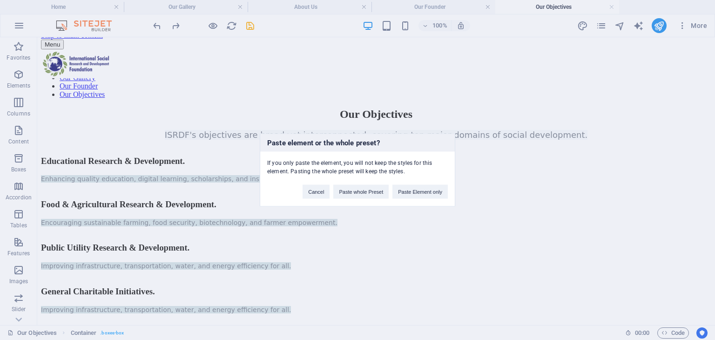
scroll to position [194, 0]
click at [322, 190] on button "Cancel" at bounding box center [315, 192] width 27 height 14
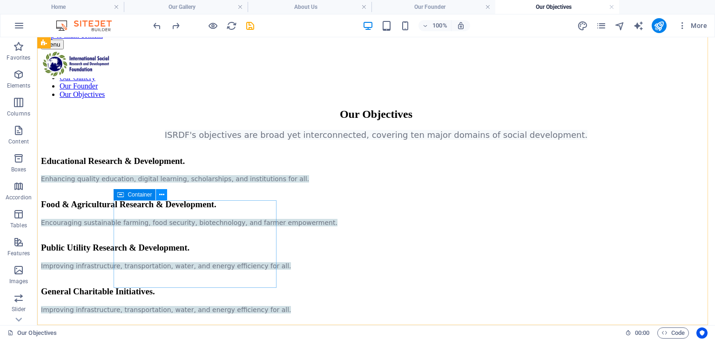
click at [159, 193] on icon at bounding box center [161, 195] width 5 height 10
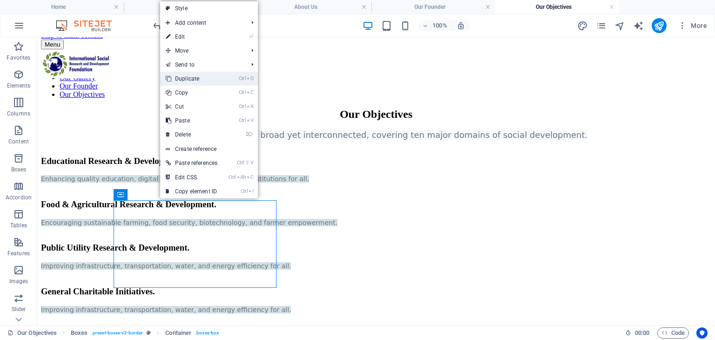
click at [195, 81] on link "Ctrl D Duplicate" at bounding box center [191, 79] width 63 height 14
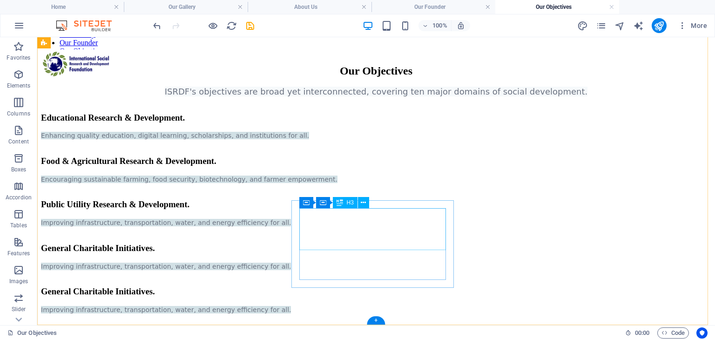
click at [374, 286] on div "General Charitable Initiatives." at bounding box center [376, 291] width 670 height 10
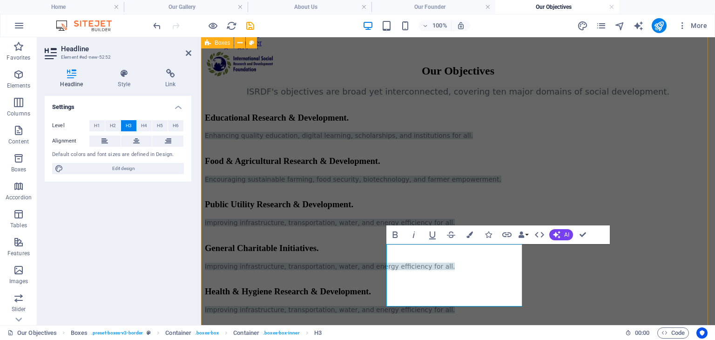
click at [655, 296] on div "Educational Research & Development. Enhancing quality education, digital learni…" at bounding box center [458, 212] width 506 height 217
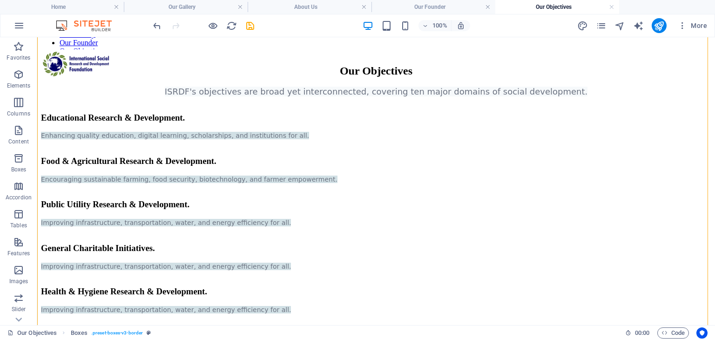
scroll to position [199, 0]
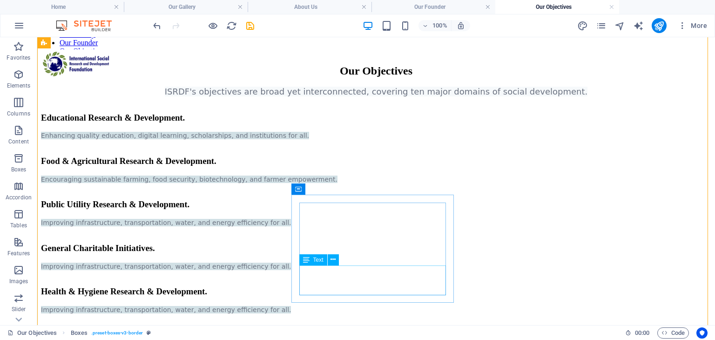
click at [371, 305] on div "Improving infrastructure, transportation, water, and energy efficiency for all." at bounding box center [376, 309] width 670 height 8
drag, startPoint x: 371, startPoint y: 282, endPoint x: 207, endPoint y: 282, distance: 163.8
click at [371, 305] on div "Improving infrastructure, transportation, water, and energy efficiency for all." at bounding box center [376, 309] width 670 height 8
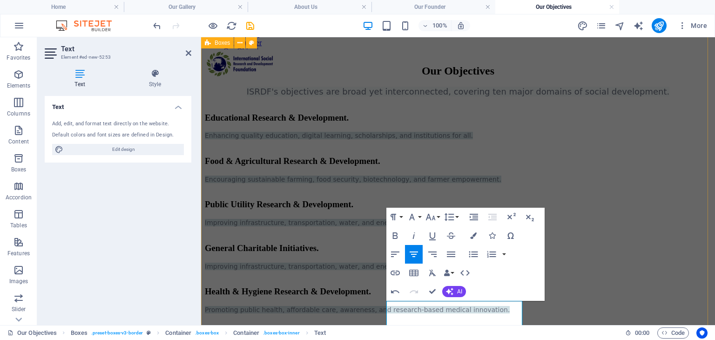
click at [370, 282] on div "Educational Research & Development. Enhancing quality education, digital learni…" at bounding box center [458, 212] width 506 height 217
click at [542, 294] on div "Paragraph Format Normal Heading 1 Heading 2 Heading 3 Heading 4 Heading 5 Headi…" at bounding box center [465, 253] width 158 height 93
click at [672, 282] on div "Educational Research & Development. Enhancing quality education, digital learni…" at bounding box center [458, 212] width 506 height 217
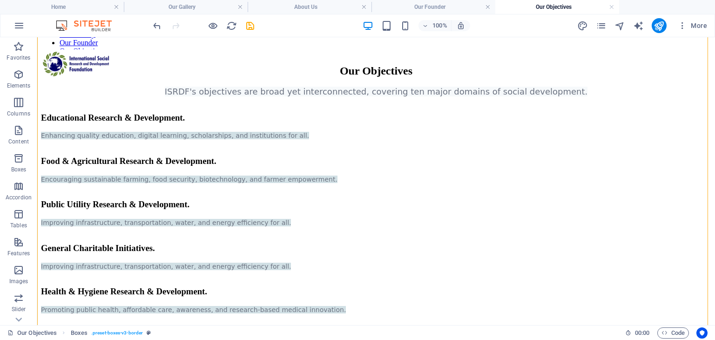
scroll to position [214, 0]
click at [341, 177] on icon at bounding box center [338, 175] width 5 height 10
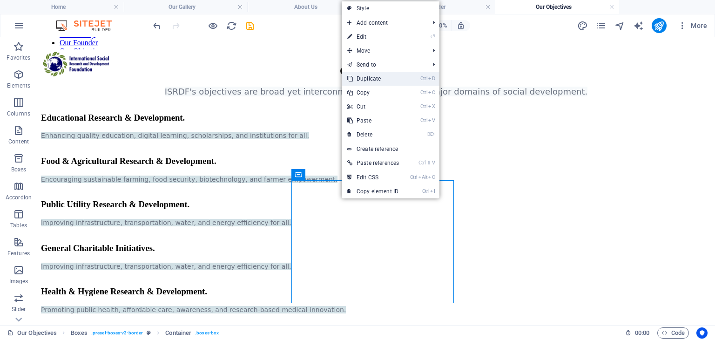
click at [367, 80] on link "Ctrl D Duplicate" at bounding box center [372, 79] width 63 height 14
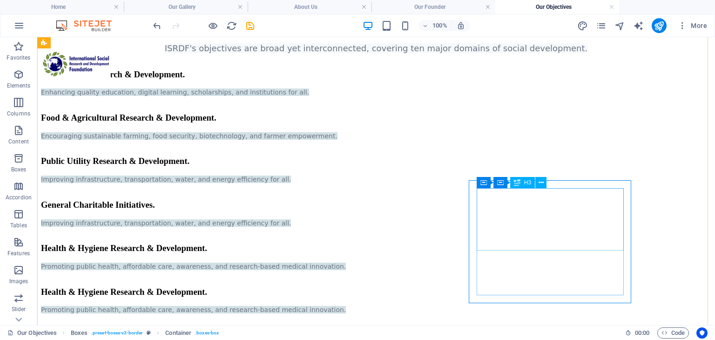
click at [504, 287] on div "Health & Hygiene Research & Development." at bounding box center [376, 292] width 670 height 10
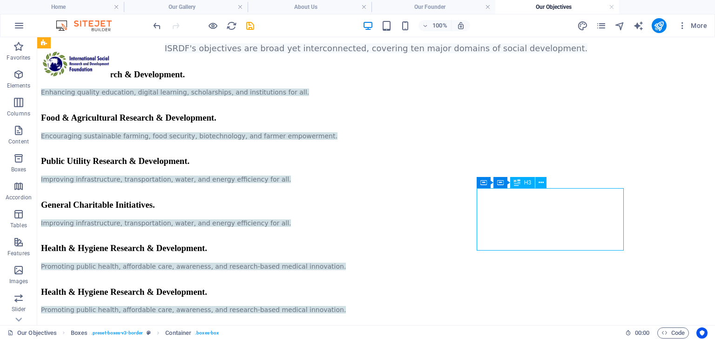
click at [504, 287] on div "Health & Hygiene Research & Development." at bounding box center [376, 292] width 670 height 10
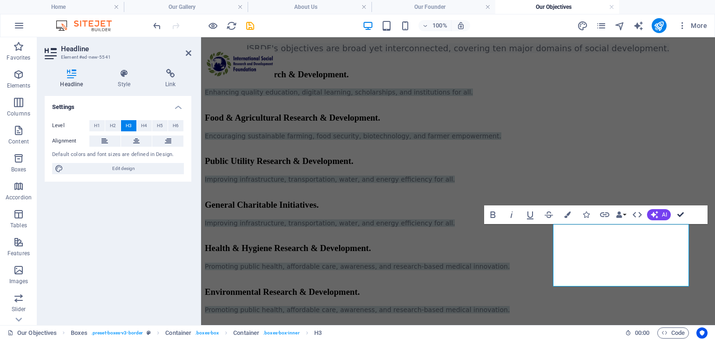
drag, startPoint x: 675, startPoint y: 209, endPoint x: 639, endPoint y: 172, distance: 52.3
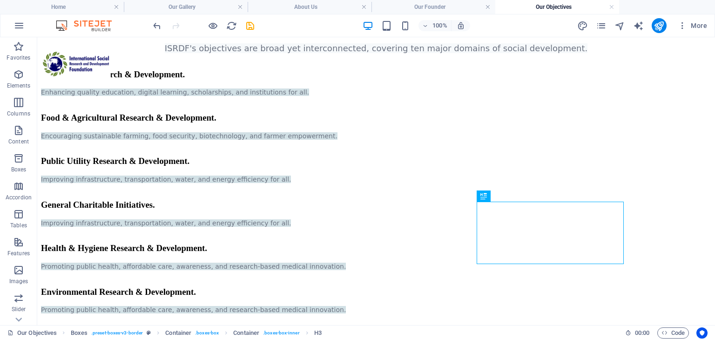
scroll to position [201, 0]
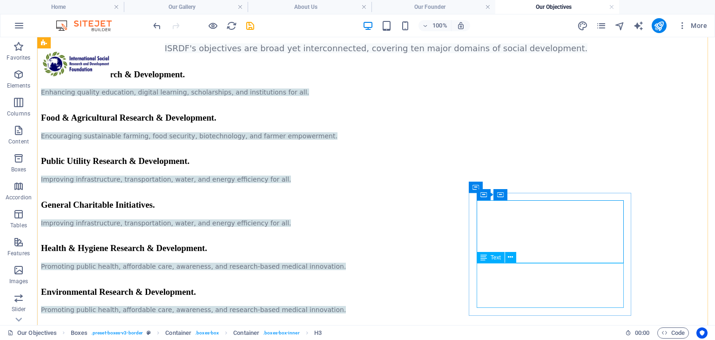
click at [494, 305] on div "Promoting public health, affordable care, awareness, and research-based medical…" at bounding box center [376, 309] width 670 height 8
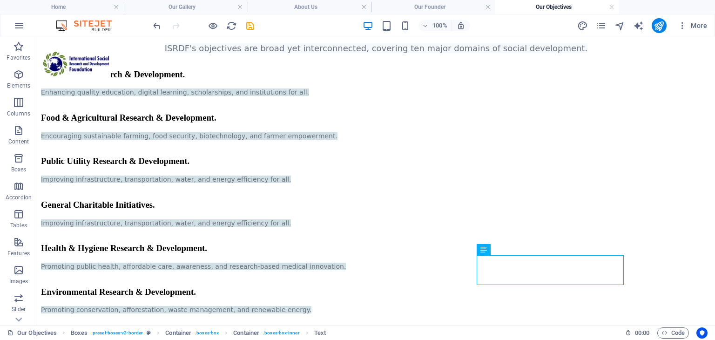
scroll to position [229, 0]
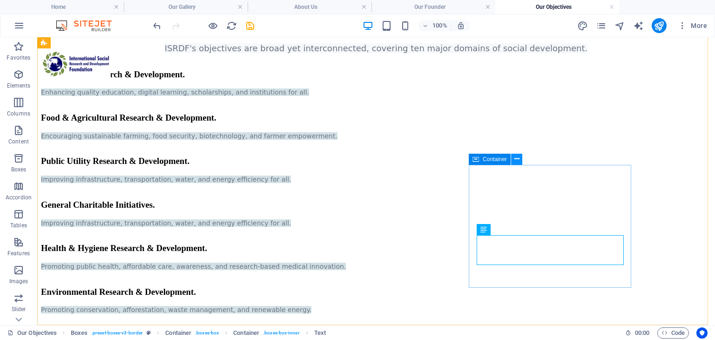
click at [519, 160] on button at bounding box center [516, 159] width 11 height 11
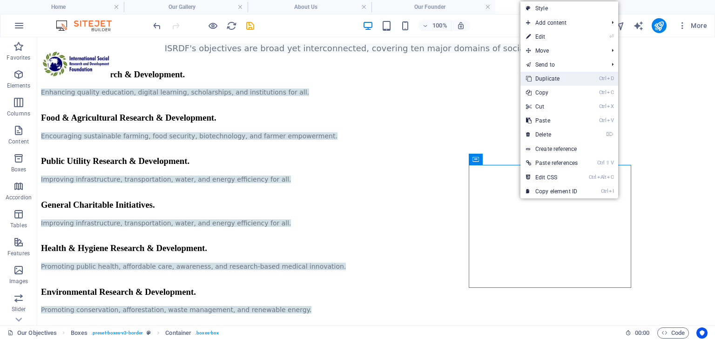
click at [547, 84] on link "Ctrl D Duplicate" at bounding box center [551, 79] width 63 height 14
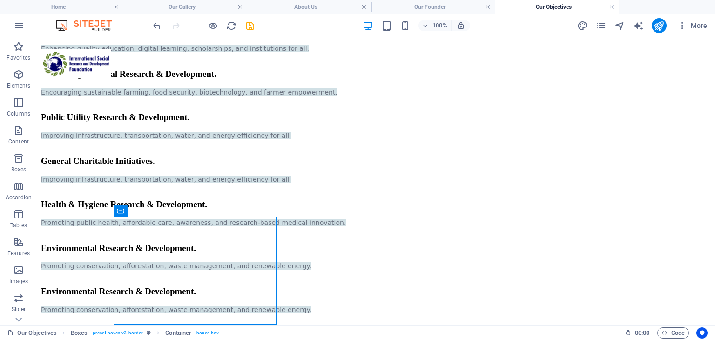
scroll to position [333, 0]
click at [196, 286] on div "Environmental Research & Development." at bounding box center [376, 291] width 670 height 10
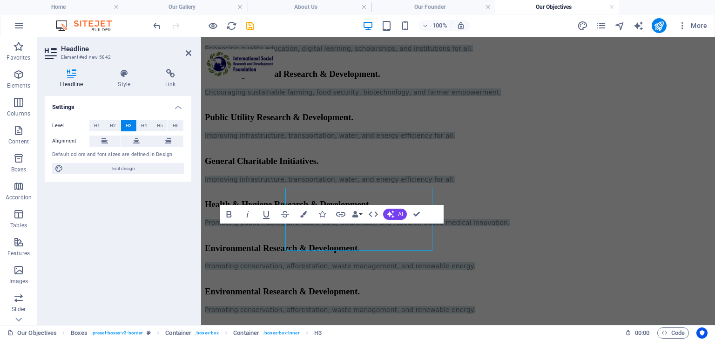
scroll to position [368, 0]
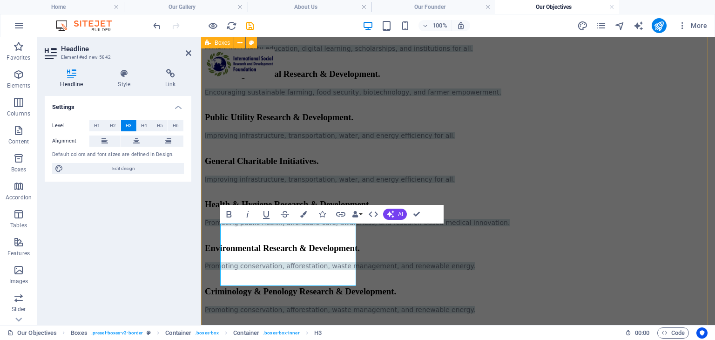
click at [413, 287] on div "Educational Research & Development. Enhancing quality education, digital learni…" at bounding box center [458, 169] width 506 height 304
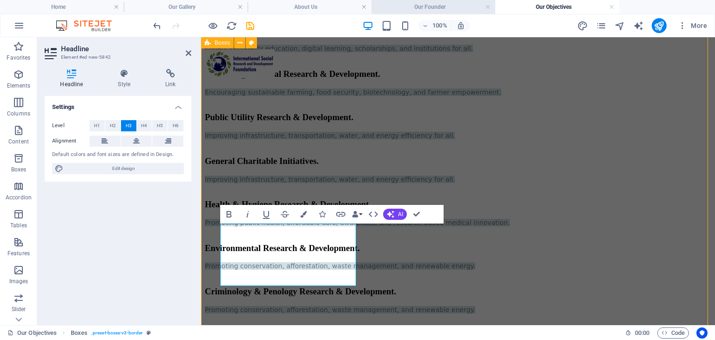
scroll to position [333, 0]
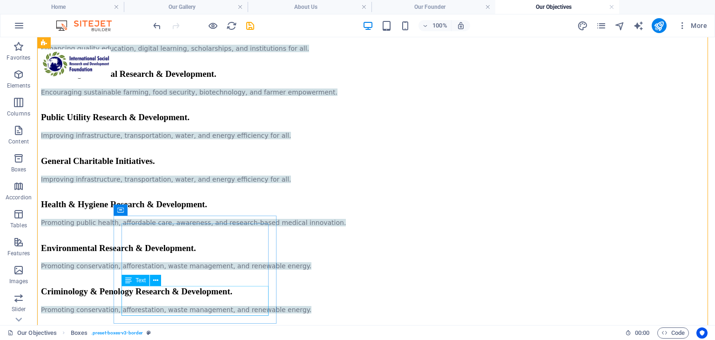
click at [216, 305] on div "Promoting conservation, afforestation, waste management, and renewable energy." at bounding box center [376, 309] width 670 height 8
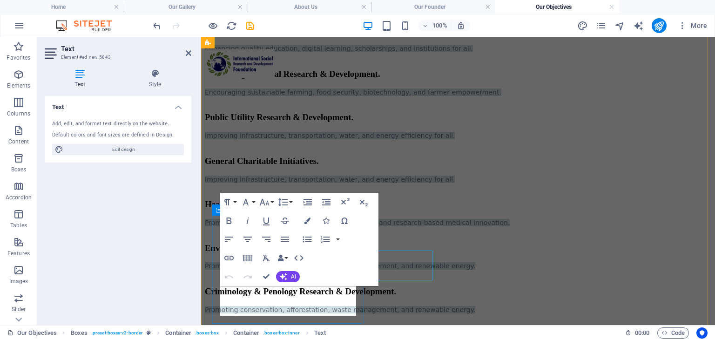
scroll to position [368, 0]
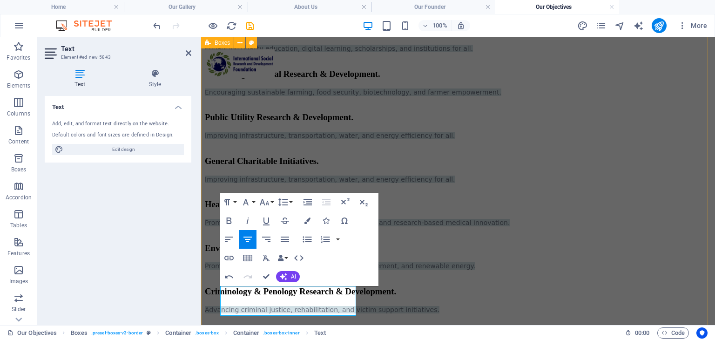
click at [450, 285] on div "Educational Research & Development. Enhancing quality education, digital learni…" at bounding box center [458, 169] width 506 height 304
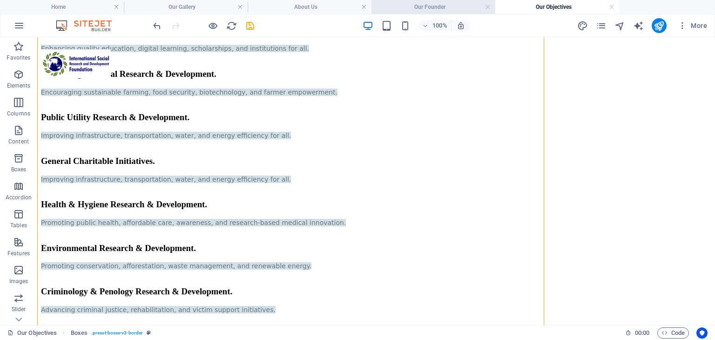
scroll to position [333, 0]
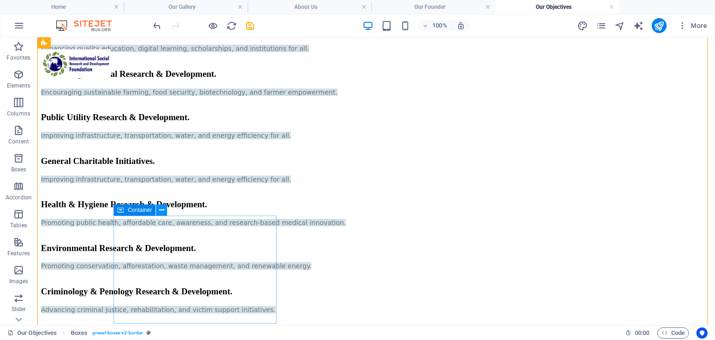
click at [160, 210] on icon at bounding box center [161, 210] width 5 height 10
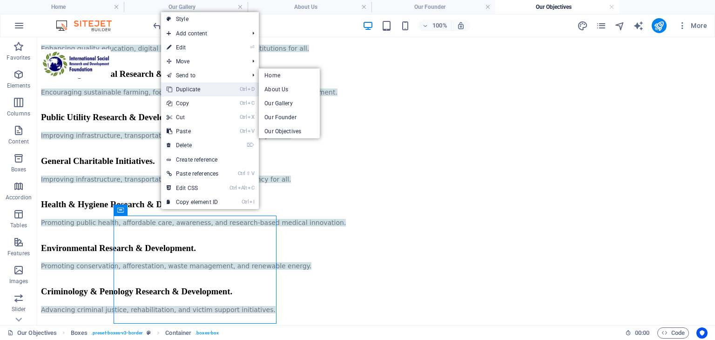
click at [194, 84] on link "Ctrl D Duplicate" at bounding box center [192, 89] width 63 height 14
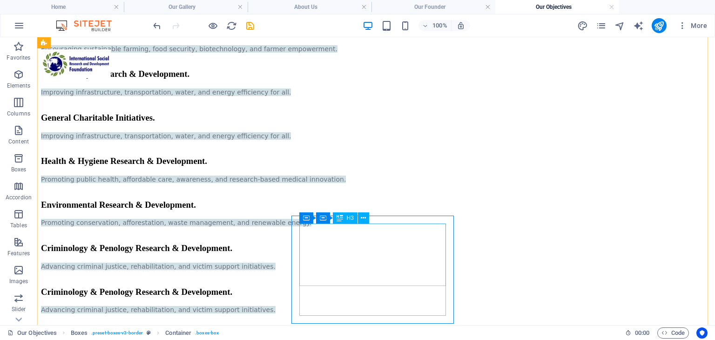
click at [345, 287] on div "Criminology & Penology Research & Development." at bounding box center [376, 292] width 670 height 10
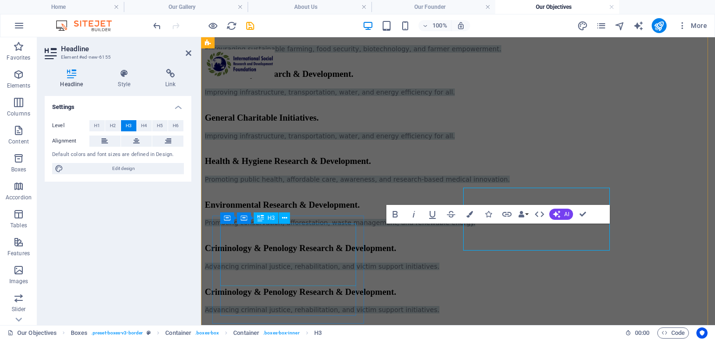
scroll to position [368, 0]
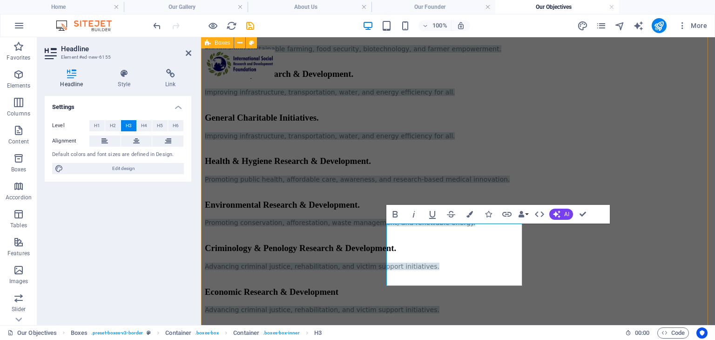
click at [623, 261] on div "Educational Research & Development. Enhancing quality education, digital learni…" at bounding box center [458, 147] width 506 height 348
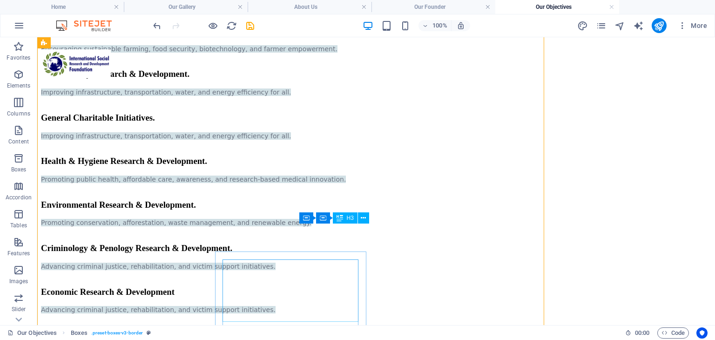
scroll to position [333, 0]
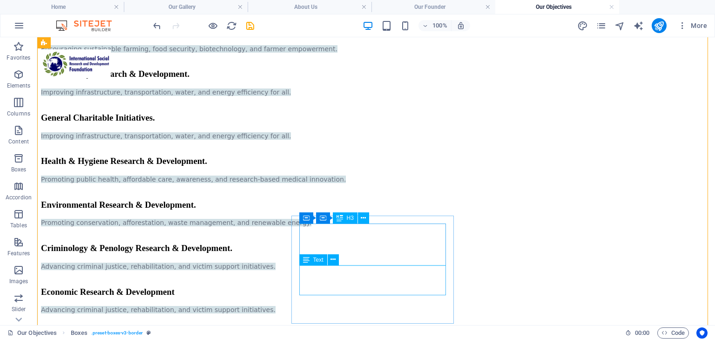
click at [378, 305] on div "Advancing criminal justice, rehabilitation, and victim support initiatives." at bounding box center [376, 309] width 670 height 8
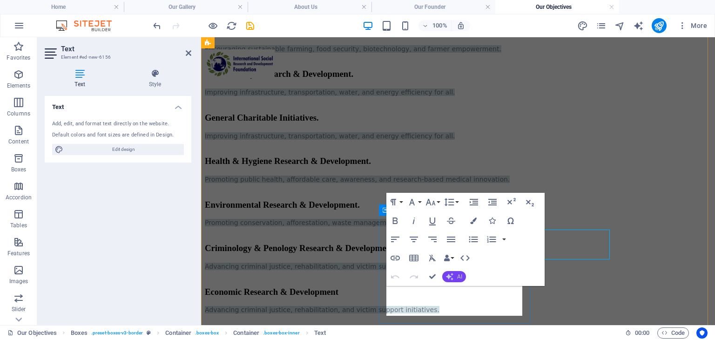
scroll to position [368, 0]
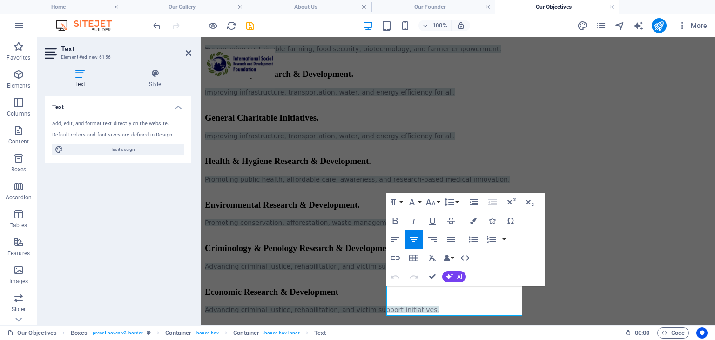
click at [582, 288] on div "Educational Research & Development. Enhancing quality education, digital learni…" at bounding box center [458, 147] width 506 height 348
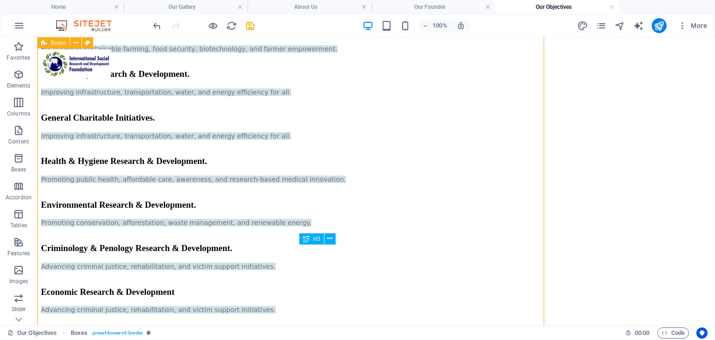
scroll to position [312, 0]
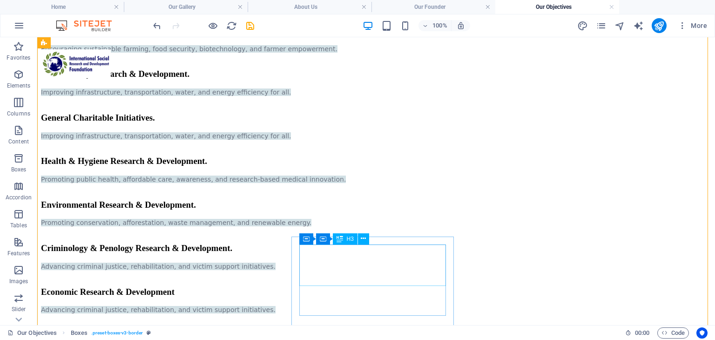
click at [431, 287] on div "Economic Research & Development" at bounding box center [376, 292] width 670 height 10
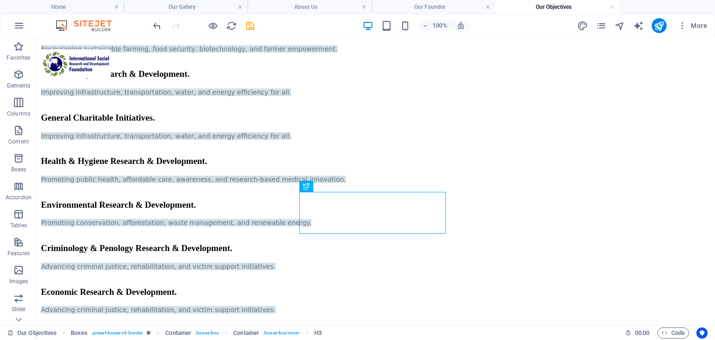
scroll to position [365, 0]
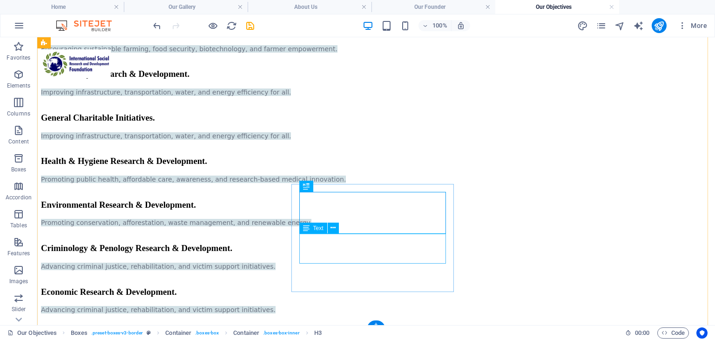
click at [383, 305] on div "Advancing criminal justice, rehabilitation, and victim support initiatives." at bounding box center [376, 309] width 670 height 8
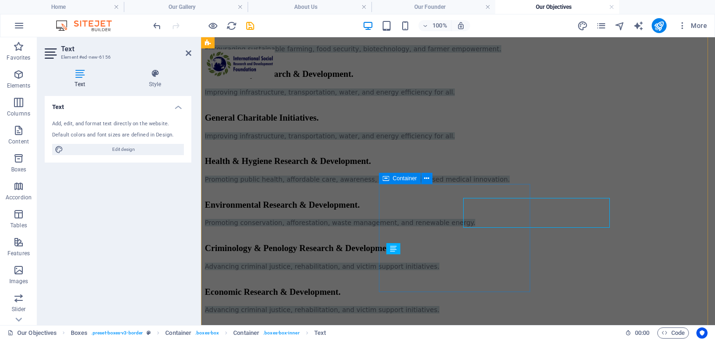
scroll to position [400, 0]
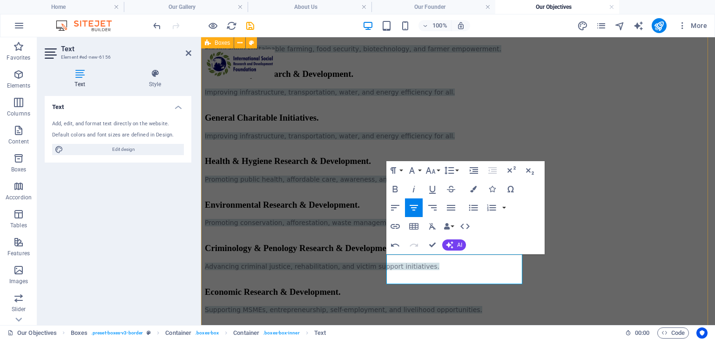
click at [577, 285] on div "Educational Research & Development. Enhancing quality education, digital learni…" at bounding box center [458, 147] width 506 height 348
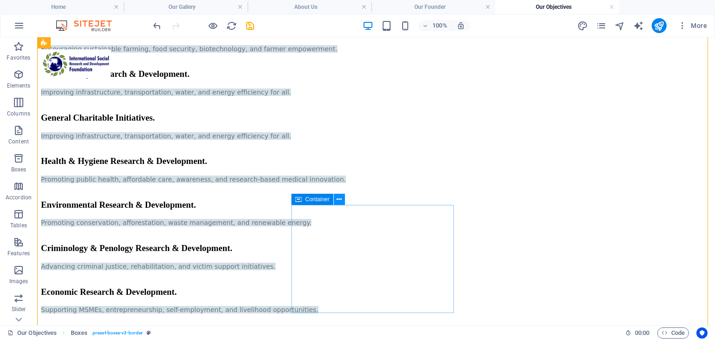
click at [343, 196] on button at bounding box center [339, 199] width 11 height 11
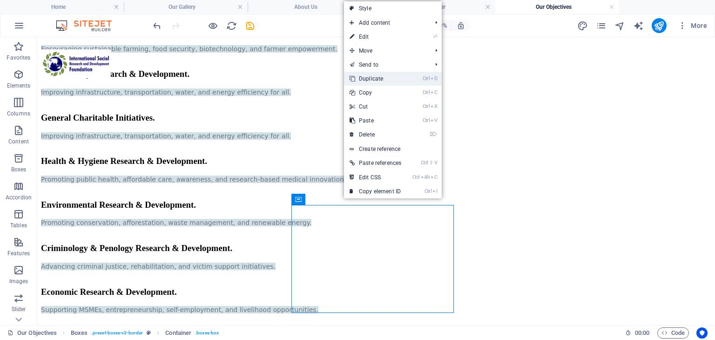
click at [381, 74] on link "Ctrl D Duplicate" at bounding box center [375, 79] width 63 height 14
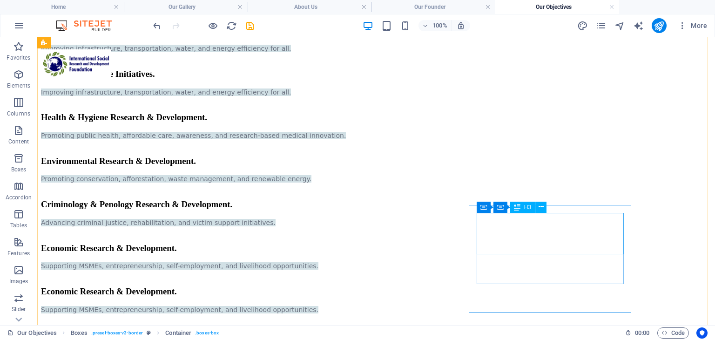
click at [517, 286] on div "Economic Research & Development." at bounding box center [376, 291] width 670 height 10
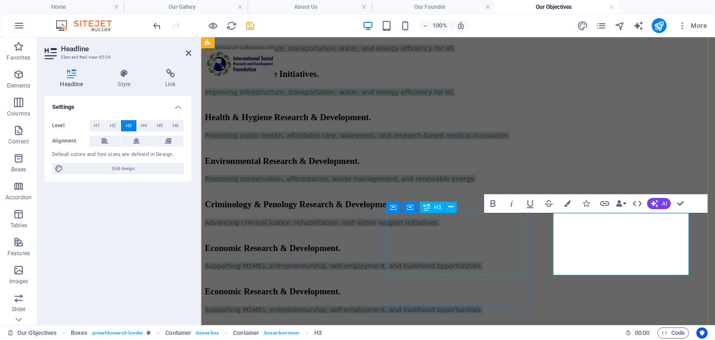
scroll to position [380, 0]
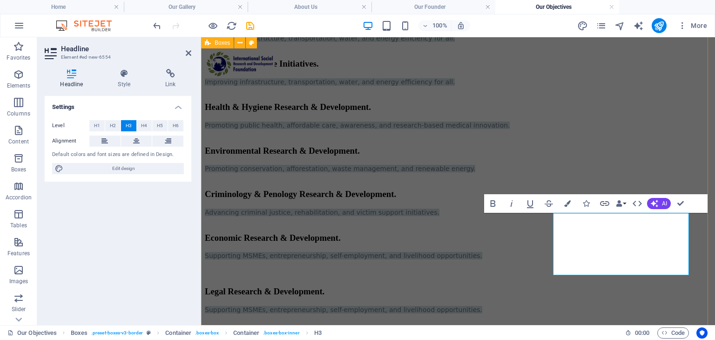
click at [542, 287] on div "Educational Research & Development. Enhancing quality education, digital learni…" at bounding box center [458, 120] width 506 height 401
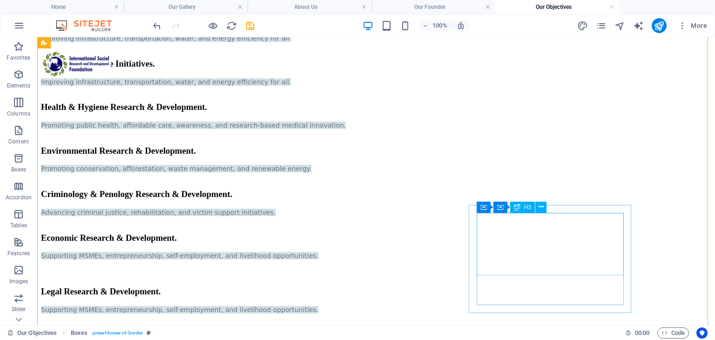
click at [556, 276] on div "Legal Research & Development." at bounding box center [376, 286] width 670 height 20
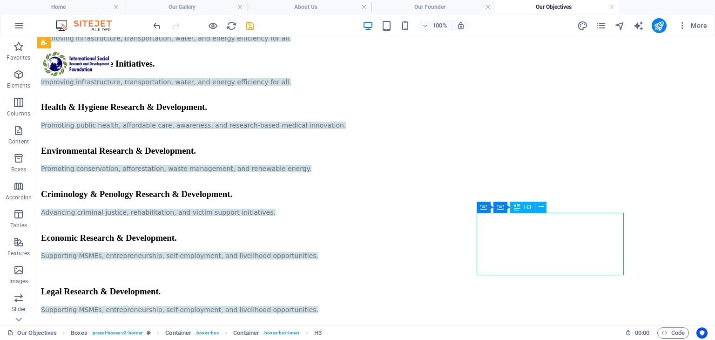
click at [555, 276] on div "Legal Research & Development." at bounding box center [376, 286] width 670 height 20
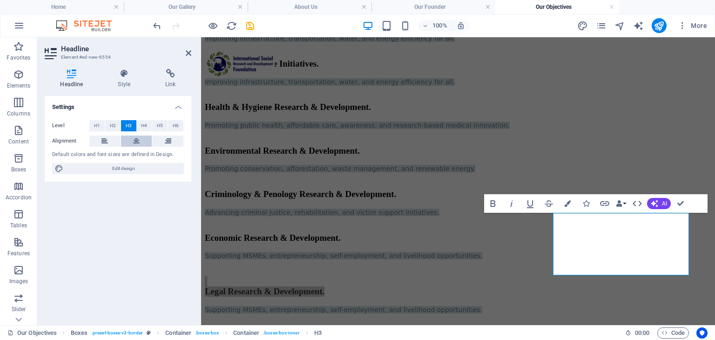
click at [130, 138] on button at bounding box center [136, 140] width 31 height 11
click at [179, 138] on button at bounding box center [167, 140] width 31 height 11
click at [153, 137] on button at bounding box center [167, 140] width 31 height 11
click at [138, 140] on icon at bounding box center [136, 140] width 7 height 11
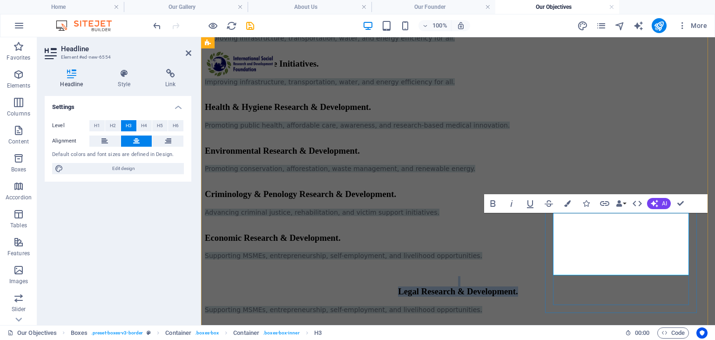
click at [572, 276] on h3 "Legal Research & Development." at bounding box center [458, 286] width 506 height 20
click at [562, 276] on h3 "Legal Research & Development." at bounding box center [458, 286] width 506 height 20
click at [560, 276] on h3 "Legal Research & Development." at bounding box center [458, 286] width 506 height 20
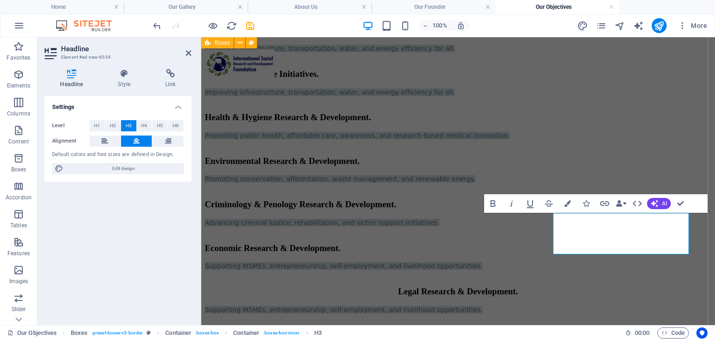
click at [512, 187] on div "Educational Research & Development. Enhancing quality education, digital learni…" at bounding box center [458, 125] width 506 height 391
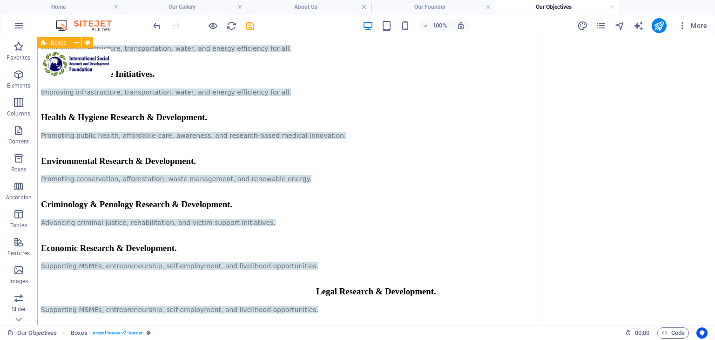
scroll to position [344, 0]
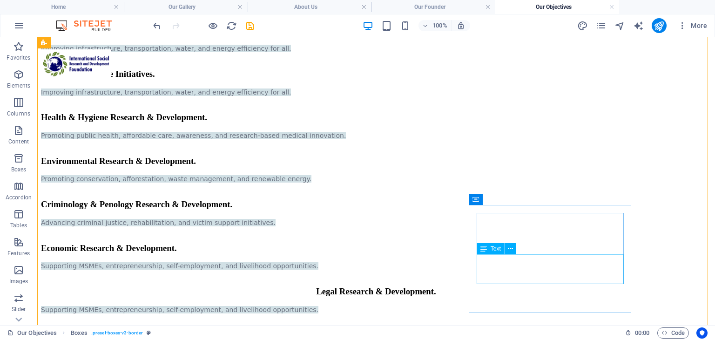
click at [562, 305] on div "Supporting MSMEs, entrepreneurship, self-employment, and livelihood opportuniti…" at bounding box center [376, 309] width 670 height 8
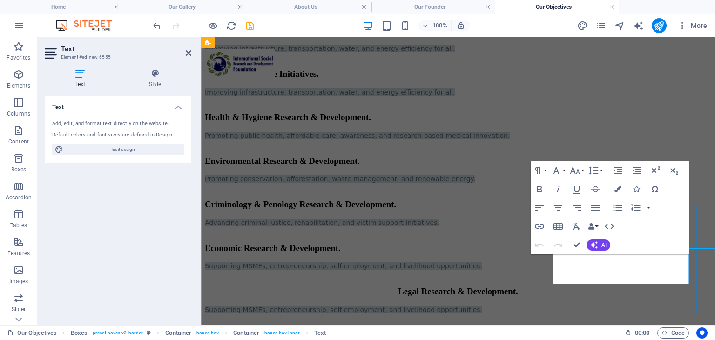
scroll to position [380, 0]
click at [639, 288] on div "Legal Research & Development. Advocating for human rights, access to justice, a…" at bounding box center [458, 298] width 506 height 43
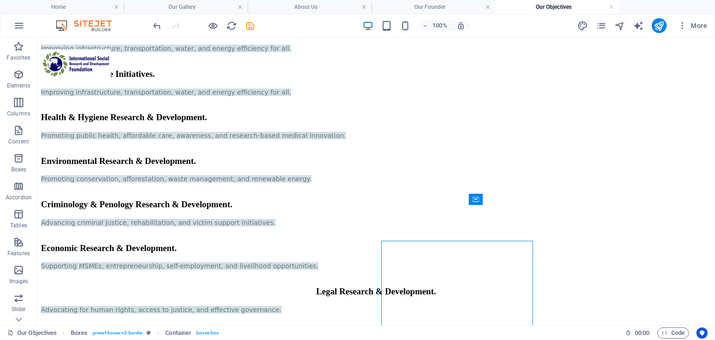
scroll to position [344, 0]
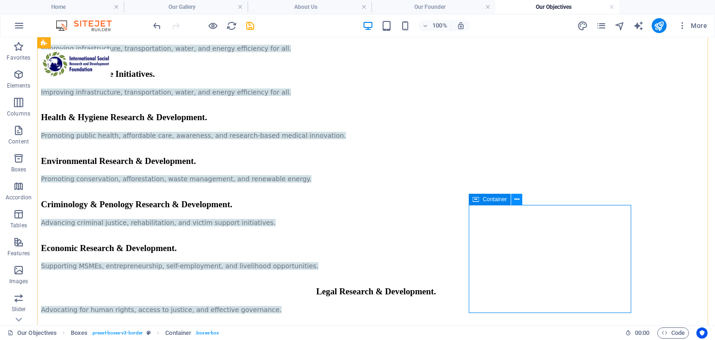
click at [515, 198] on icon at bounding box center [516, 199] width 5 height 10
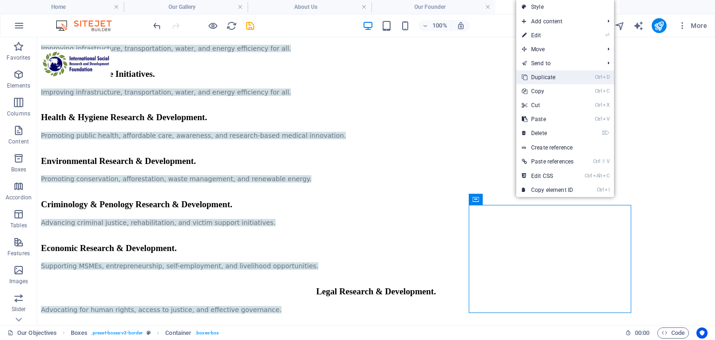
click at [542, 82] on link "Ctrl D Duplicate" at bounding box center [547, 77] width 63 height 14
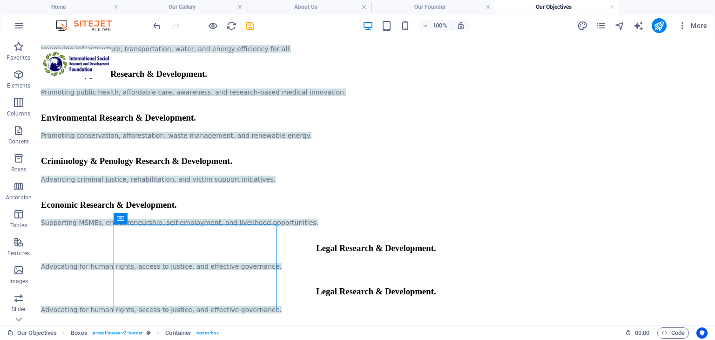
scroll to position [488, 0]
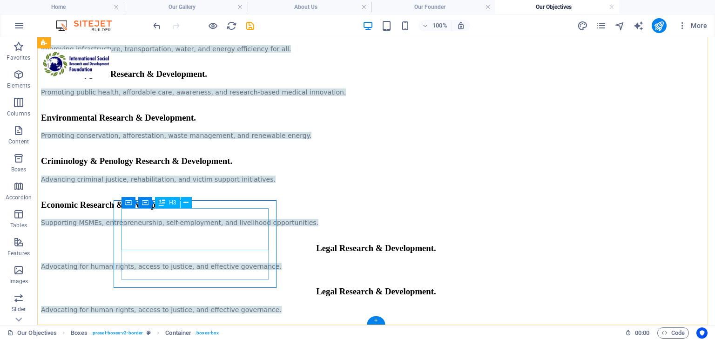
click at [240, 286] on div "Legal Research & Development." at bounding box center [376, 291] width 670 height 10
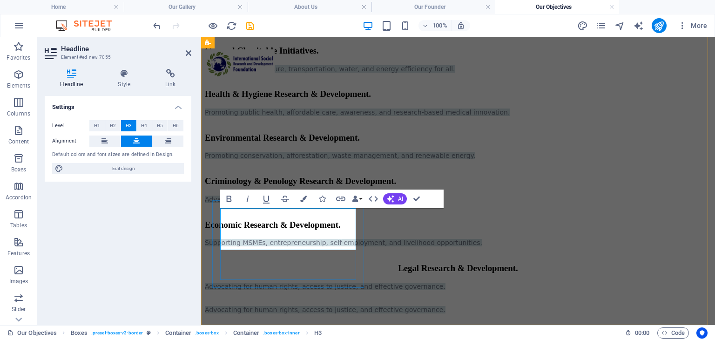
scroll to position [523, 0]
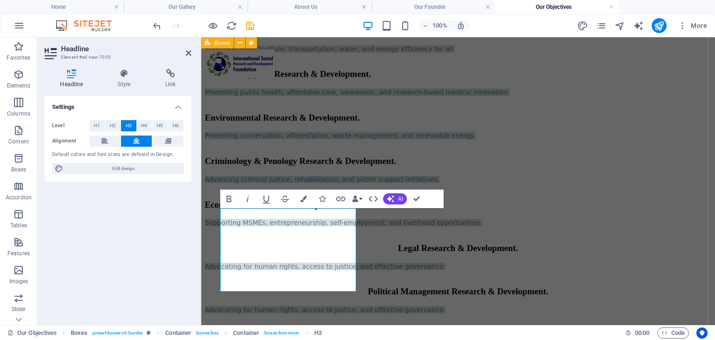
click at [426, 226] on div "Educational Research & Development. Enhancing quality education, digital learni…" at bounding box center [458, 103] width 506 height 435
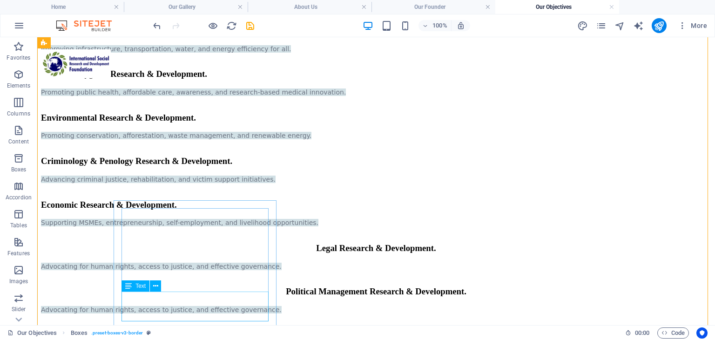
click at [220, 305] on div "Advocating for human rights, access to justice, and effective governance." at bounding box center [376, 309] width 670 height 8
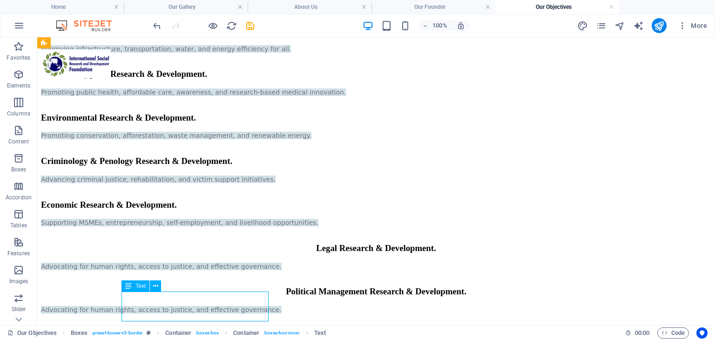
click at [220, 305] on div "Advocating for human rights, access to justice, and effective governance." at bounding box center [376, 309] width 670 height 8
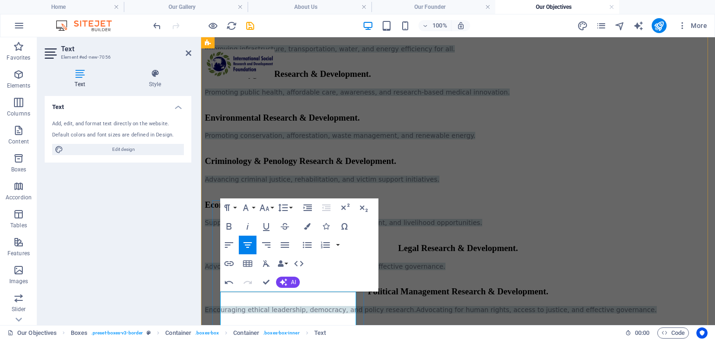
click at [220, 305] on p "Encouraging ethical leadership, democracy, and policy research. Advocating for …" at bounding box center [458, 309] width 506 height 8
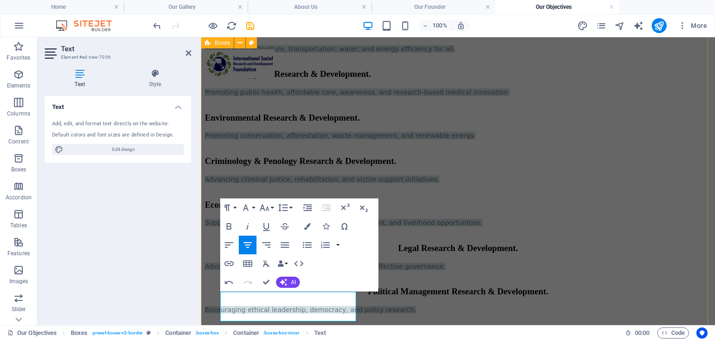
click at [478, 236] on div "Educational Research & Development. Enhancing quality education, digital learni…" at bounding box center [458, 103] width 506 height 435
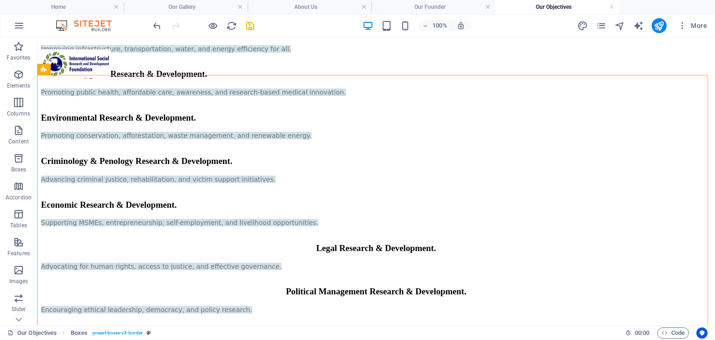
scroll to position [0, 0]
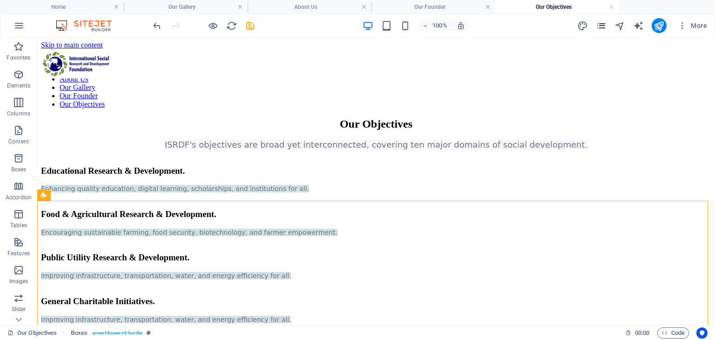
click at [602, 25] on icon "pages" at bounding box center [600, 25] width 11 height 11
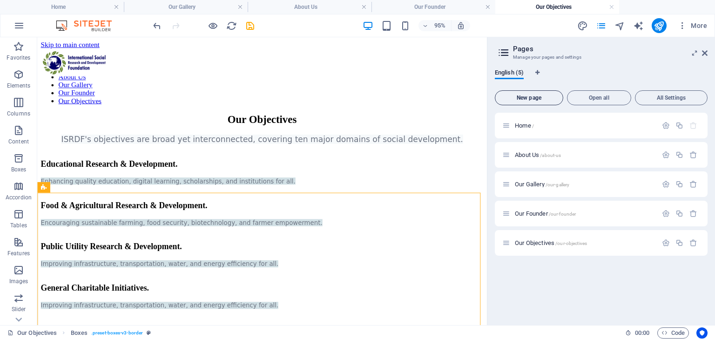
click at [549, 95] on span "New page" at bounding box center [529, 98] width 60 height 6
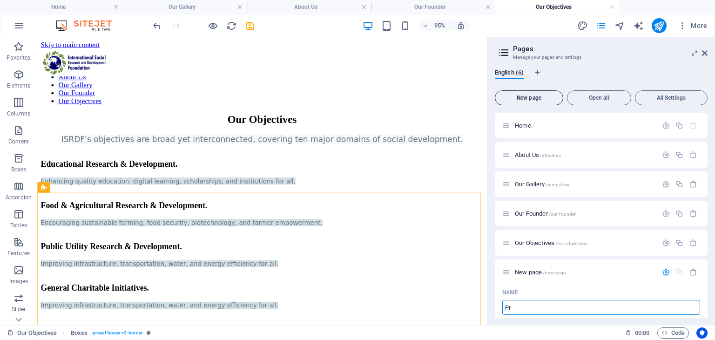
type input "Pro"
type input "/p"
type input "Programs"
type input "/prog"
type input "Programs a"
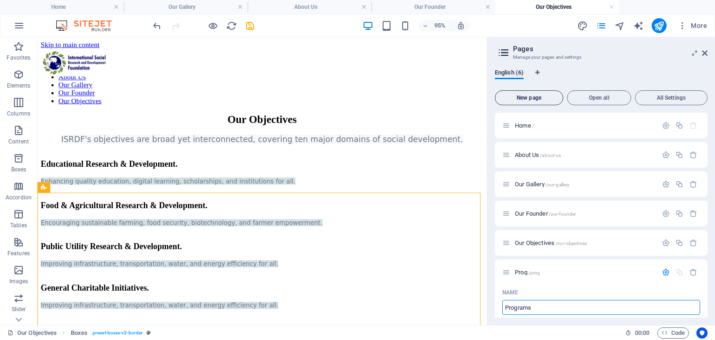
type input "/programs"
type input "Programs and In"
type input "/programs-and"
type input "Programs and Inisi"
type input "/programs-and-ini"
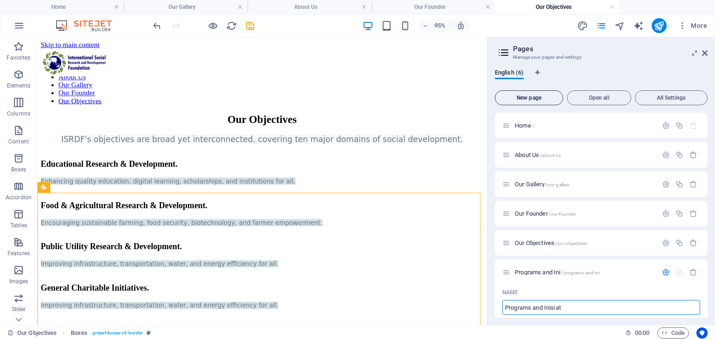
type input "Programs and Inisiati"
type input "/programs-and-inisia"
type input "Programs and Inisiatives"
type input "/programs-and-inisiatives"
type input "Programs and Inisiatives"
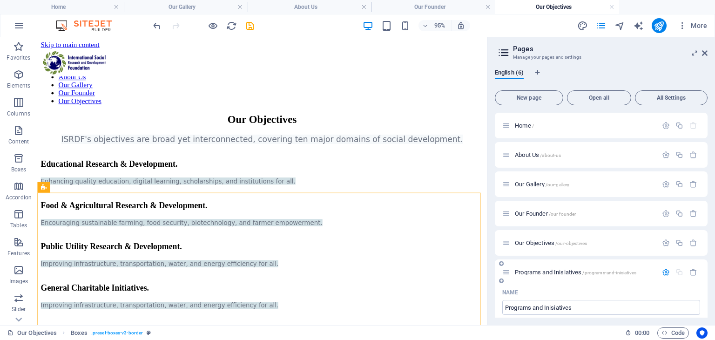
click at [564, 270] on span "Programs and Inisiatives /programs-and-inisiatives" at bounding box center [575, 271] width 121 height 7
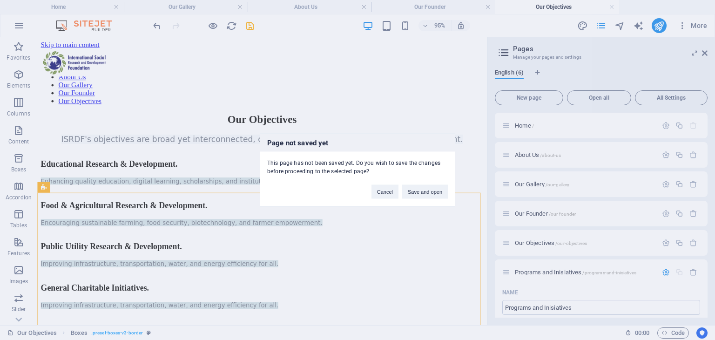
drag, startPoint x: 714, startPoint y: 149, endPoint x: 714, endPoint y: 204, distance: 54.4
click at [714, 204] on div "Page not saved yet This page has not been saved yet. Do you wish to save the ch…" at bounding box center [357, 170] width 715 height 340
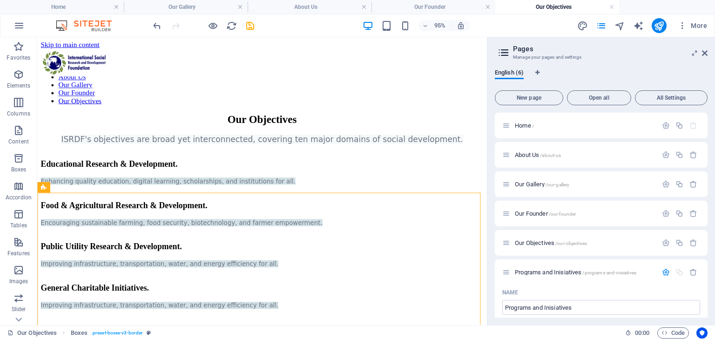
drag, startPoint x: 707, startPoint y: 137, endPoint x: 708, endPoint y: 178, distance: 40.5
click at [708, 178] on div "English (6) New page Open all All Settings Home / About Us /about-us Our Galler…" at bounding box center [600, 192] width 227 height 263
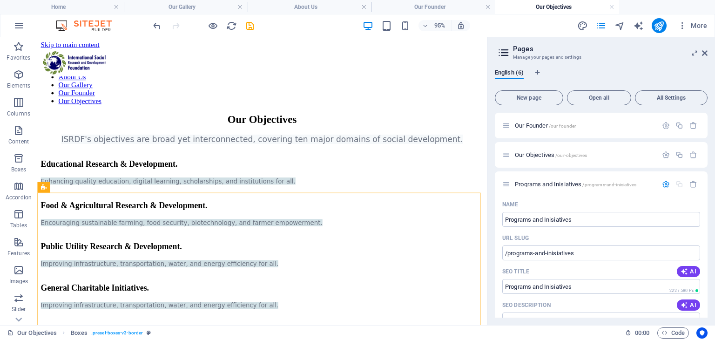
scroll to position [87, 0]
drag, startPoint x: 587, startPoint y: 188, endPoint x: 564, endPoint y: 184, distance: 23.2
click at [587, 187] on div "Programs and Inisiatives /programs-and-inisiatives" at bounding box center [579, 185] width 155 height 11
click at [543, 181] on div "Programs and Inisiatives /programs-and-inisiatives" at bounding box center [579, 185] width 155 height 11
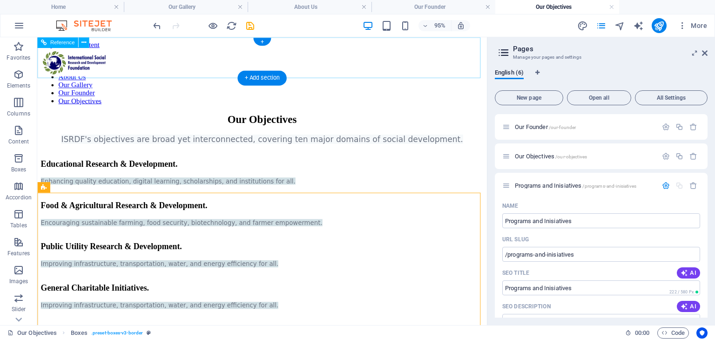
drag, startPoint x: 579, startPoint y: 223, endPoint x: 385, endPoint y: 61, distance: 252.4
click at [420, 67] on nav "Home About Us Our Gallery Our Founder Our Objectives" at bounding box center [274, 88] width 466 height 42
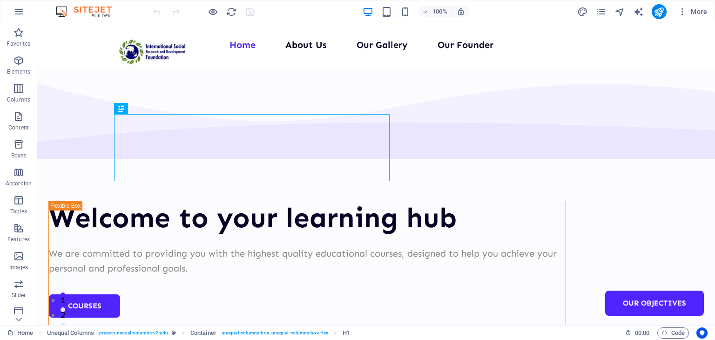
click at [608, 6] on div "More" at bounding box center [644, 11] width 134 height 15
click at [605, 8] on icon "pages" at bounding box center [600, 12] width 11 height 11
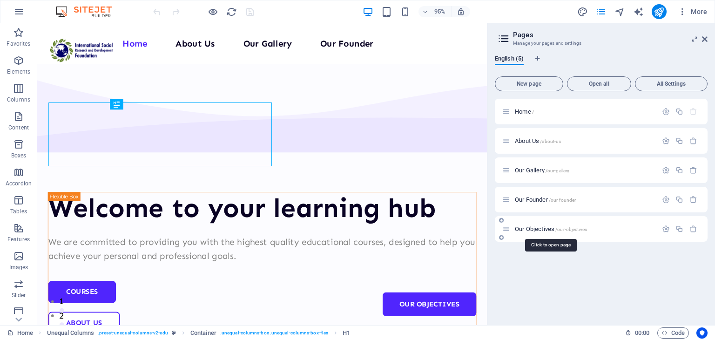
click at [546, 226] on span "Our Objectives /our-objectives" at bounding box center [551, 228] width 72 height 7
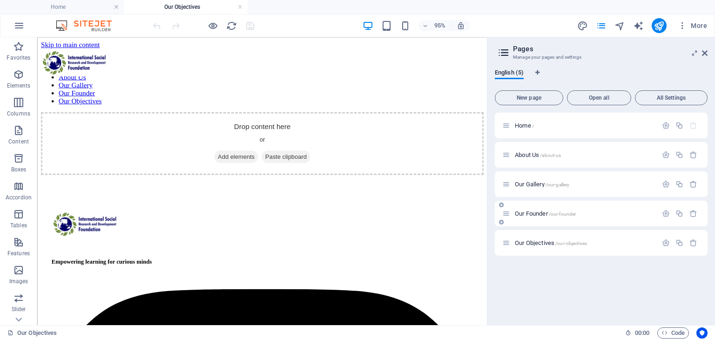
click at [540, 211] on span "Our Founder /our-founder" at bounding box center [545, 213] width 61 height 7
click at [534, 186] on span "Our Gallery /our-gallery" at bounding box center [542, 184] width 54 height 7
click at [536, 145] on div "About Us /about-us" at bounding box center [601, 155] width 213 height 26
click at [536, 148] on div "About Us /about-us" at bounding box center [601, 155] width 213 height 26
click at [534, 155] on span "About Us /about-us" at bounding box center [538, 154] width 46 height 7
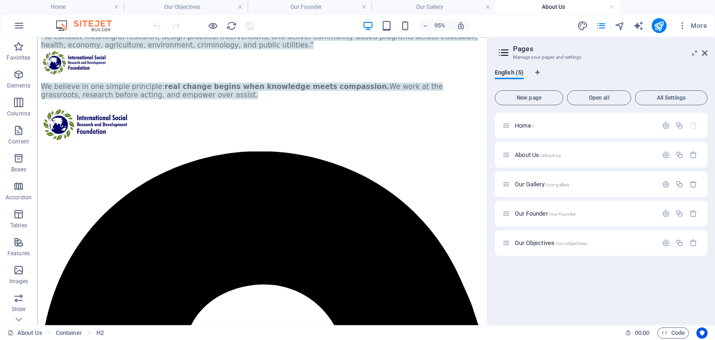
scroll to position [272, 0]
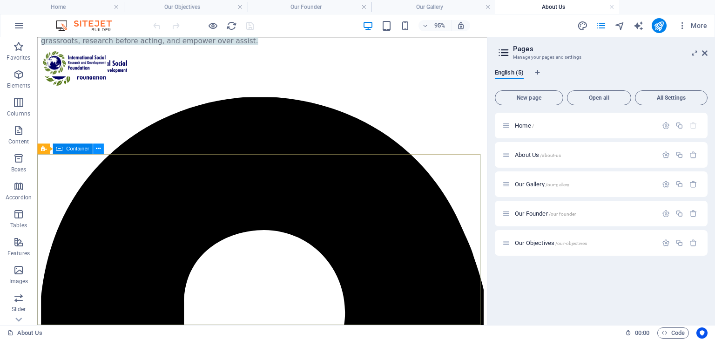
click at [101, 150] on button at bounding box center [98, 148] width 11 height 11
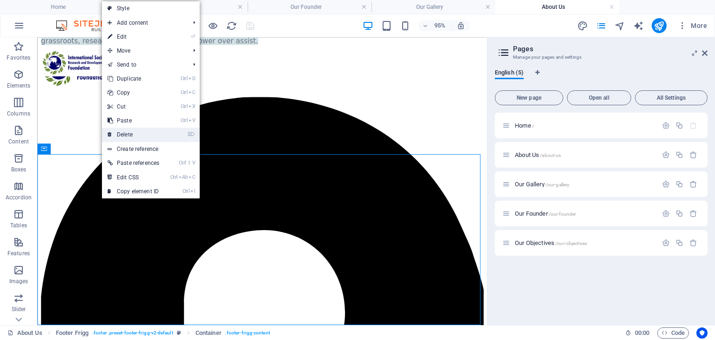
click at [139, 130] on link "⌦ Delete" at bounding box center [133, 134] width 63 height 14
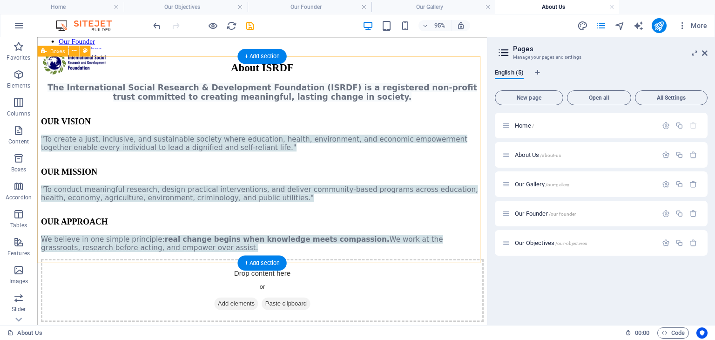
scroll to position [158, 0]
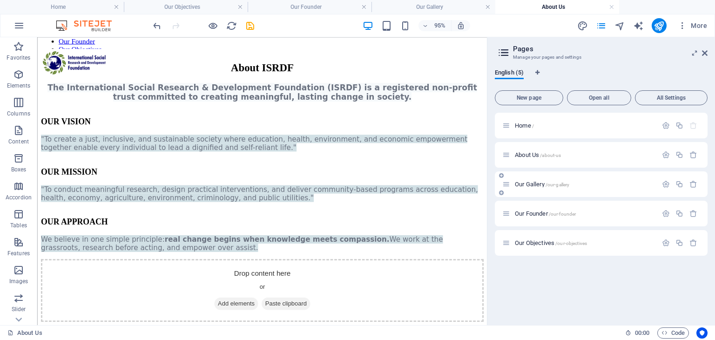
click at [534, 184] on span "Our Gallery /our-gallery" at bounding box center [542, 184] width 54 height 7
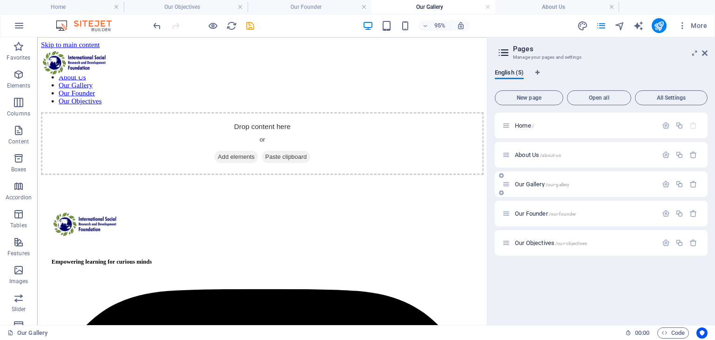
scroll to position [0, 0]
click at [84, 208] on icon at bounding box center [83, 205] width 5 height 9
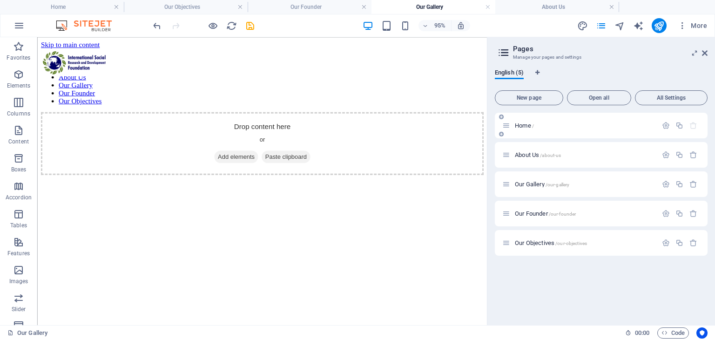
click at [509, 134] on div "Home /" at bounding box center [601, 126] width 213 height 26
click at [511, 130] on div "Home /" at bounding box center [579, 125] width 155 height 11
click at [516, 126] on span "Home /" at bounding box center [524, 125] width 19 height 7
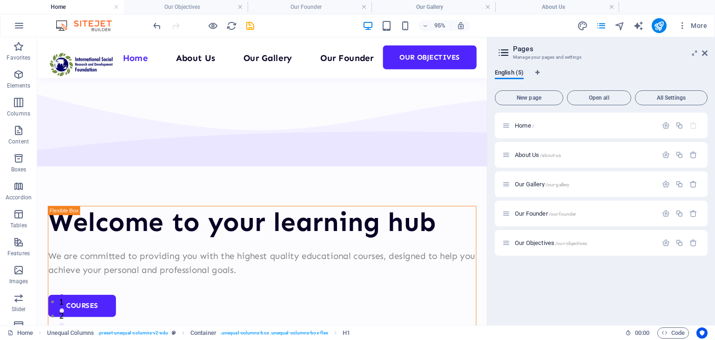
scroll to position [3814, 0]
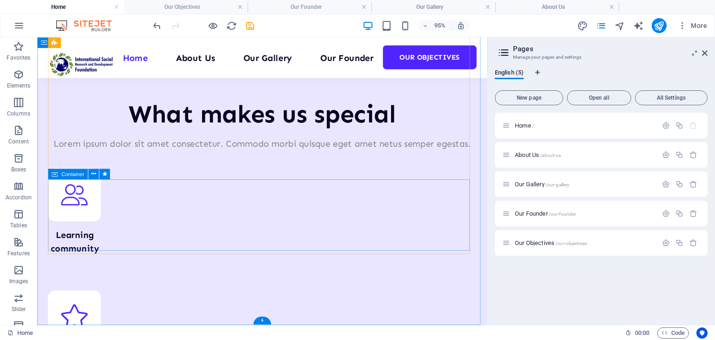
scroll to position [3601, 0]
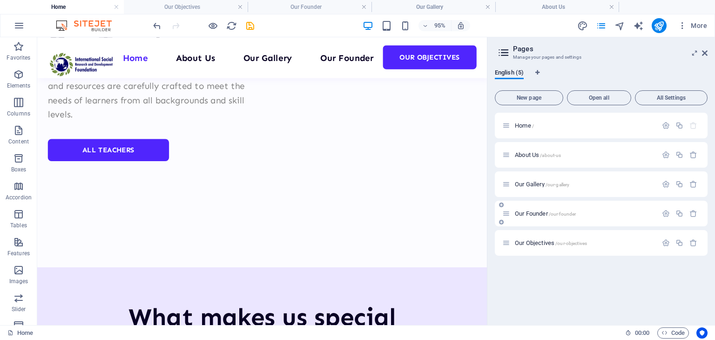
click at [523, 209] on div "Our Founder /our-founder" at bounding box center [579, 213] width 155 height 11
click at [528, 185] on span "Our Gallery /our-gallery" at bounding box center [542, 184] width 54 height 7
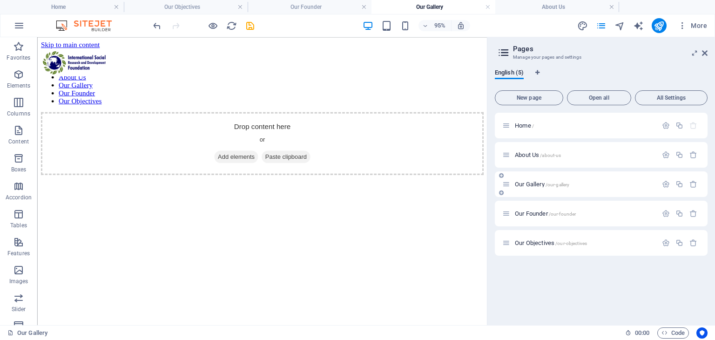
scroll to position [0, 0]
click at [10, 302] on span "Slider" at bounding box center [18, 303] width 37 height 22
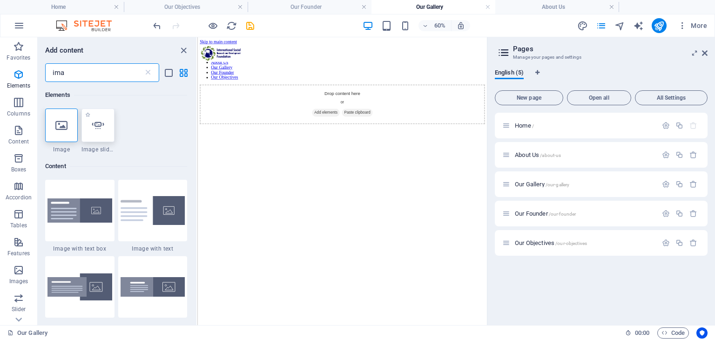
type input "ima"
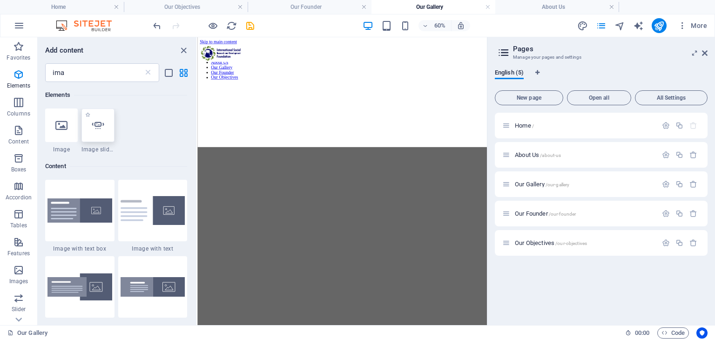
select select "ms"
select select "s"
select select "progressive"
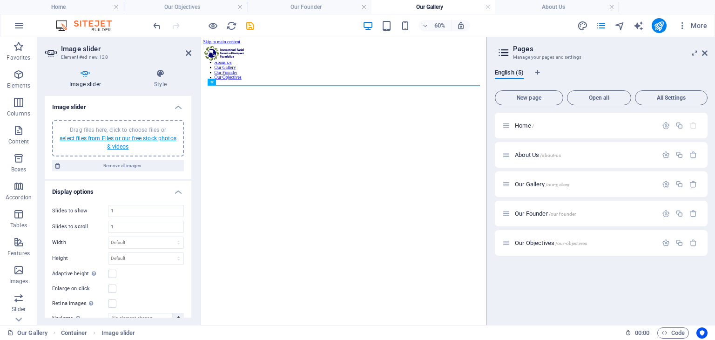
click at [138, 140] on link "select files from Files or our free stock photos & videos" at bounding box center [118, 142] width 117 height 15
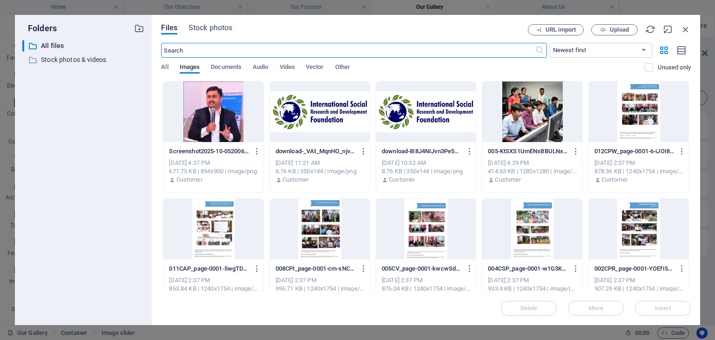
click at [323, 114] on div at bounding box center [320, 111] width 100 height 60
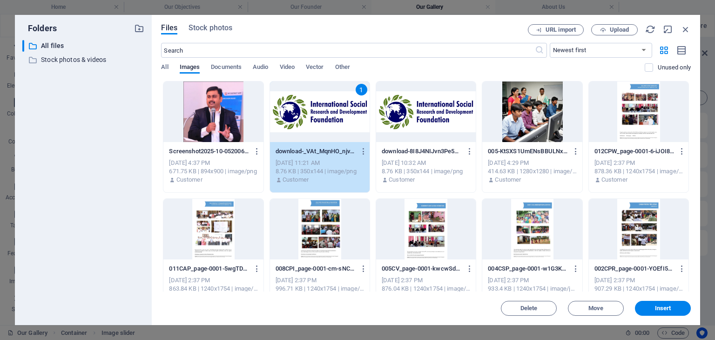
click at [241, 109] on div at bounding box center [213, 111] width 100 height 60
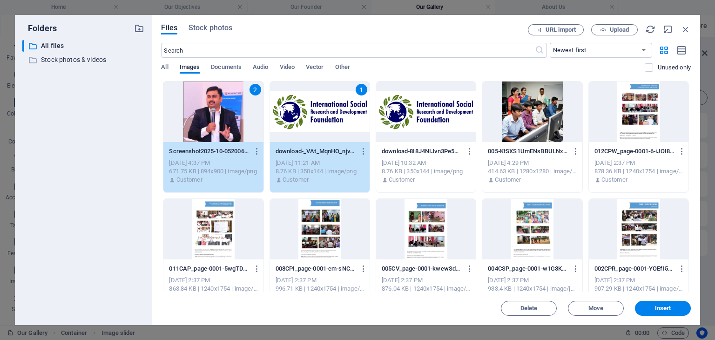
click at [564, 114] on div at bounding box center [532, 111] width 100 height 60
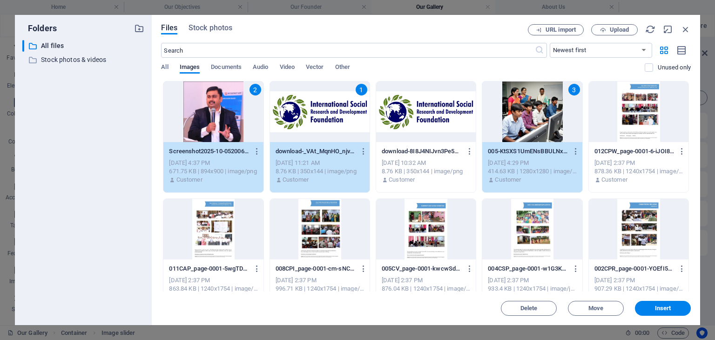
click at [651, 138] on div at bounding box center [638, 111] width 100 height 60
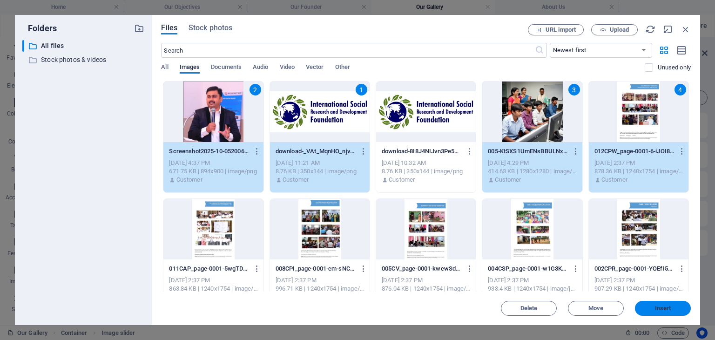
click at [675, 311] on button "Insert" at bounding box center [663, 308] width 56 height 15
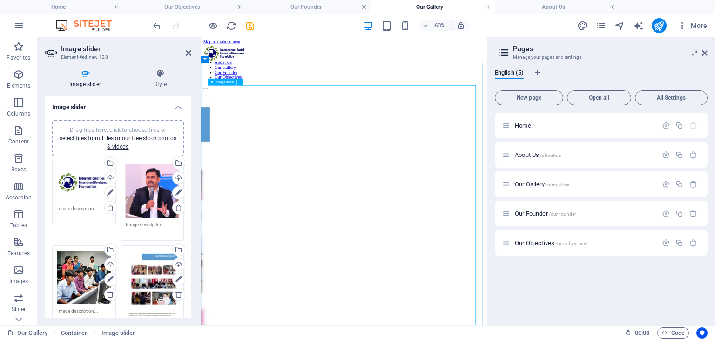
click at [539, 214] on span "Our Founder /our-founder" at bounding box center [545, 213] width 61 height 7
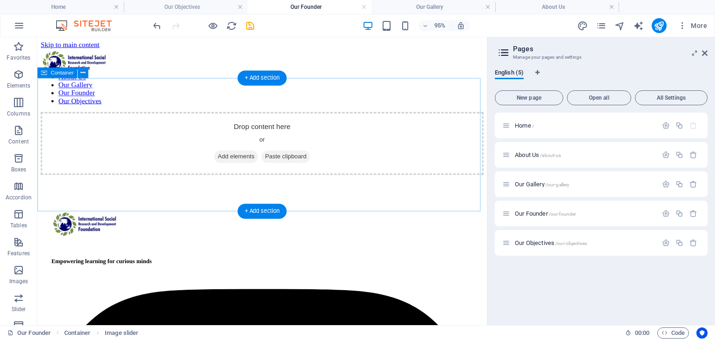
click at [243, 160] on span "Add elements" at bounding box center [246, 162] width 46 height 13
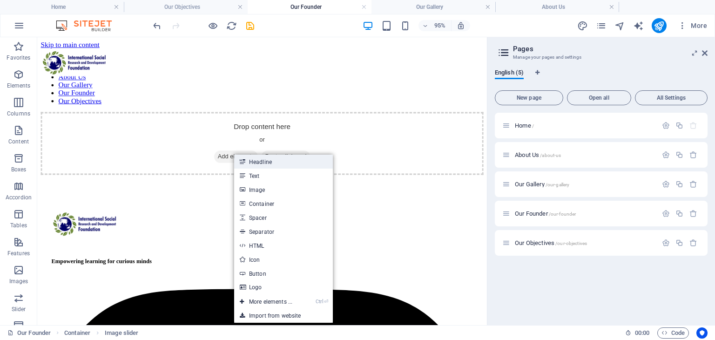
click at [257, 161] on link "Headline" at bounding box center [283, 161] width 99 height 14
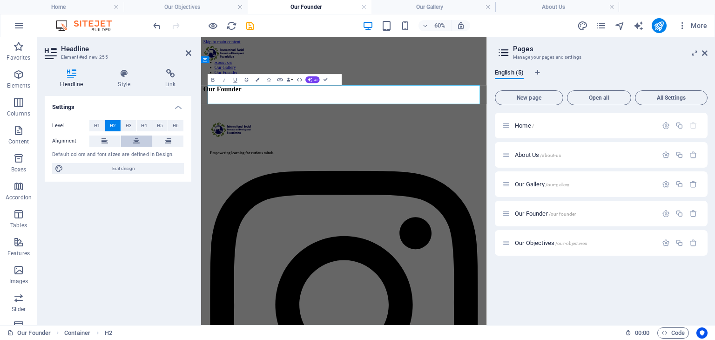
click at [143, 136] on button at bounding box center [136, 140] width 31 height 11
click at [190, 53] on icon at bounding box center [189, 52] width 6 height 7
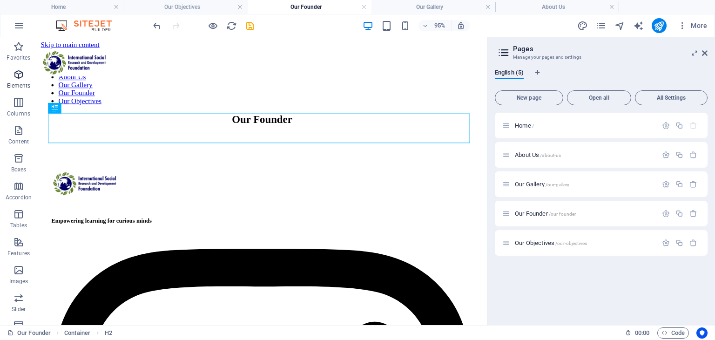
click at [11, 77] on span "Elements" at bounding box center [18, 80] width 37 height 22
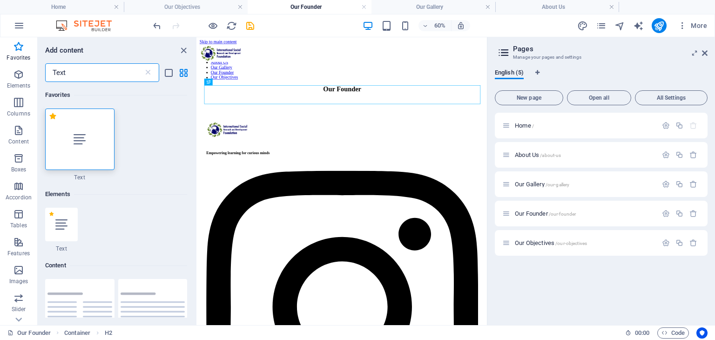
type input "Text"
